Goal: Task Accomplishment & Management: Complete application form

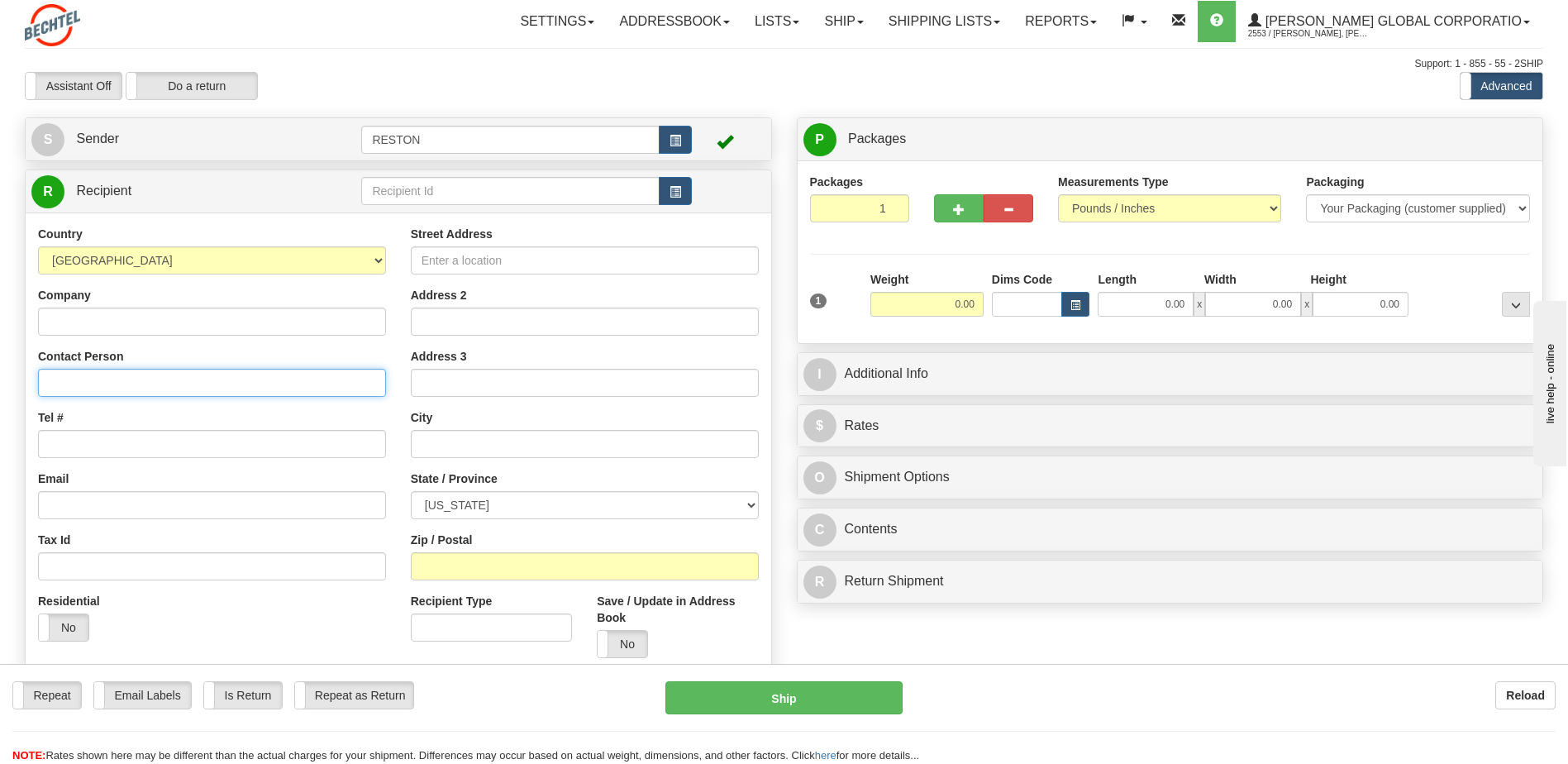
click at [82, 381] on input "Contact Person" at bounding box center [212, 382] width 348 height 28
type input "[PERSON_NAME]"
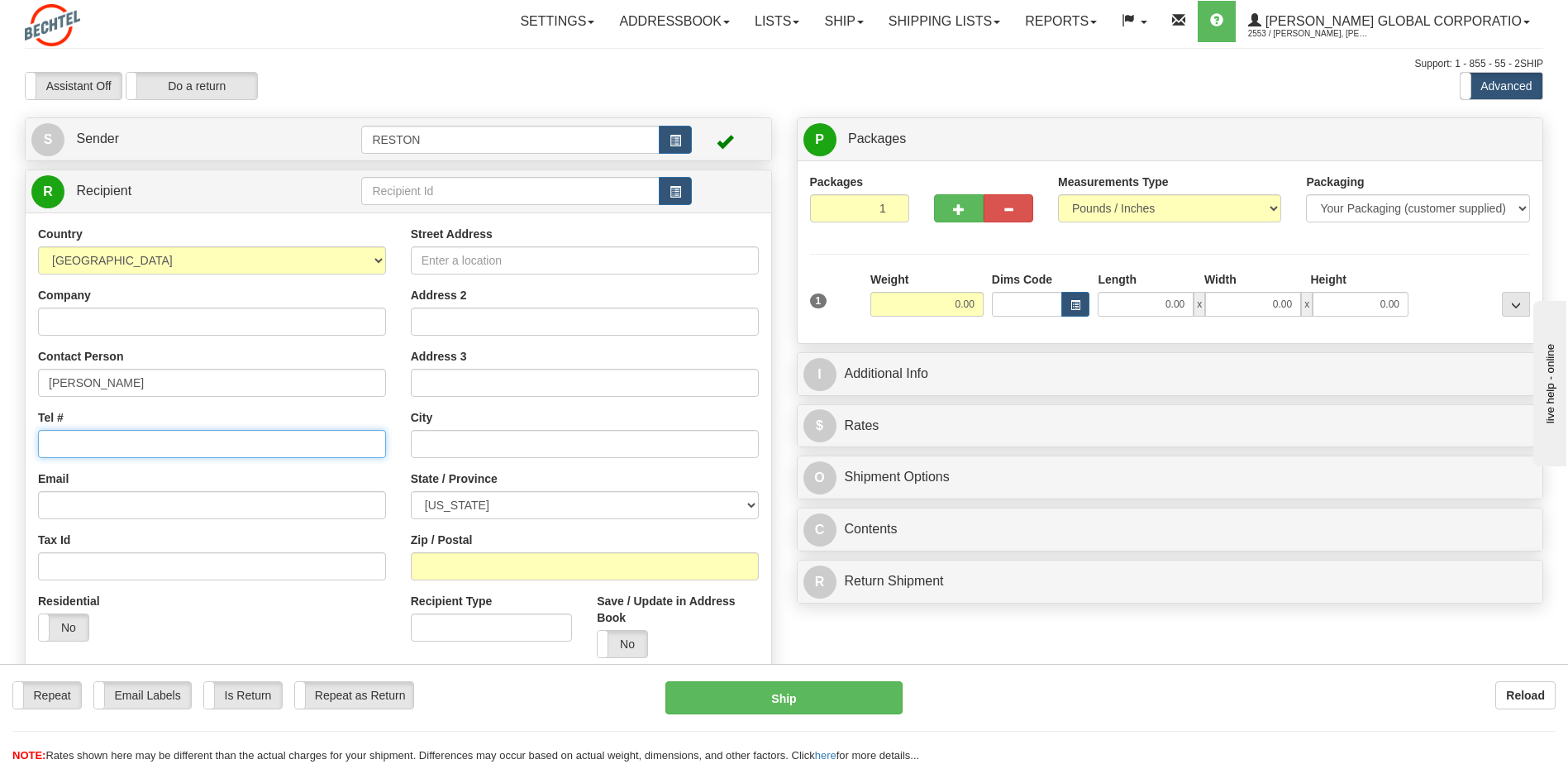
click at [186, 447] on input "Tel #" at bounding box center [212, 444] width 348 height 28
type input "2016675820"
click at [111, 502] on input "Email" at bounding box center [212, 505] width 348 height 28
click at [128, 504] on input "Email" at bounding box center [212, 505] width 348 height 28
paste input "[EMAIL_ADDRESS][PERSON_NAME][DOMAIN_NAME]"
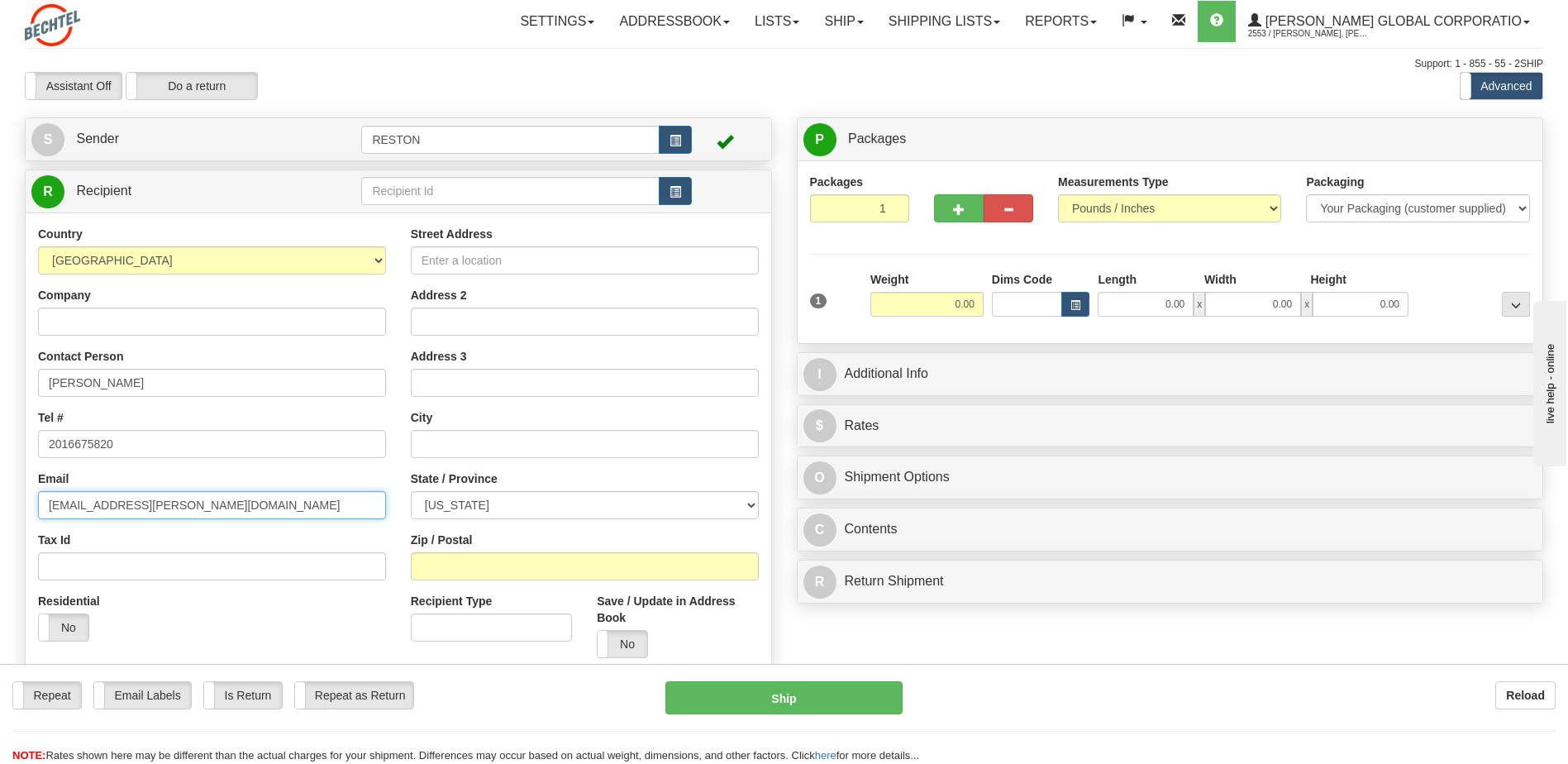
type input "[EMAIL_ADDRESS][PERSON_NAME][DOMAIN_NAME]"
click at [511, 271] on input "Street Address" at bounding box center [585, 261] width 348 height 28
click at [655, 267] on input "114 Lamsden" at bounding box center [585, 261] width 348 height 28
type input "[STREET_ADDRESS]"
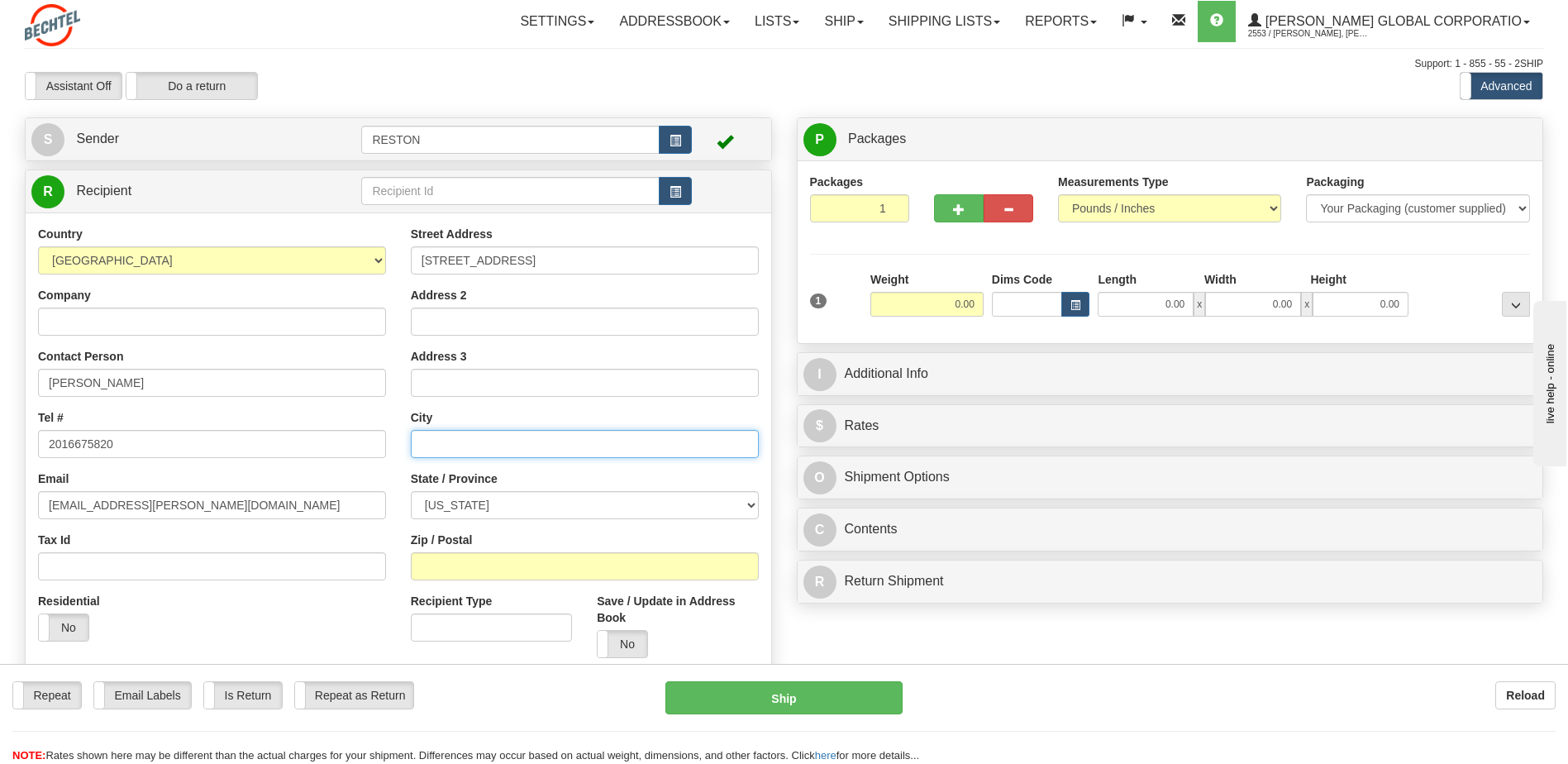
click at [445, 449] on input "text" at bounding box center [585, 444] width 348 height 28
type input "[GEOGRAPHIC_DATA]"
click at [498, 502] on select "[US_STATE] [US_STATE] [US_STATE] [US_STATE] Armed Forces America Armed Forces E…" at bounding box center [585, 505] width 348 height 28
click at [411, 491] on select "[US_STATE] [US_STATE] [US_STATE] [US_STATE] Armed Forces America Armed Forces E…" at bounding box center [585, 505] width 348 height 28
click at [548, 499] on select "[US_STATE] [US_STATE] [US_STATE] [US_STATE] Armed Forces America Armed Forces E…" at bounding box center [585, 505] width 348 height 28
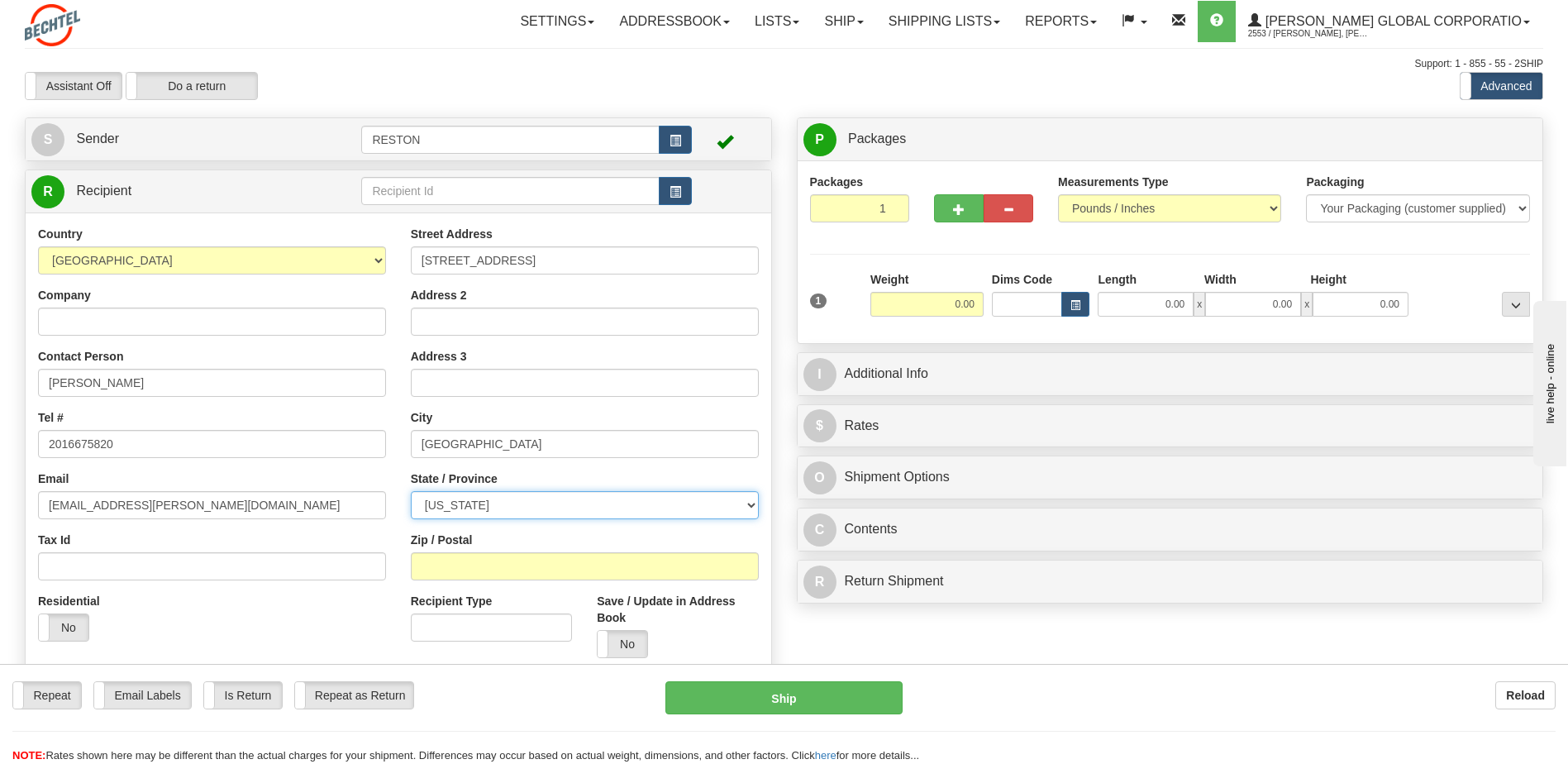
select select "PA"
click at [411, 491] on select "[US_STATE] [US_STATE] [US_STATE] [US_STATE] Armed Forces America Armed Forces E…" at bounding box center [585, 505] width 348 height 28
click at [473, 561] on input "Zip / Postal" at bounding box center [585, 566] width 348 height 28
type input "18210"
click at [289, 569] on input "Tax Id" at bounding box center [212, 566] width 348 height 28
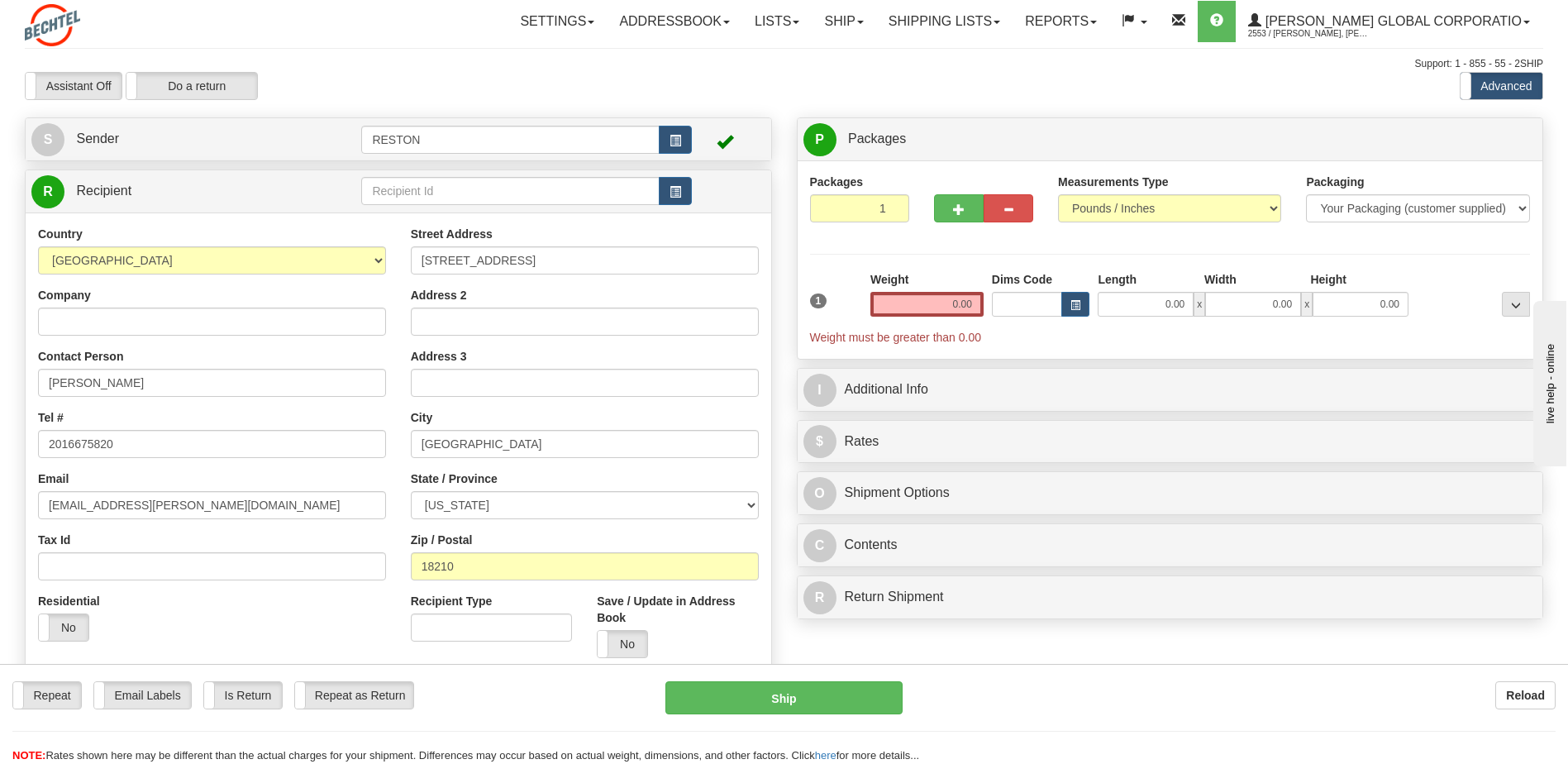
click at [286, 600] on div "Residential Yes No" at bounding box center [212, 623] width 373 height 61
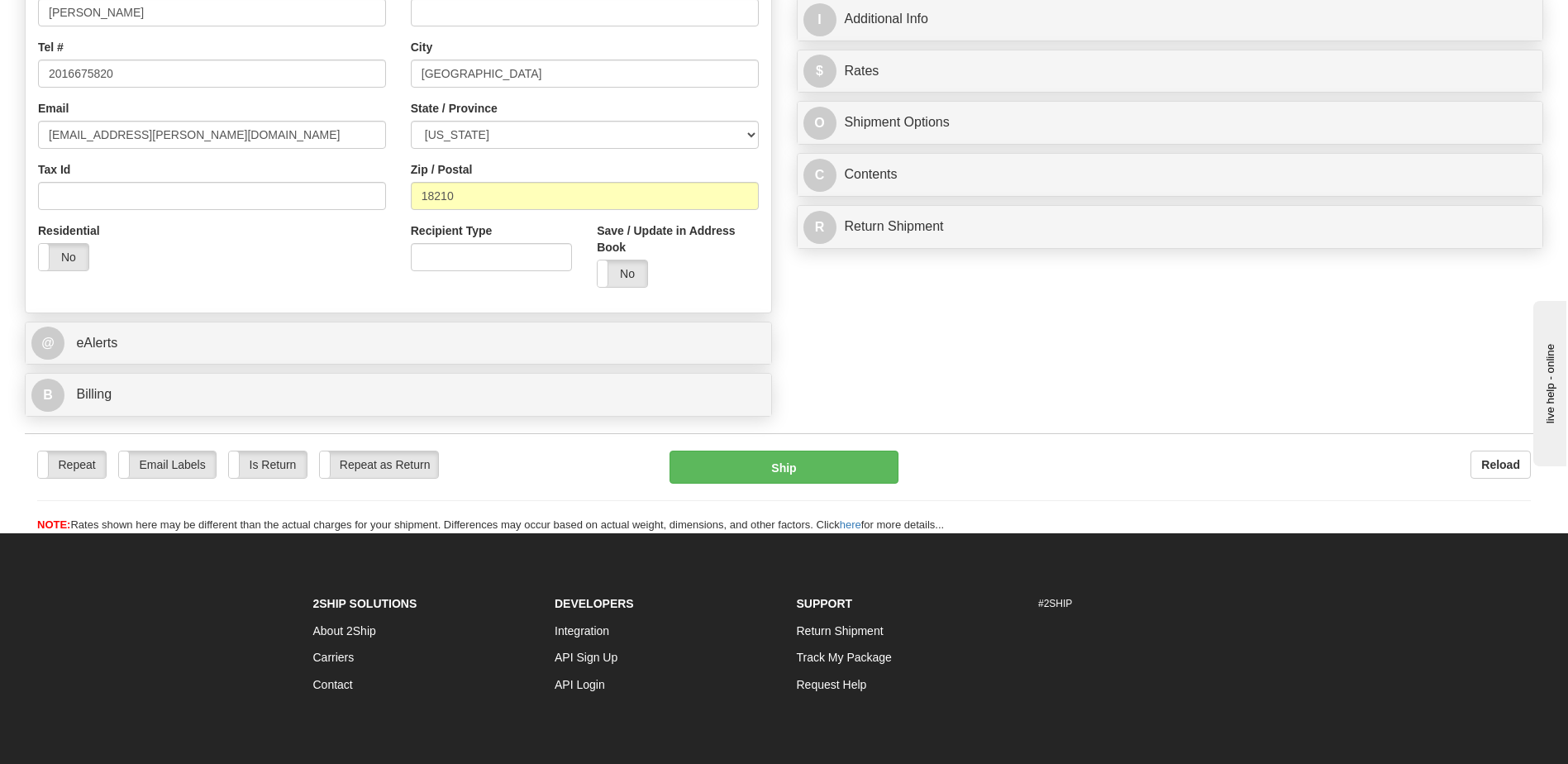
scroll to position [414, 0]
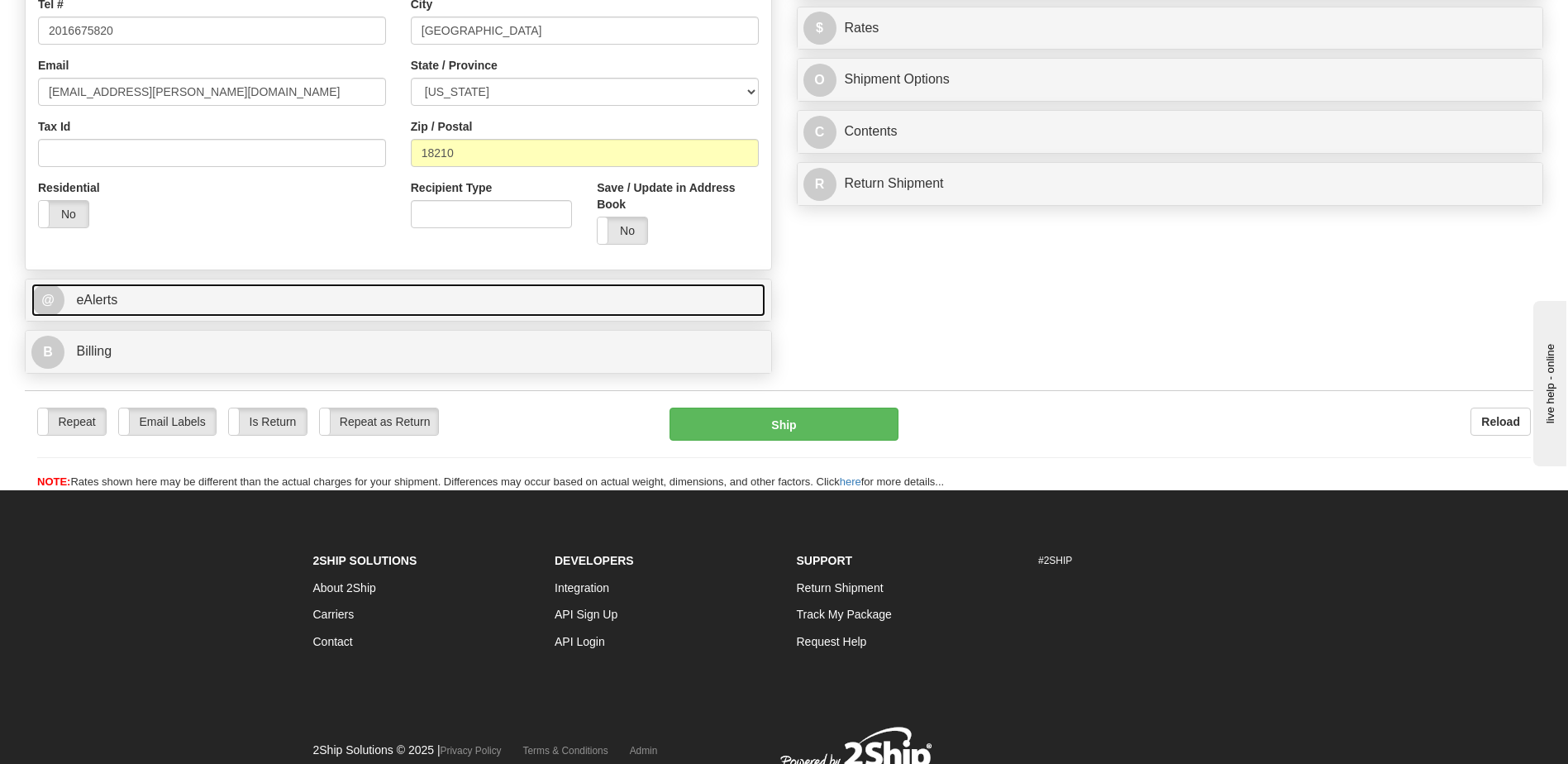
click at [200, 302] on link "@ eAlerts" at bounding box center [397, 301] width 734 height 34
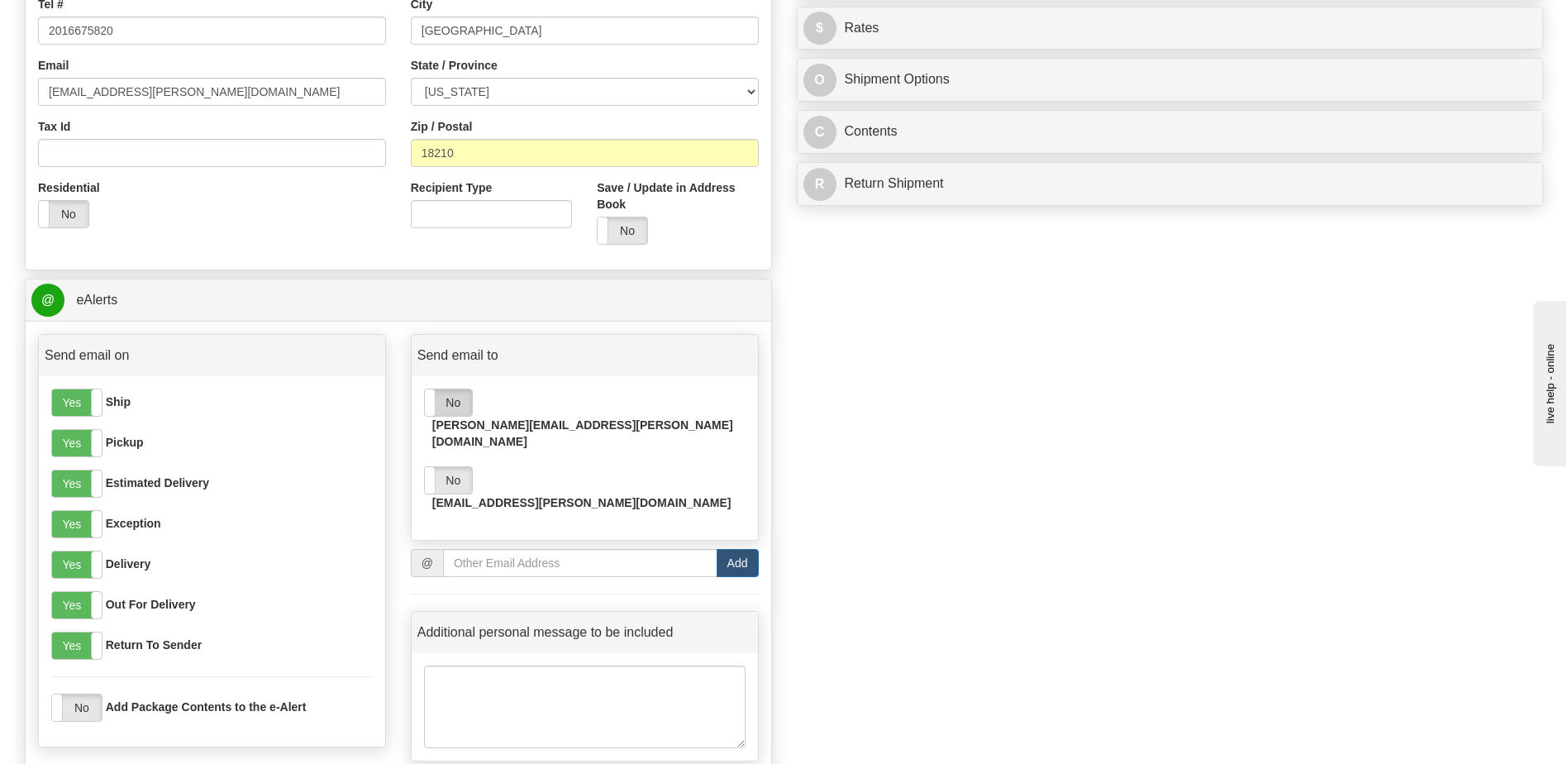
click at [450, 399] on label "No" at bounding box center [448, 402] width 47 height 26
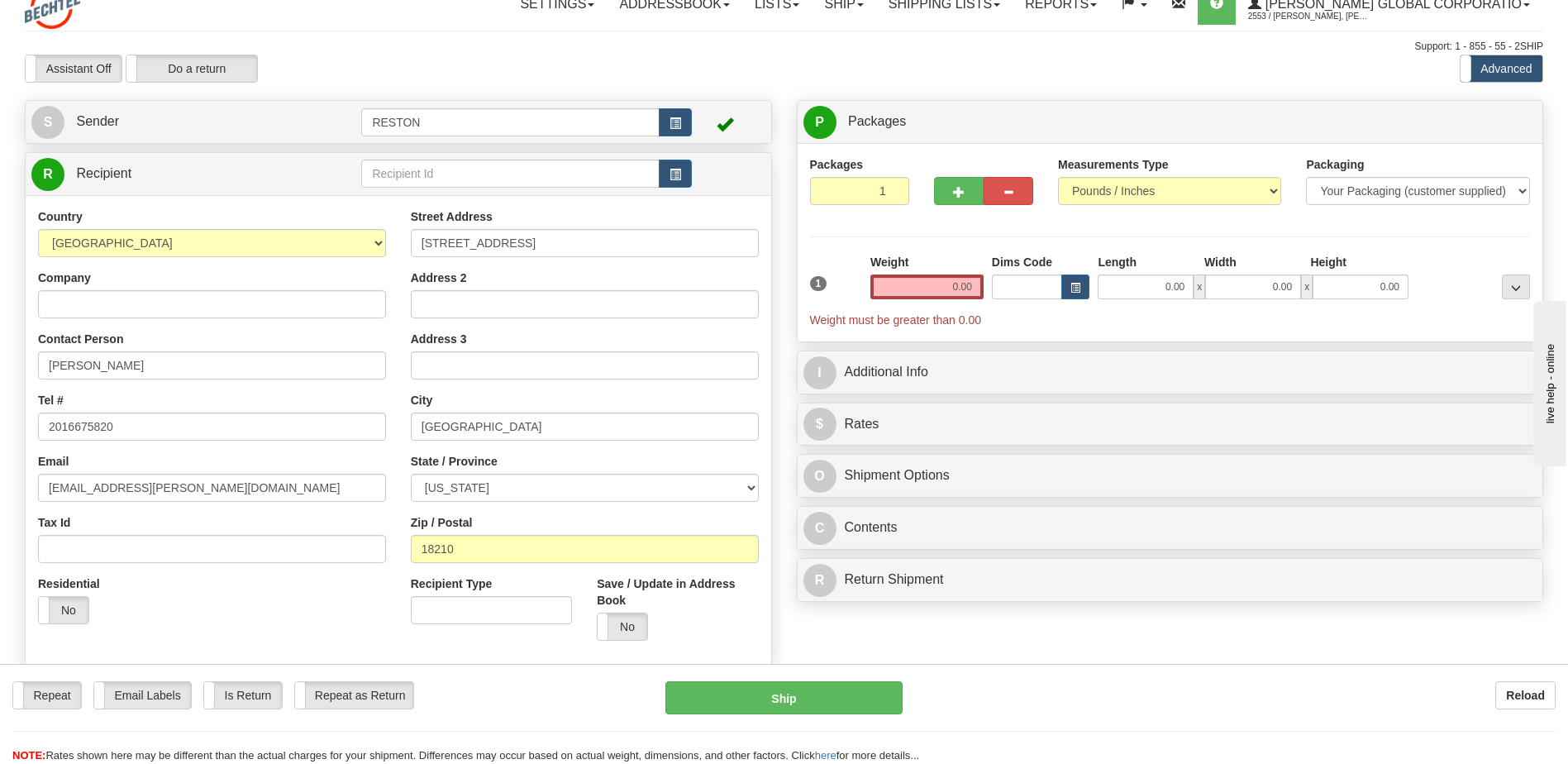
scroll to position [0, 0]
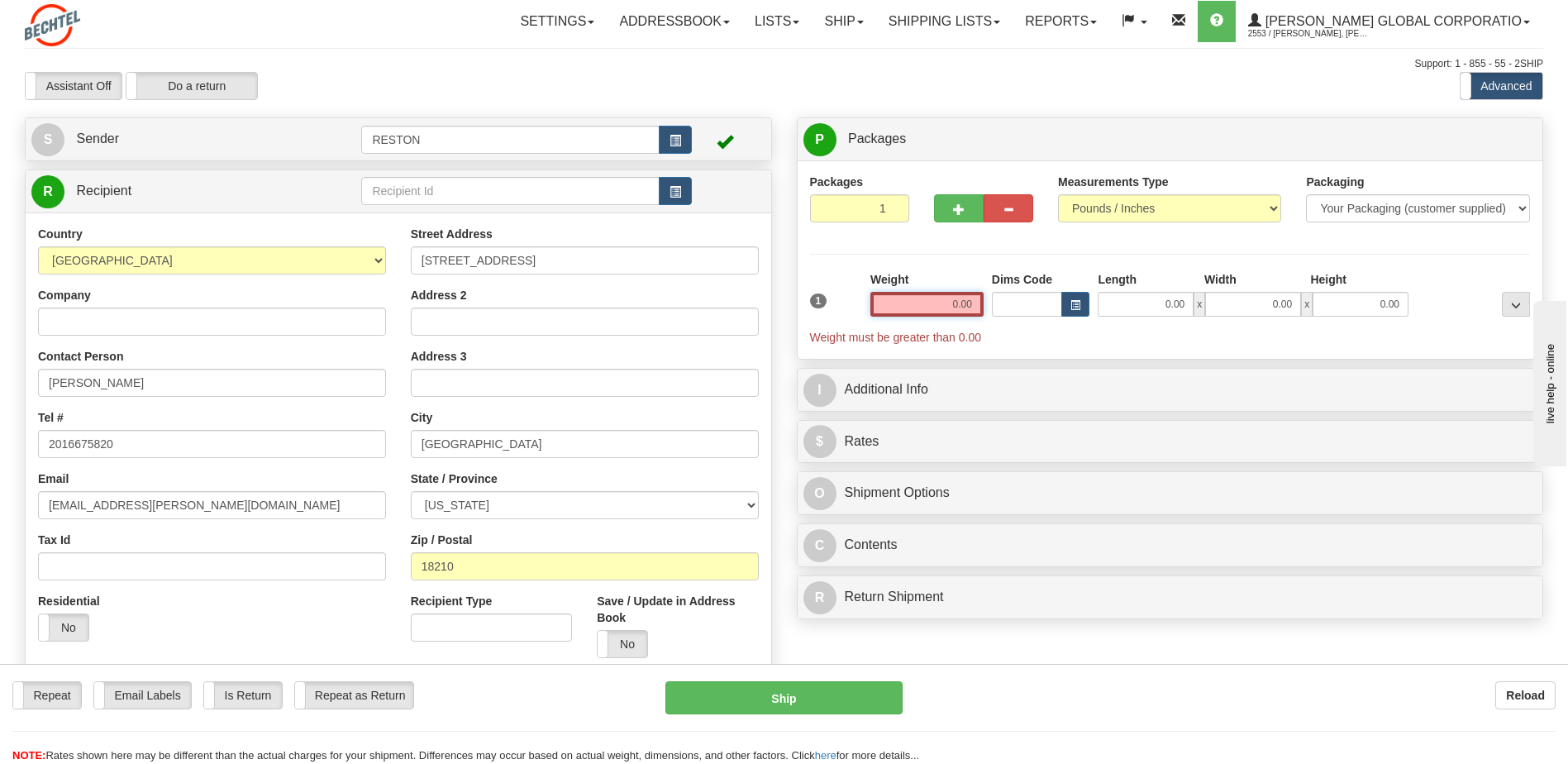
click at [942, 301] on input "0.00" at bounding box center [927, 304] width 113 height 24
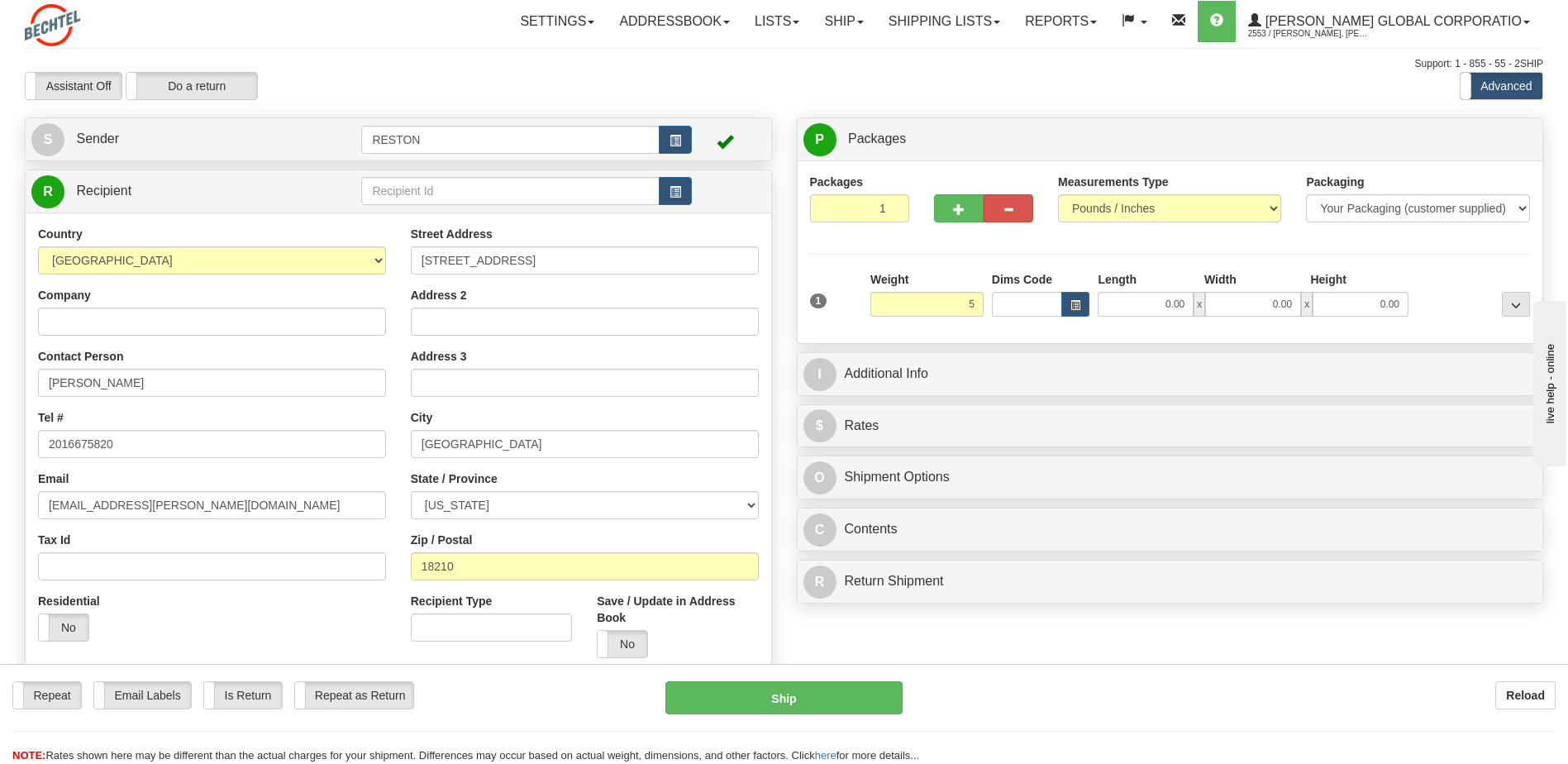
type input "5.00"
click at [832, 264] on div "Packages 1 1 Measurements Type" at bounding box center [1170, 252] width 720 height 157
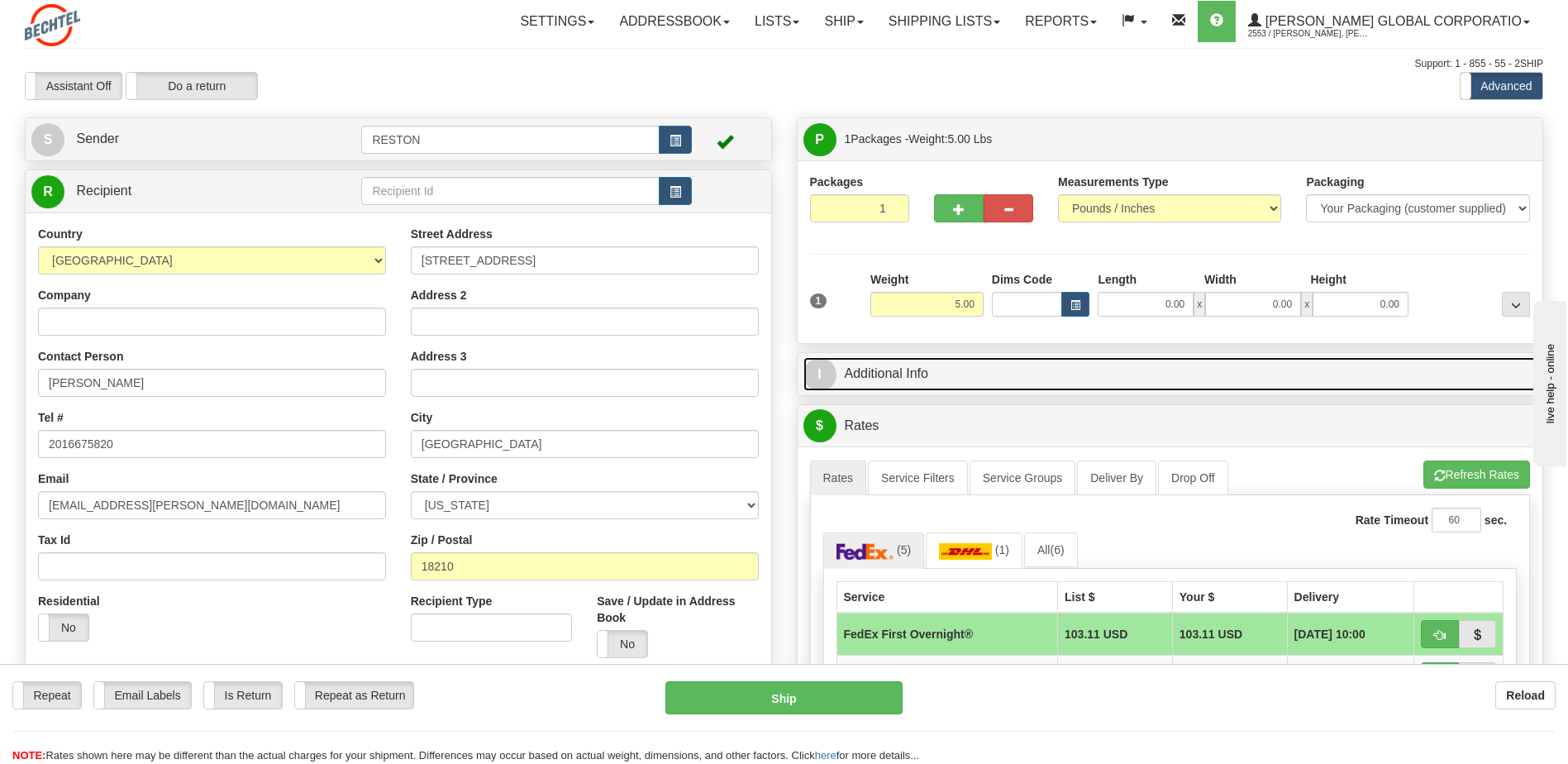
click at [1100, 382] on link "I Additional Info" at bounding box center [1170, 374] width 734 height 34
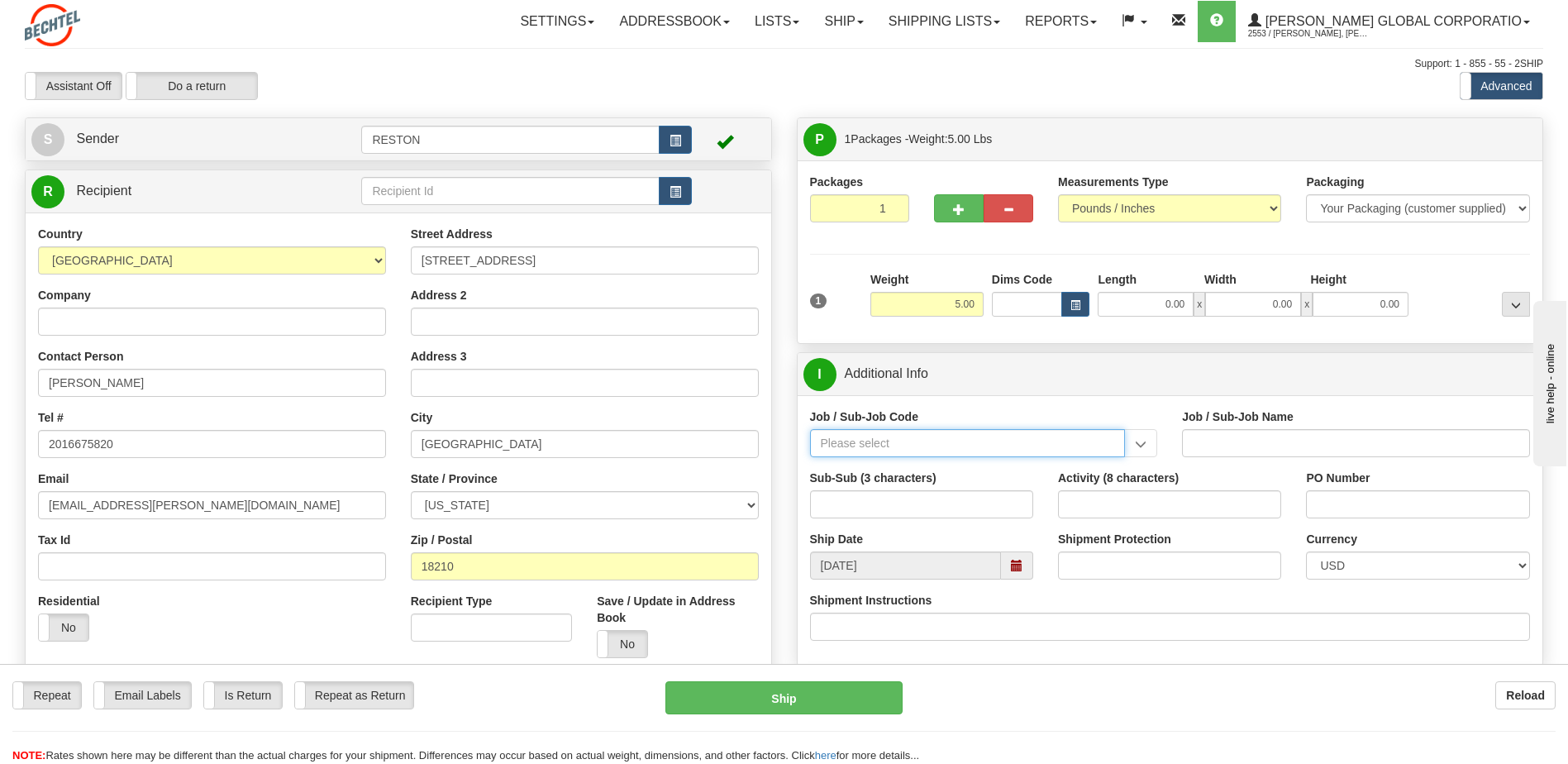
click at [925, 441] on input "Job / Sub-Job Code" at bounding box center [967, 444] width 315 height 28
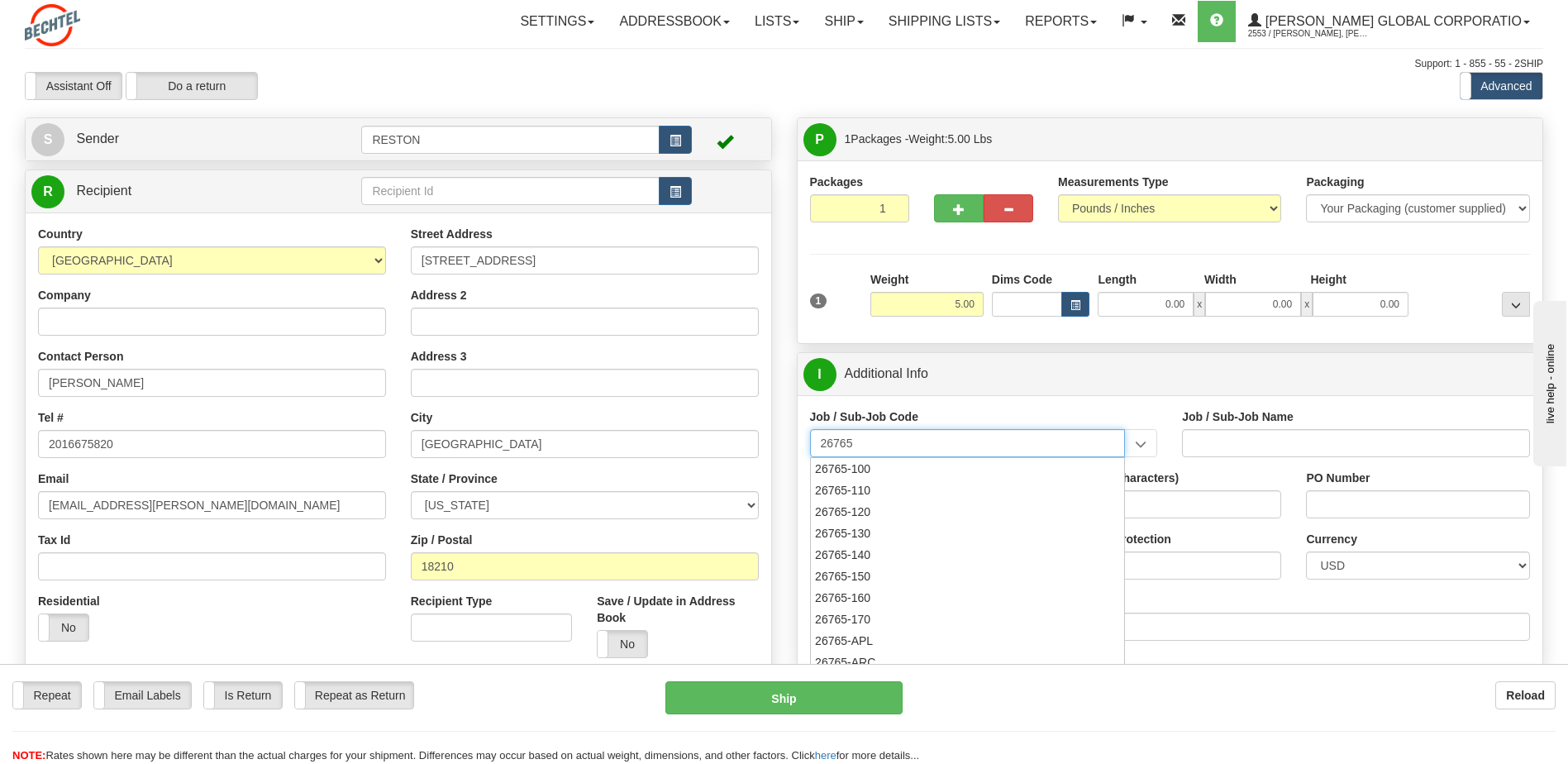
type input "26765"
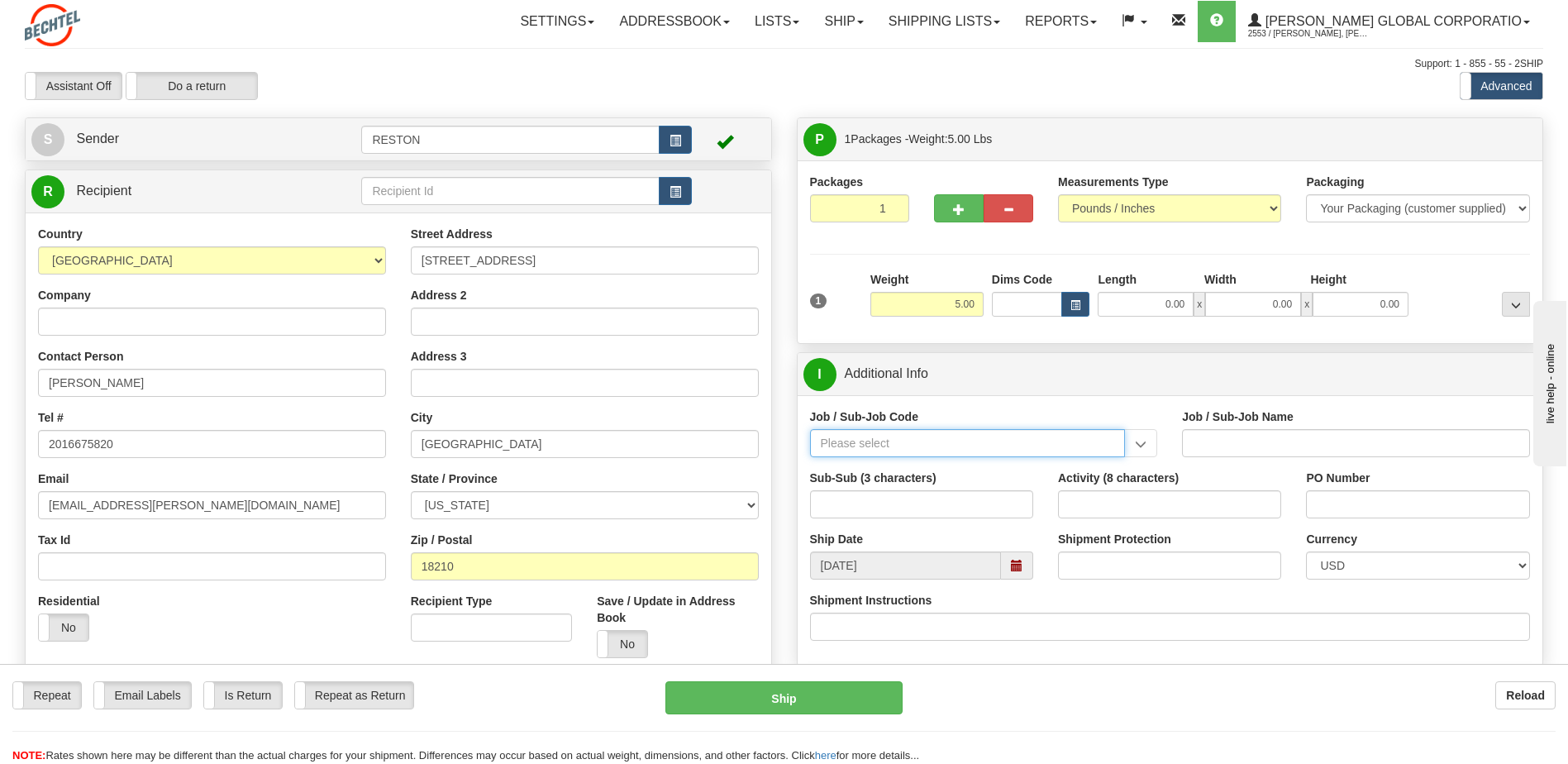
click at [869, 434] on input "Job / Sub-Job Code" at bounding box center [967, 444] width 315 height 28
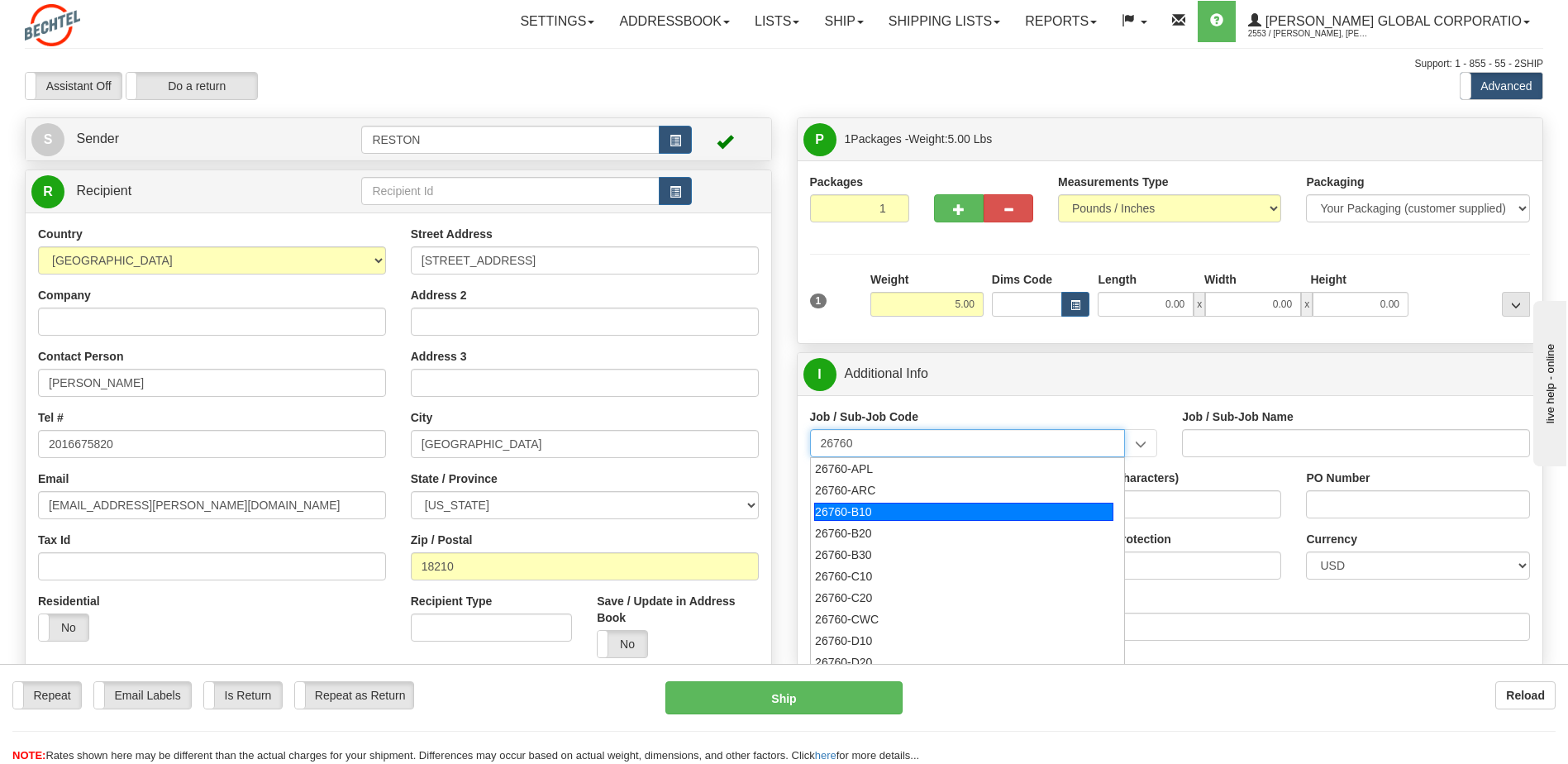
click at [902, 511] on div "26760-B10" at bounding box center [964, 512] width 299 height 18
type input "26760-B10"
type input "POLAND AP1000 ENGINEERING DEVELOPMENT - HOME OFFI"
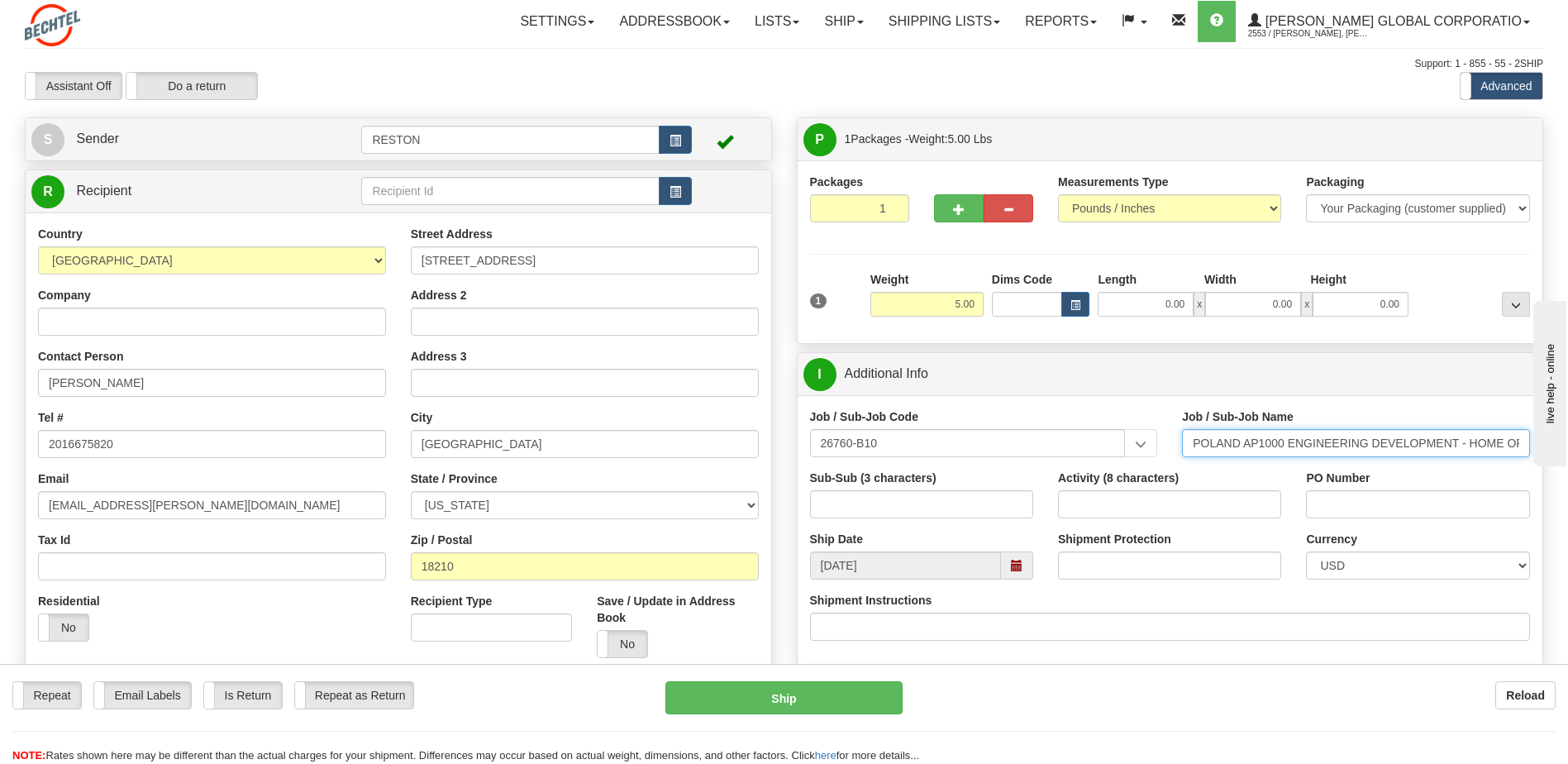
scroll to position [0, 14]
drag, startPoint x: 1414, startPoint y: 446, endPoint x: 1583, endPoint y: 443, distance: 169.0
click at [1567, 443] on html "Training Course Close Toggle navigation Settings Shipping Preferences New Sende…" at bounding box center [784, 382] width 1568 height 764
click at [873, 443] on input "26760-B10" at bounding box center [967, 444] width 315 height 28
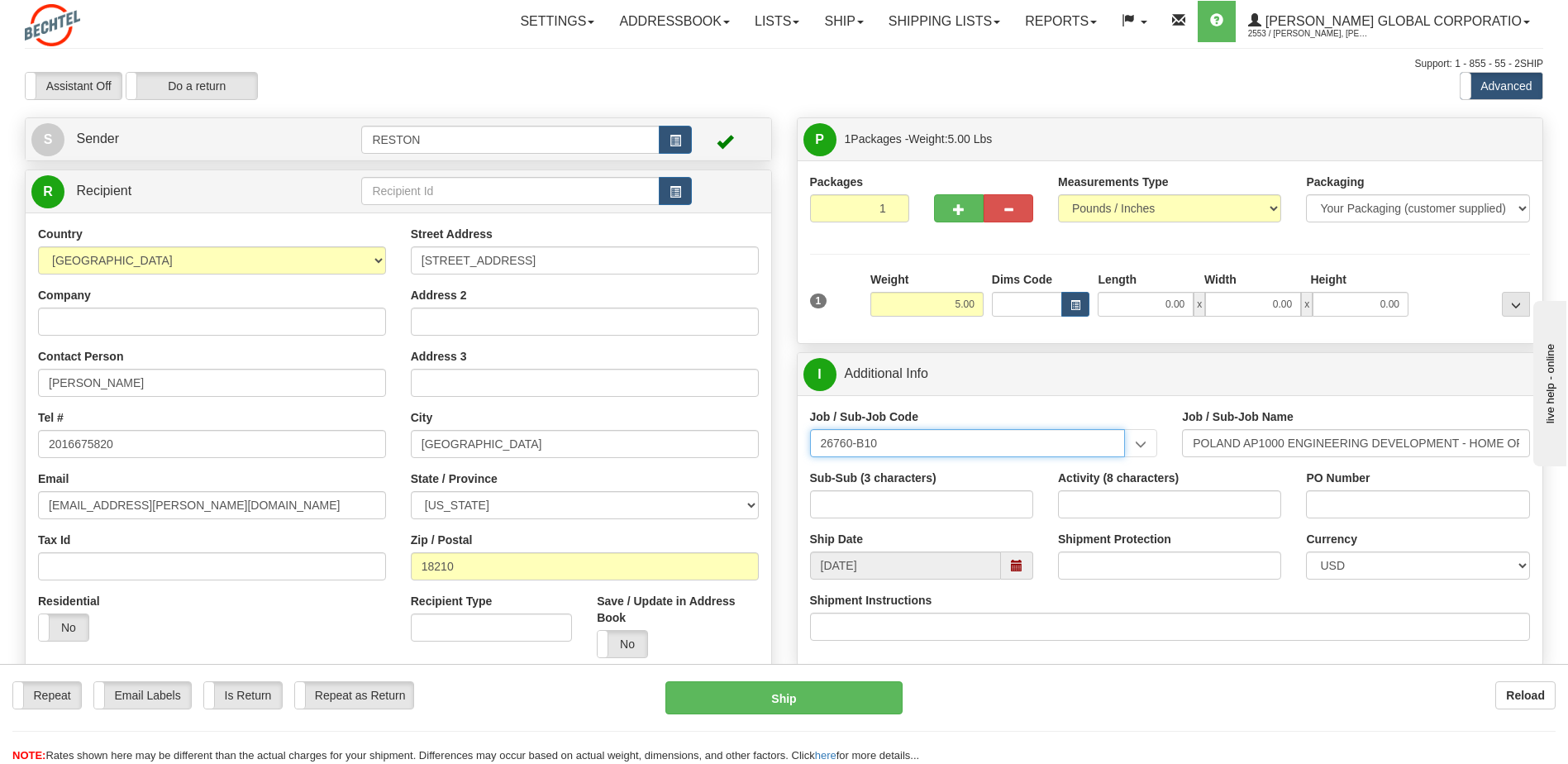
click at [866, 444] on input "26760-B10" at bounding box center [967, 444] width 315 height 28
click at [930, 474] on div "26760-Z10" at bounding box center [964, 468] width 299 height 18
click at [911, 449] on input "26760-Z10" at bounding box center [967, 444] width 315 height 28
click at [1295, 448] on input "POLAND AP1000 ENGINEERING DEVELOPMENT - HOME OFFI" at bounding box center [1356, 444] width 348 height 28
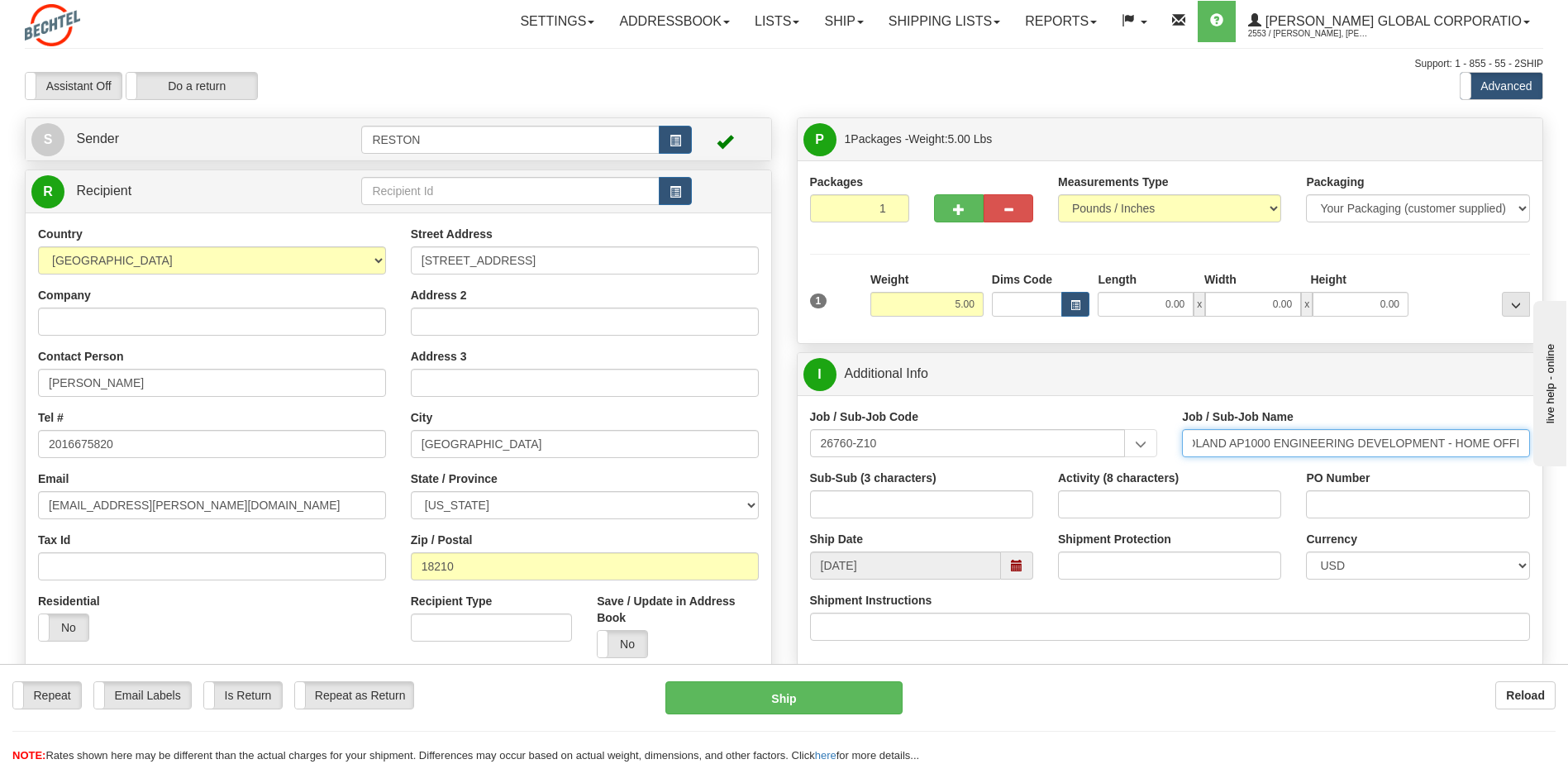
drag, startPoint x: 1503, startPoint y: 452, endPoint x: 1583, endPoint y: 450, distance: 80.0
click at [1567, 450] on html "Training Course Close Toggle navigation Settings Shipping Preferences New Sende…" at bounding box center [784, 382] width 1568 height 764
click at [880, 456] on input "26760-Z10" at bounding box center [967, 444] width 315 height 28
click at [857, 445] on input "26760-Z10" at bounding box center [967, 444] width 315 height 28
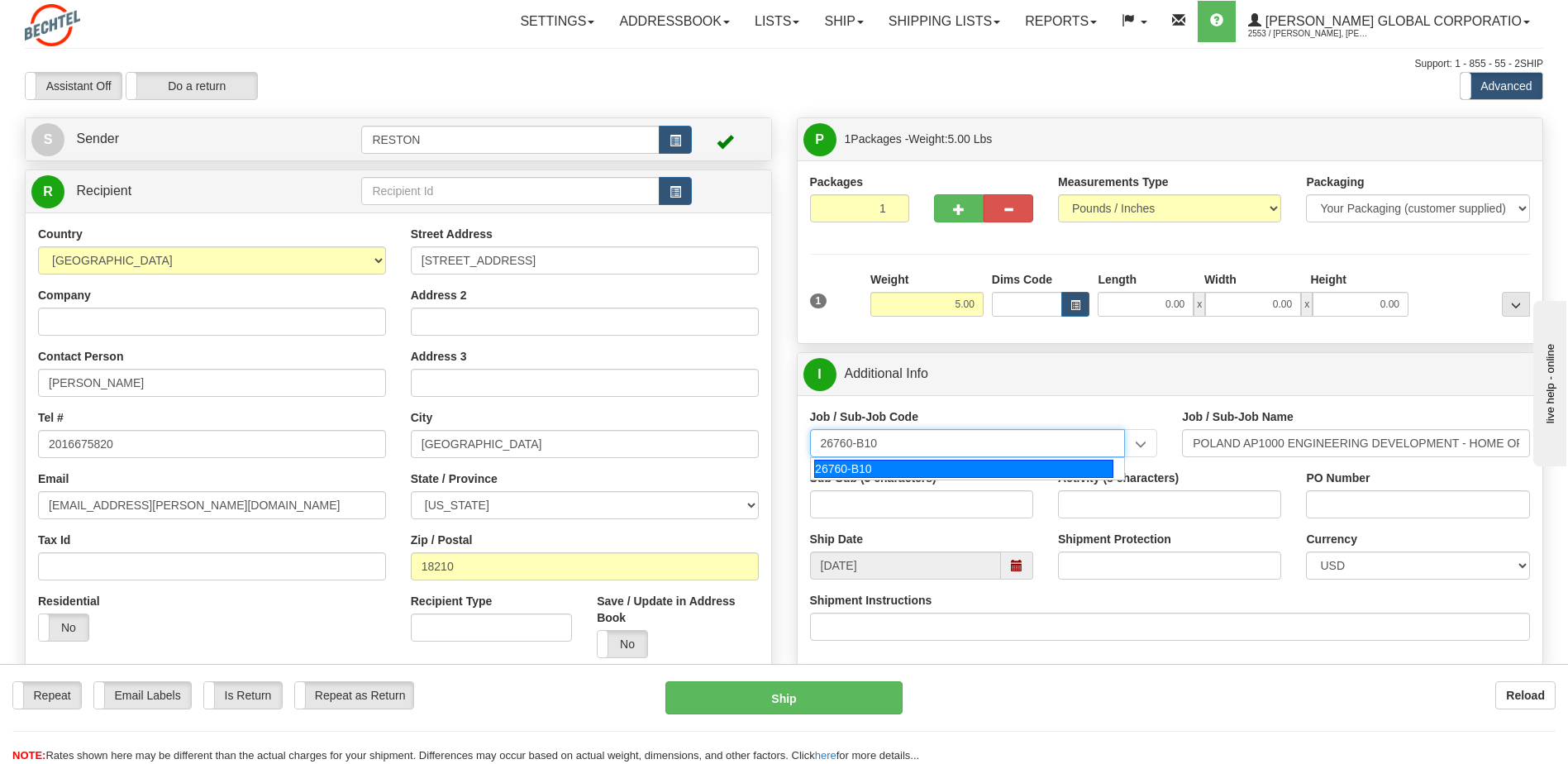
click at [921, 465] on div "26760-B10" at bounding box center [964, 468] width 299 height 18
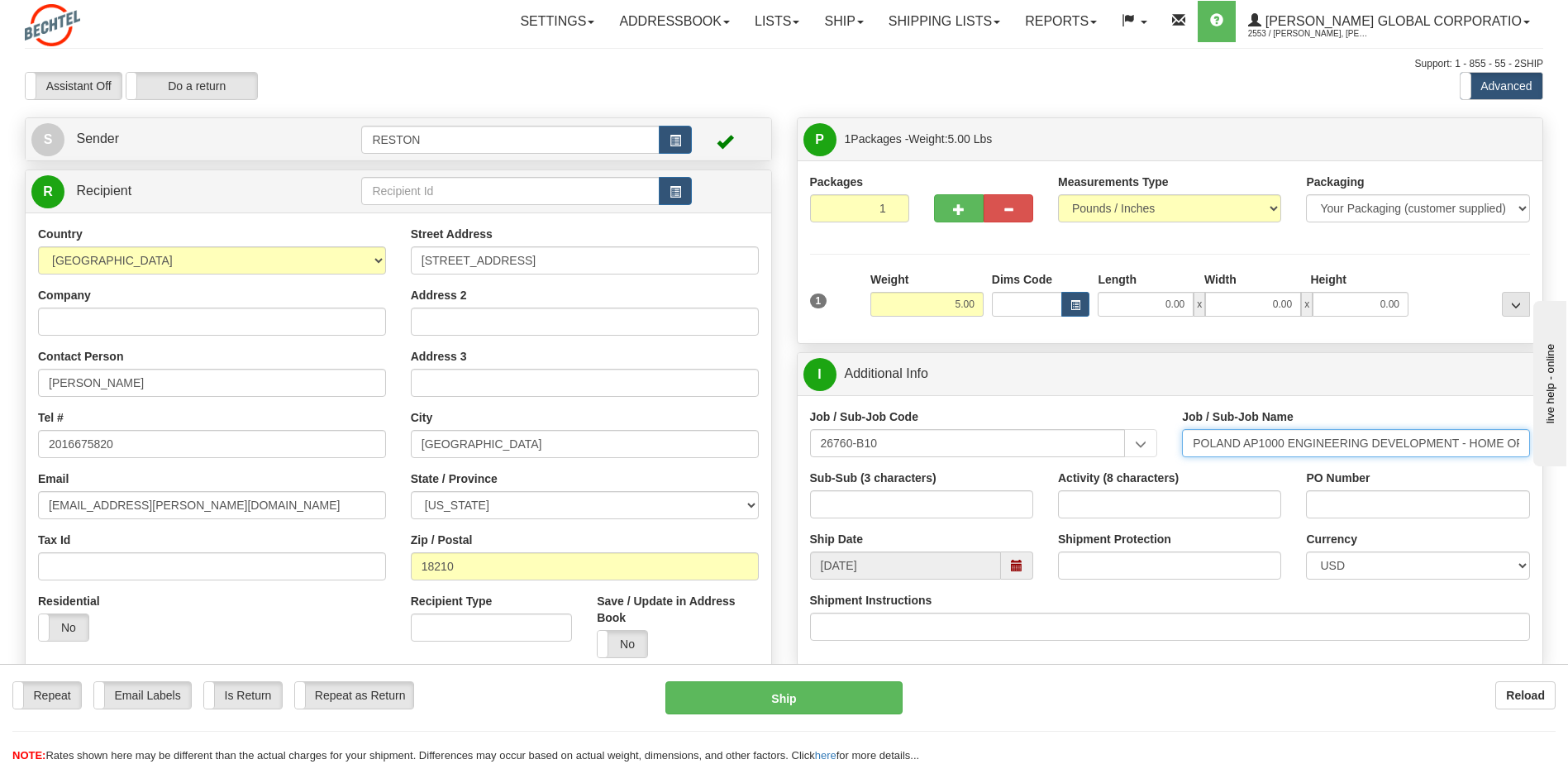
scroll to position [0, 14]
drag, startPoint x: 1333, startPoint y: 452, endPoint x: 1583, endPoint y: 438, distance: 250.4
click at [1567, 438] on html "Training Course Close Toggle navigation Settings Shipping Preferences New Sende…" at bounding box center [784, 382] width 1568 height 764
click at [1104, 410] on div "Job / Sub-Job Code 26760-B10 26760-B10" at bounding box center [984, 433] width 348 height 49
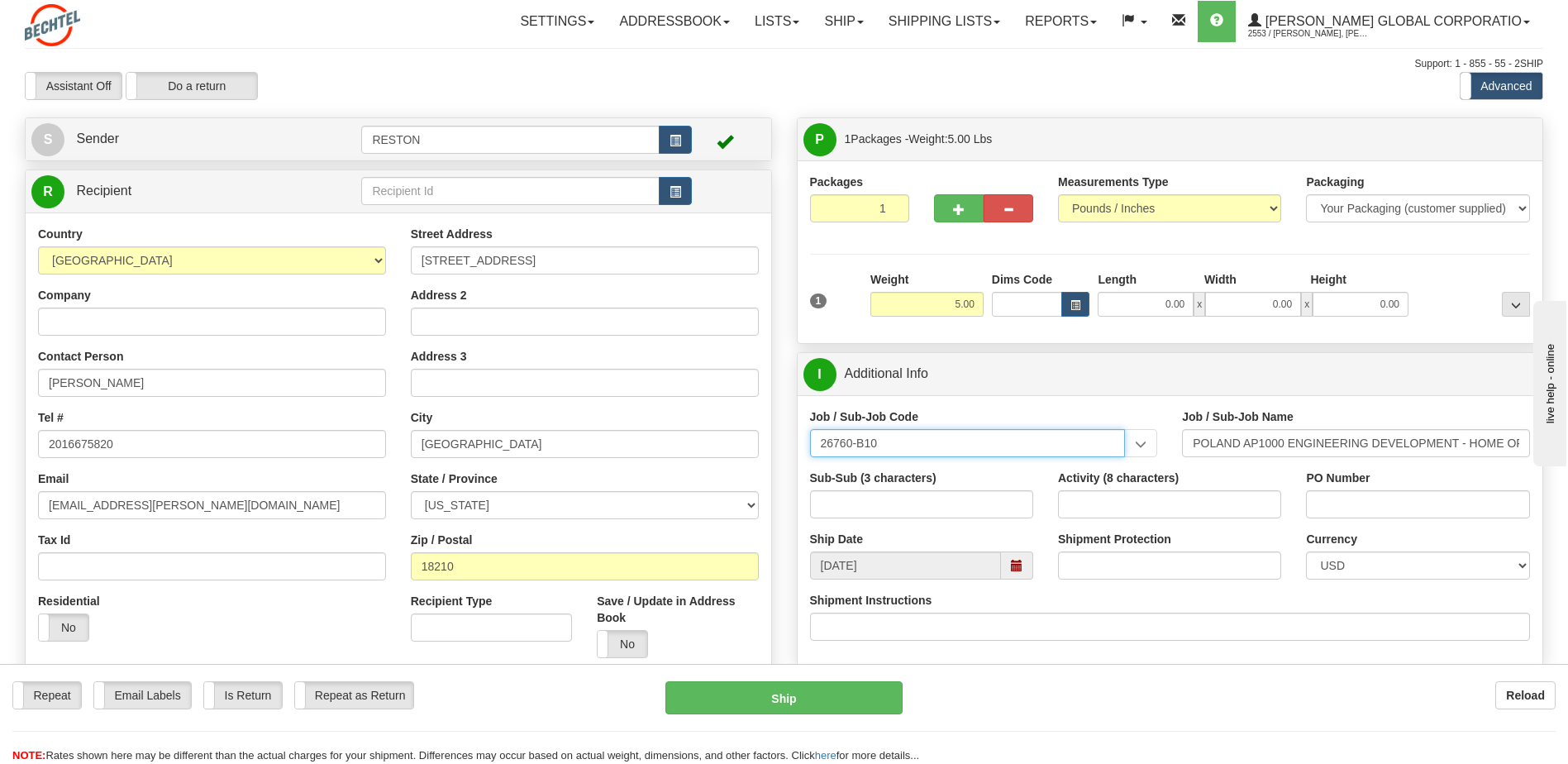
click at [1032, 450] on input "26760-B10" at bounding box center [967, 444] width 315 height 28
click at [1065, 446] on input "26760-B10" at bounding box center [967, 444] width 315 height 28
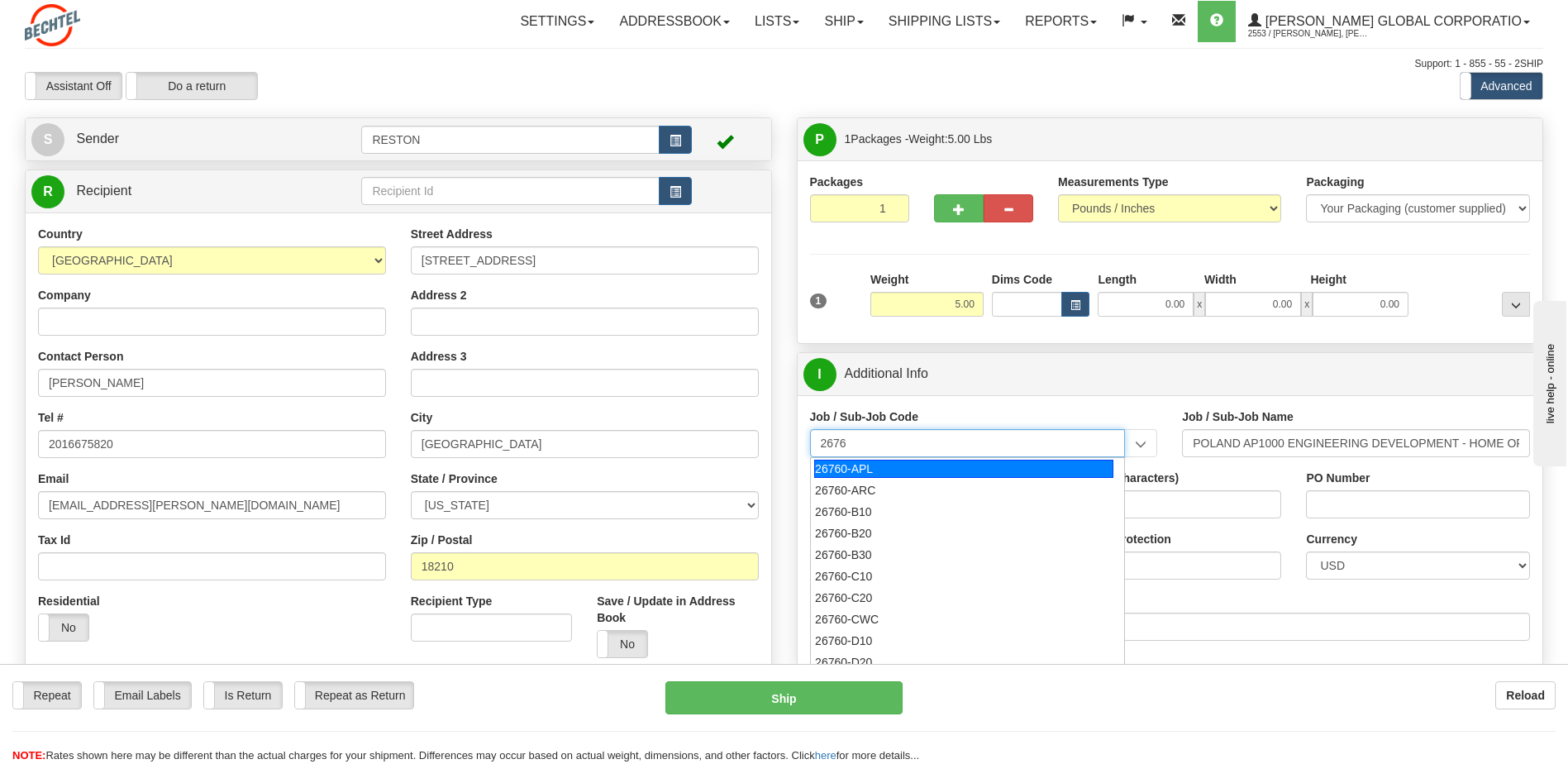
click at [930, 472] on div "26760-APL" at bounding box center [964, 468] width 299 height 18
type input "26760-APL"
type input "POLAND AP1000 ENGINEERING DEVELOPMENT - AP DEFAUL"
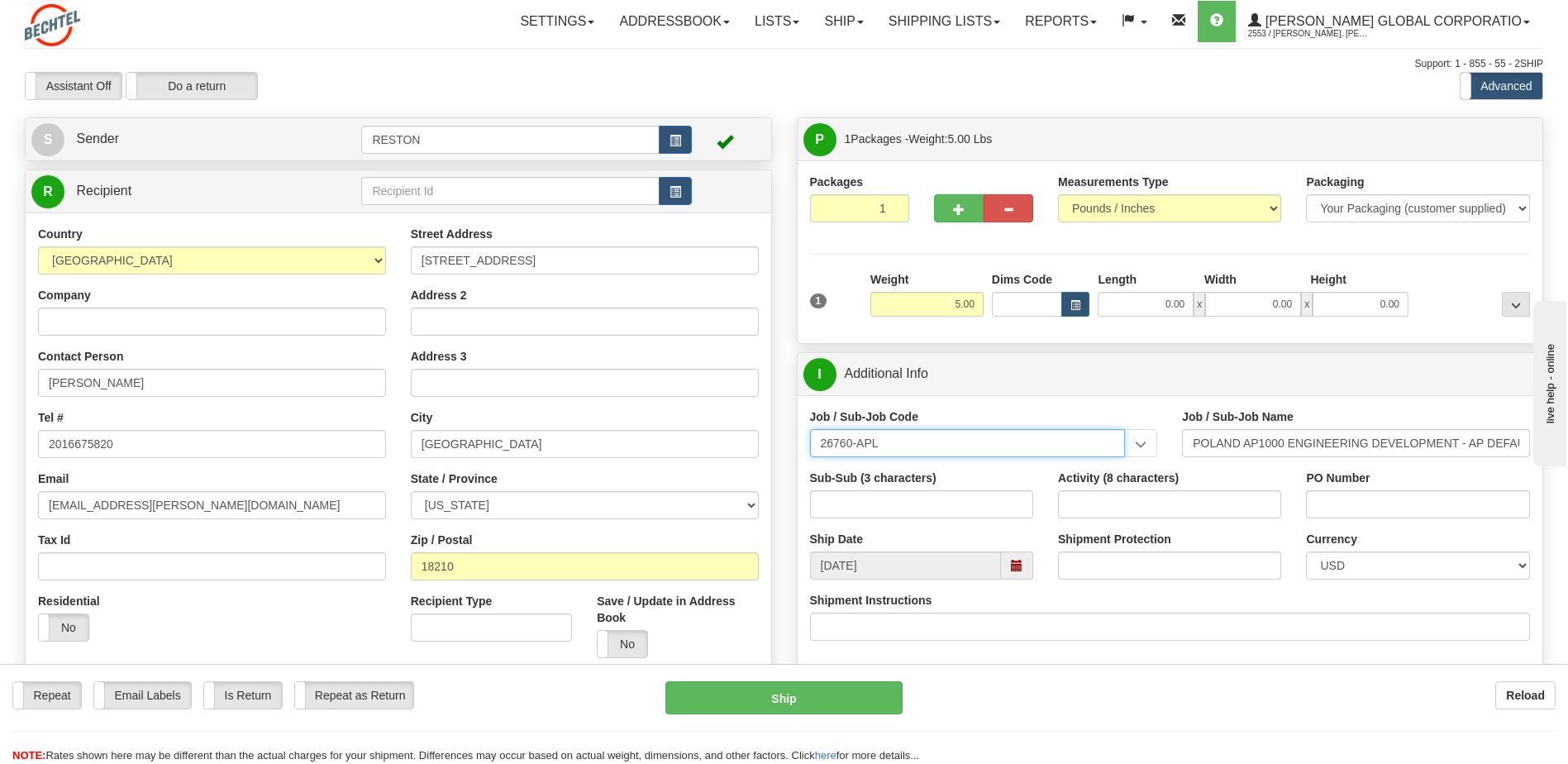
click at [936, 448] on input "26760-APL" at bounding box center [967, 444] width 315 height 28
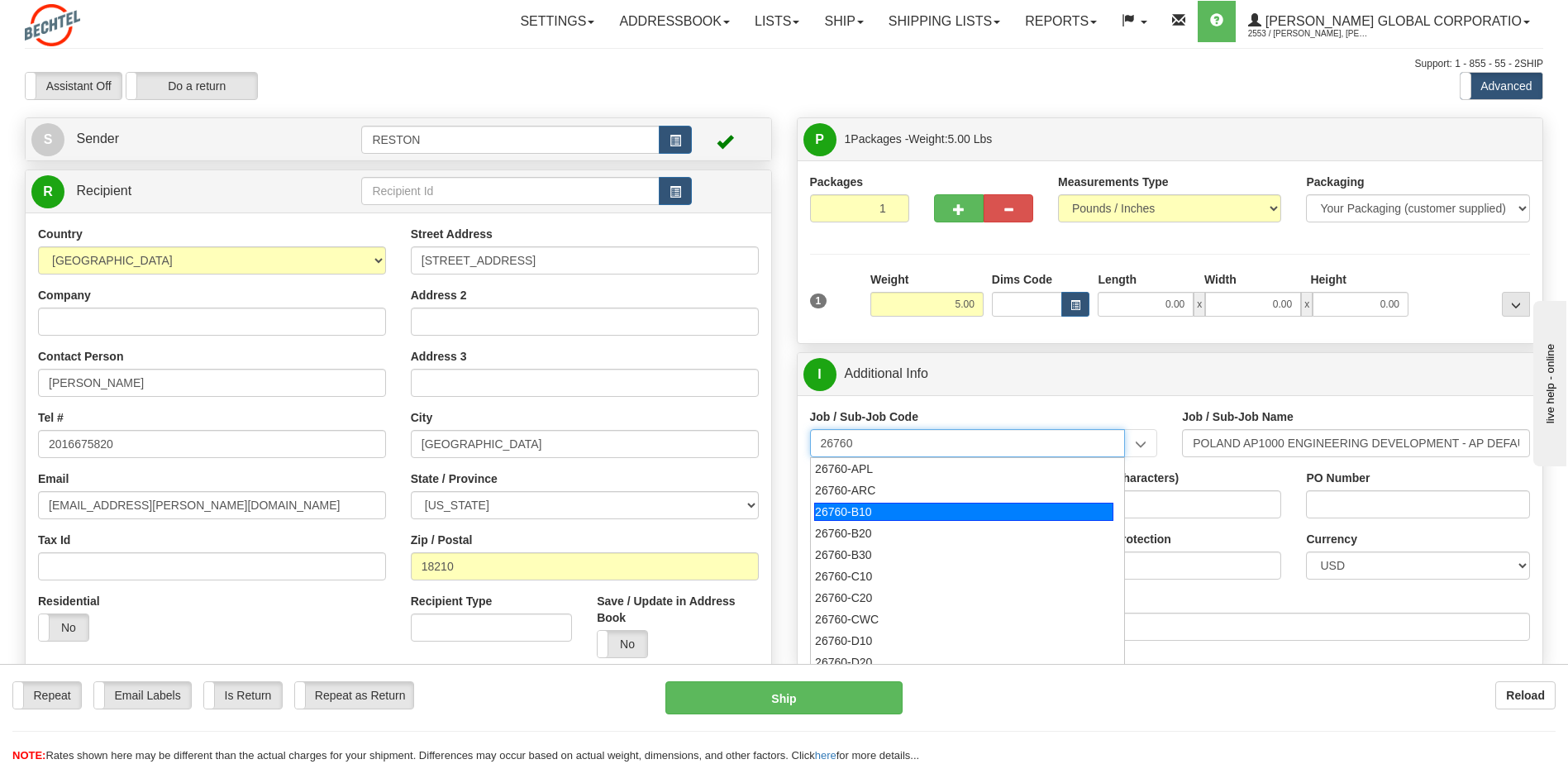
click at [875, 512] on div "26760-B10" at bounding box center [964, 512] width 299 height 18
type input "26760-B10"
type input "POLAND AP1000 ENGINEERING DEVELOPMENT - HOME OFFI"
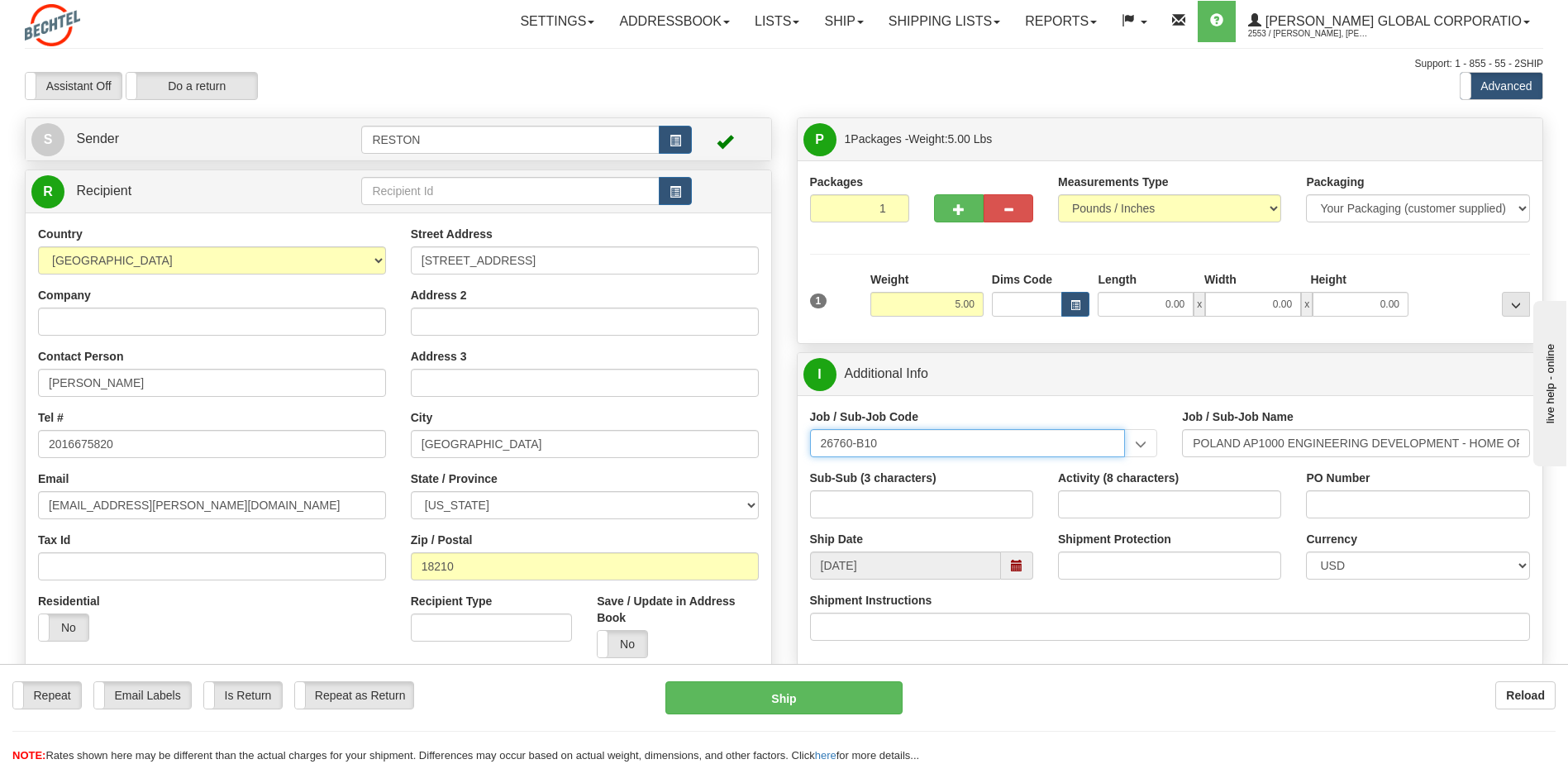
click at [934, 442] on input "26760-B10" at bounding box center [967, 444] width 315 height 28
click at [983, 443] on input "26760-B10" at bounding box center [967, 444] width 315 height 28
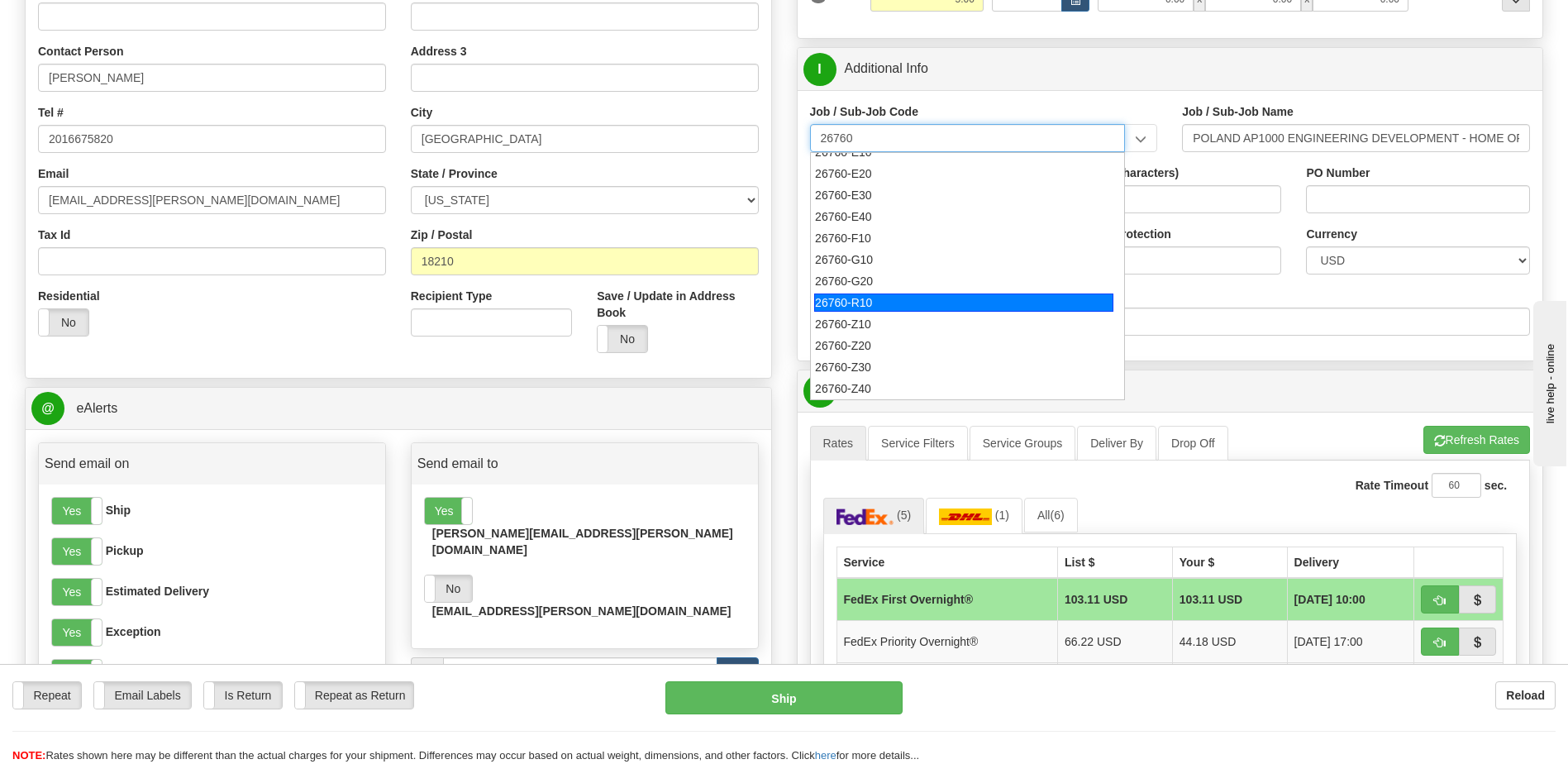
scroll to position [331, 0]
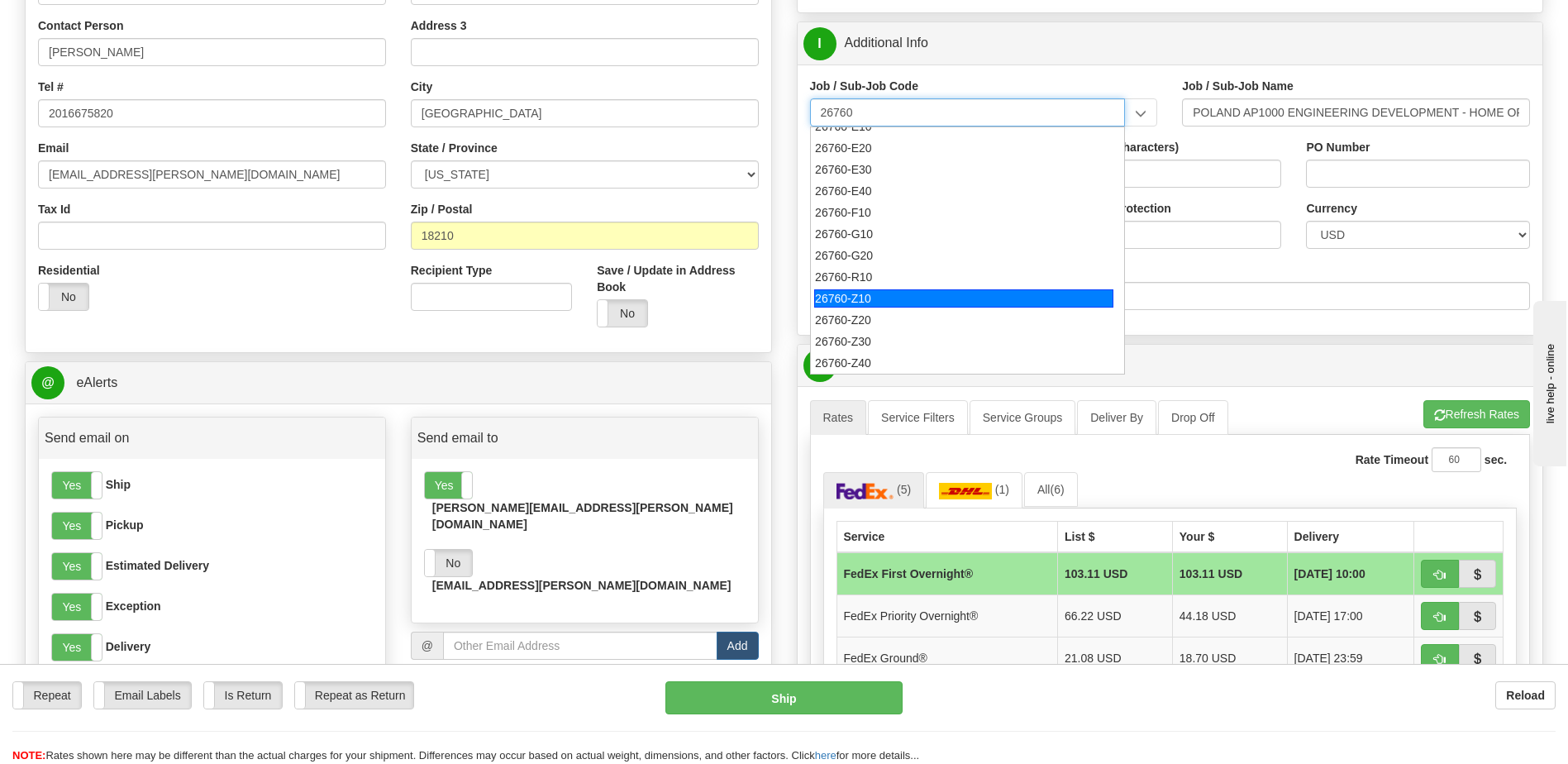
click at [870, 294] on div "26760-Z10" at bounding box center [964, 298] width 299 height 18
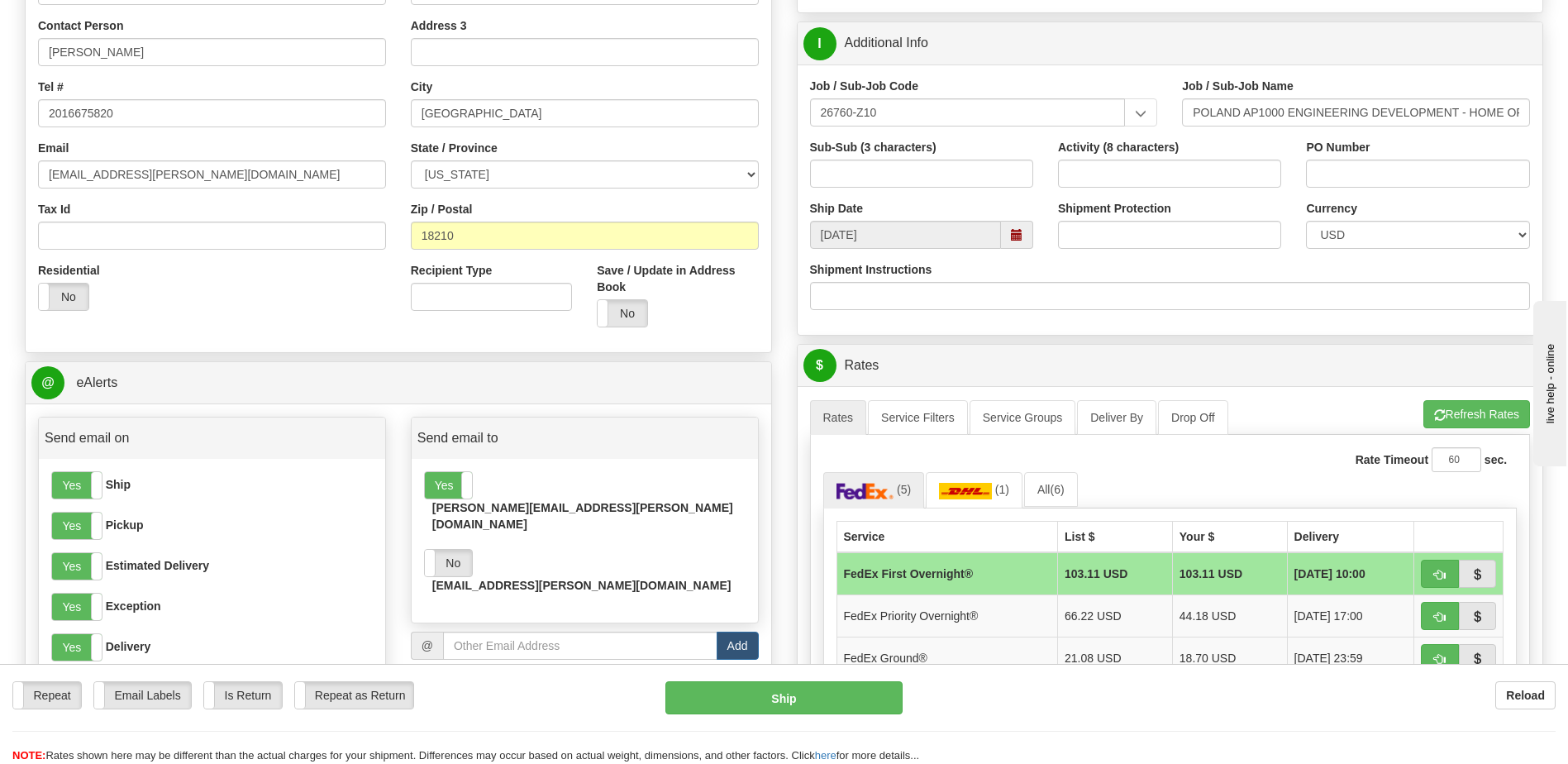
scroll to position [0, 0]
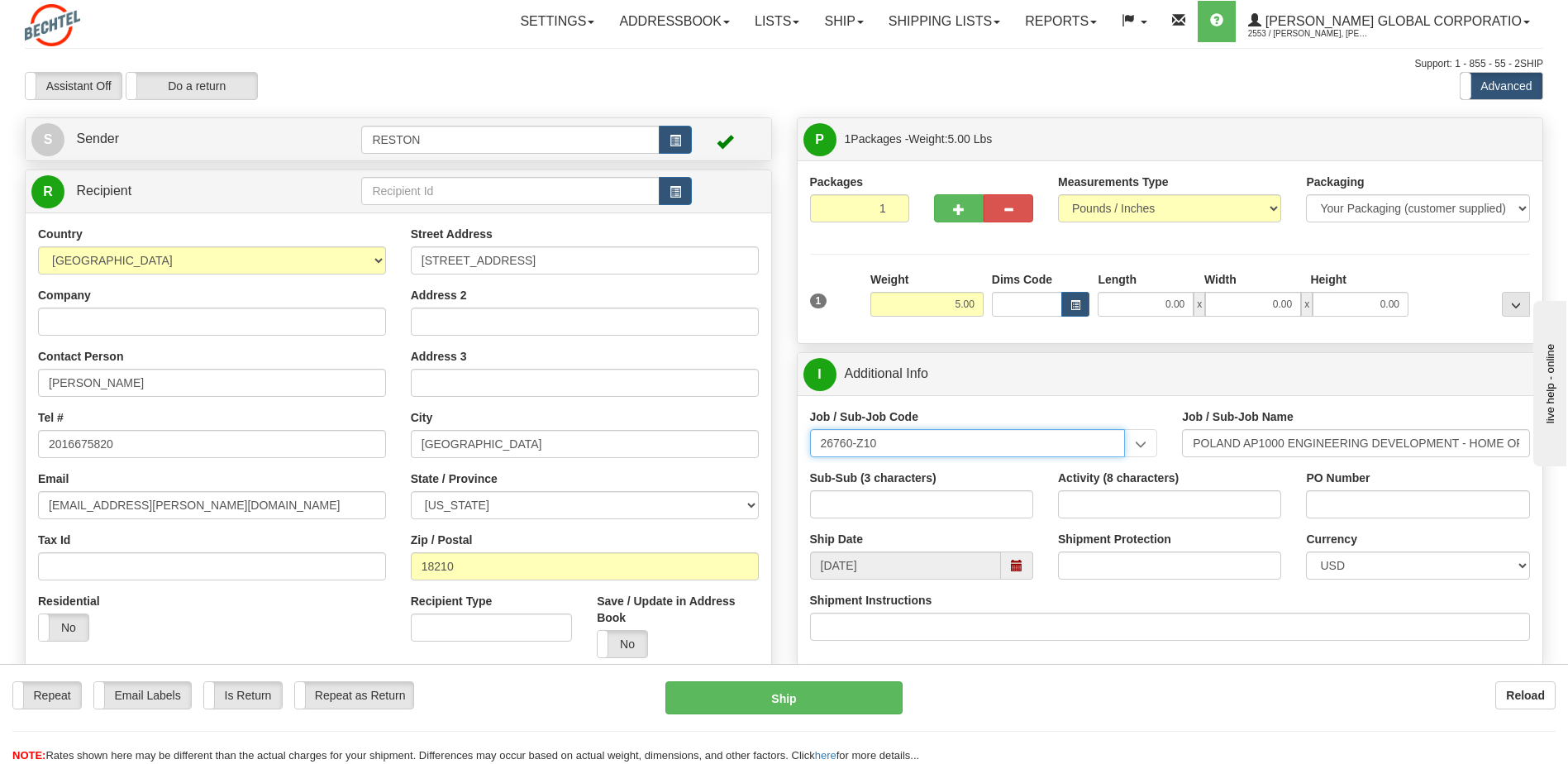
click at [1015, 456] on input "26760-Z10" at bounding box center [967, 444] width 315 height 28
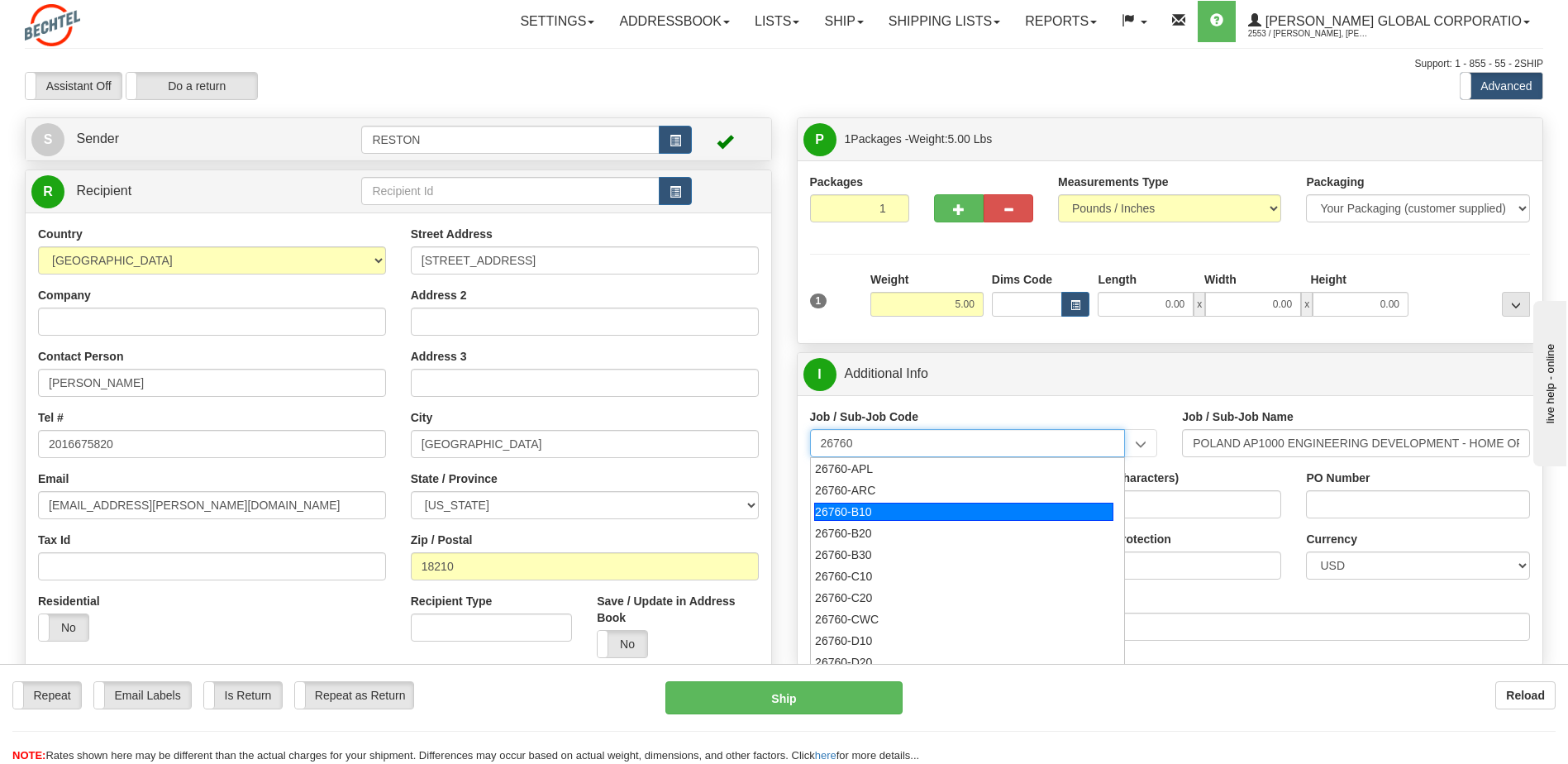
click at [882, 512] on div "26760-B10" at bounding box center [964, 512] width 299 height 18
type input "26760-B10"
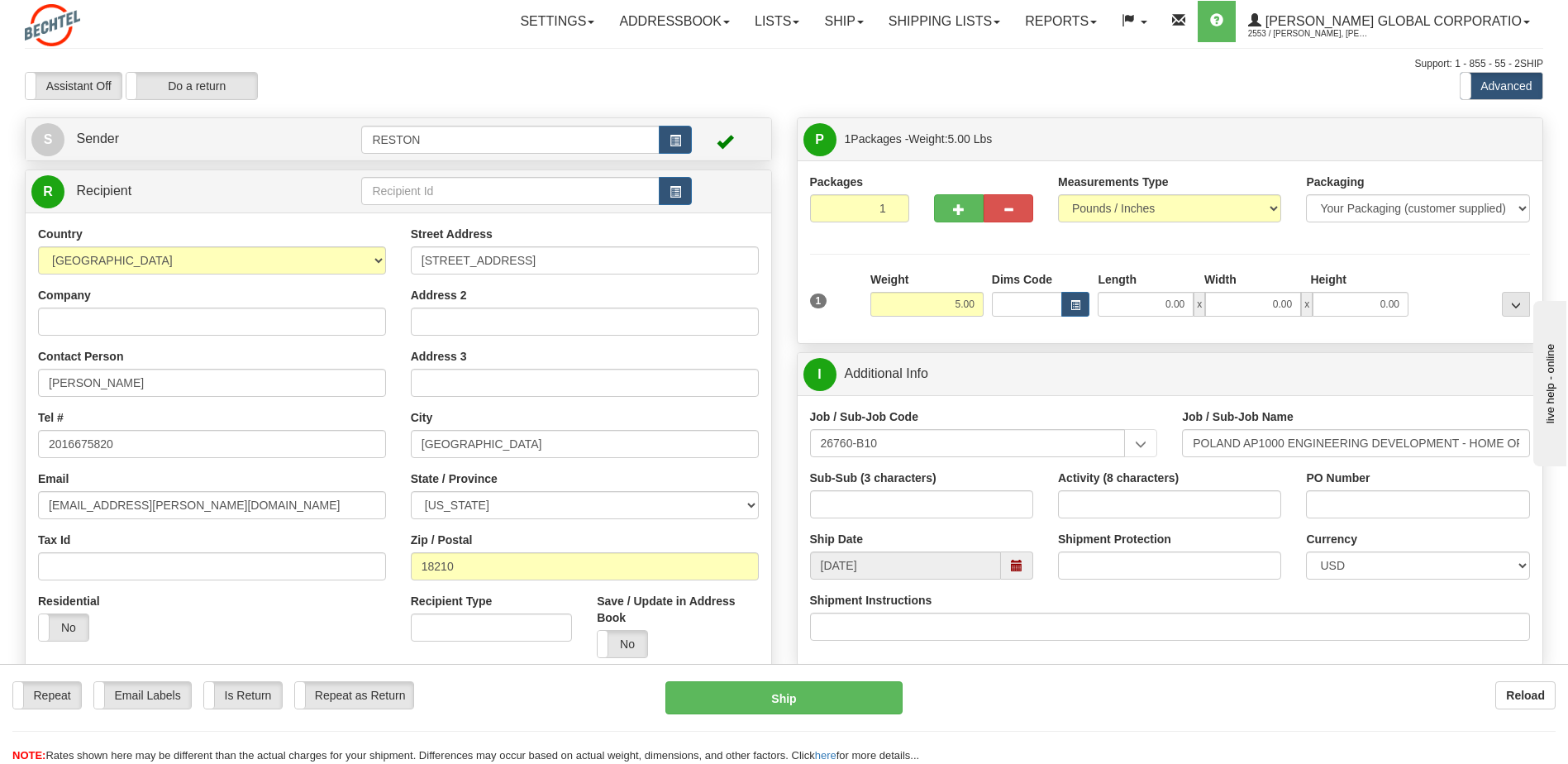
click at [1114, 545] on label "Shipment Protection" at bounding box center [1114, 539] width 113 height 17
click at [1114, 551] on input "Shipment Protection" at bounding box center [1169, 565] width 223 height 28
click at [1119, 559] on input "Shipment Protection" at bounding box center [1169, 565] width 223 height 28
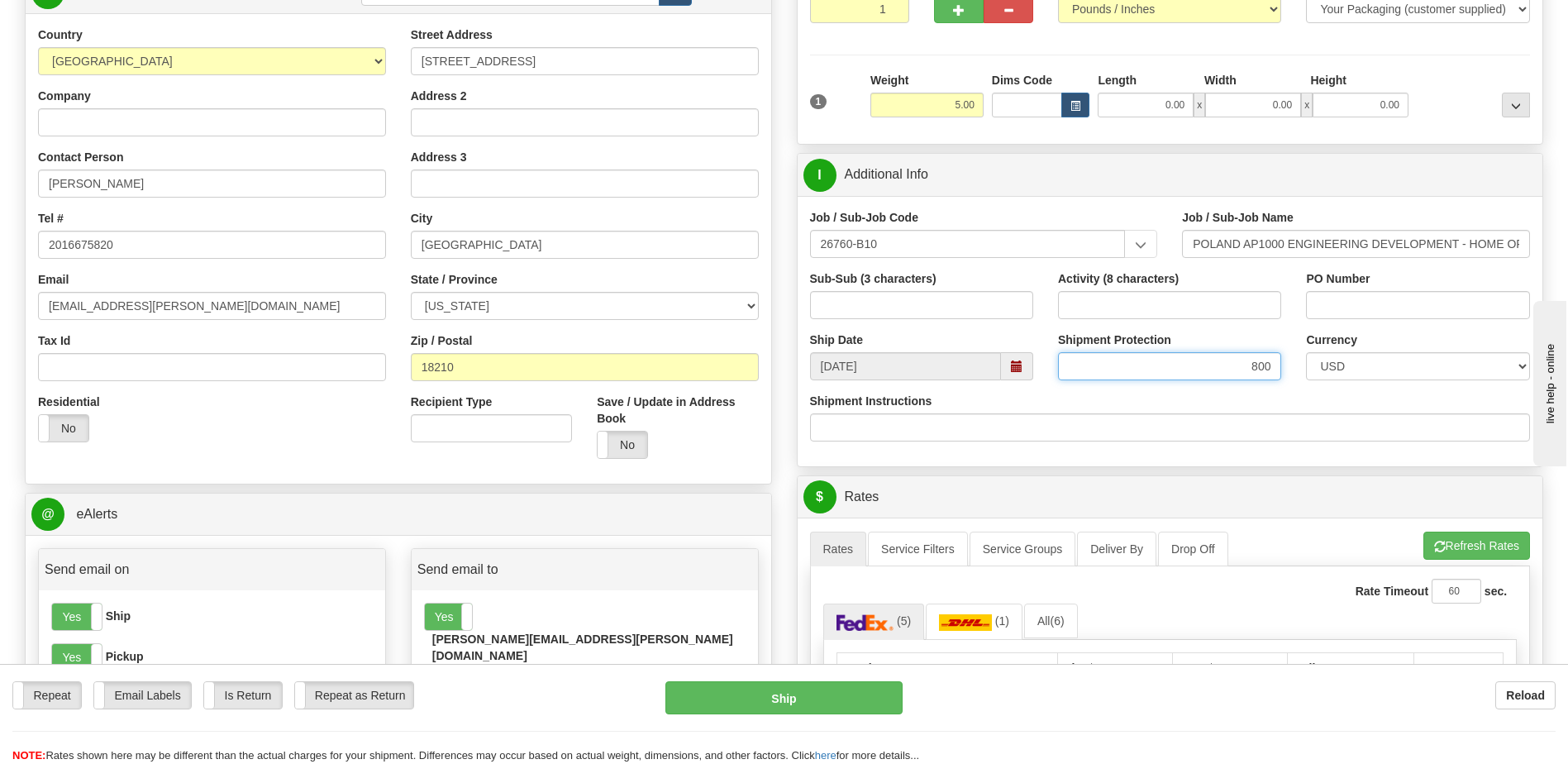
scroll to position [248, 0]
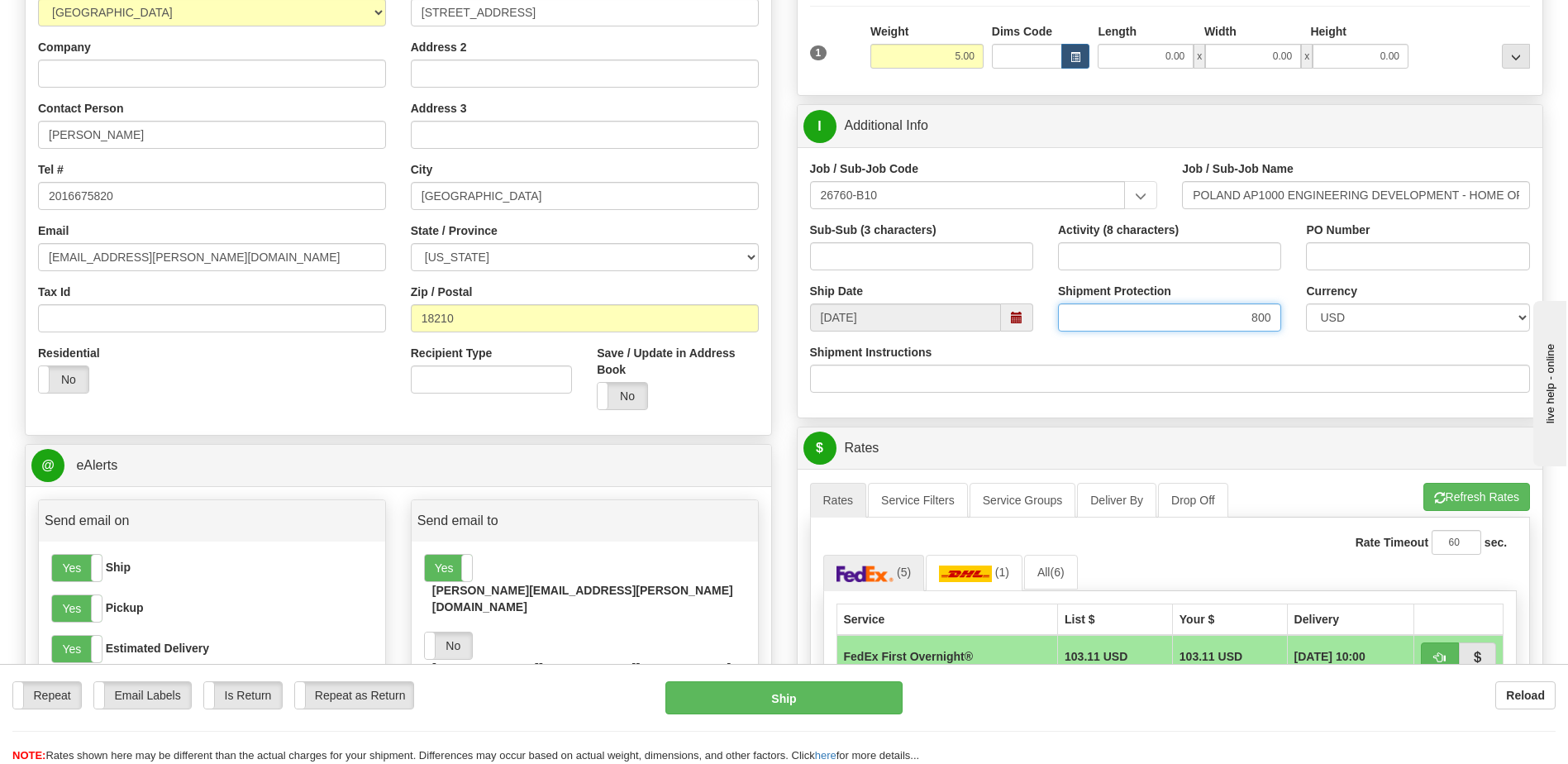
type input "800"
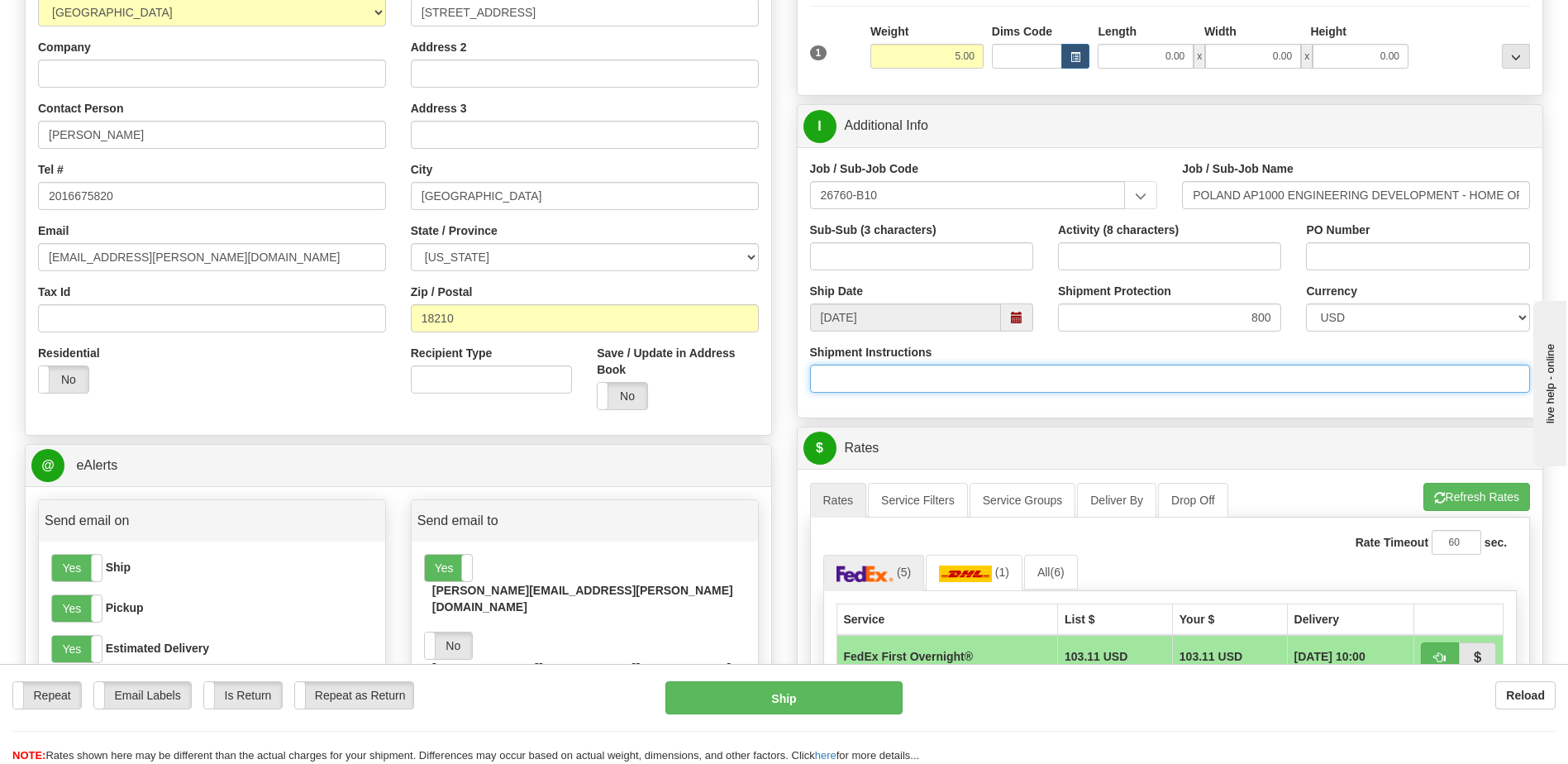
click at [1092, 384] on input "Shipment Instructions" at bounding box center [1170, 379] width 720 height 28
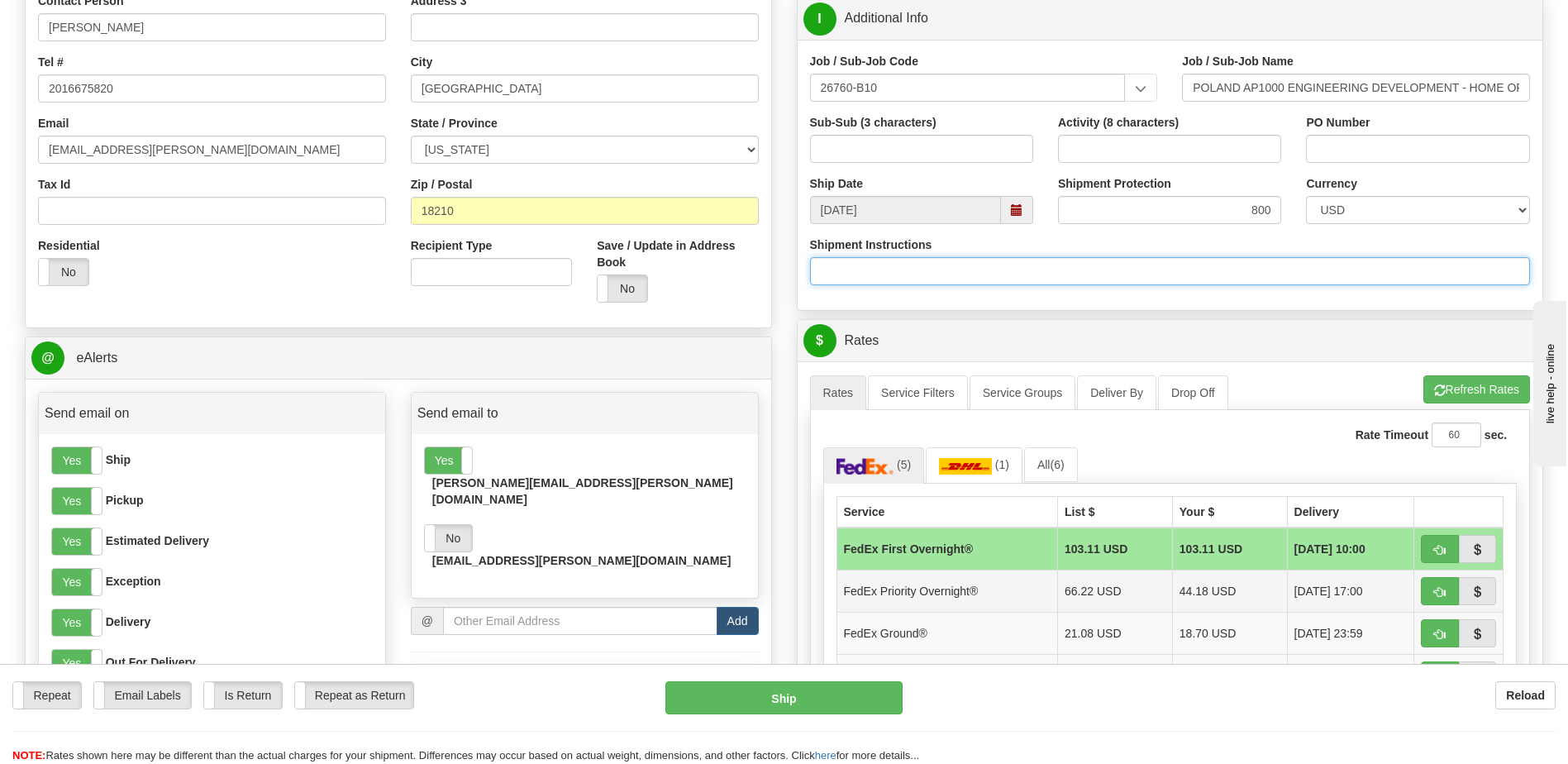
scroll to position [496, 0]
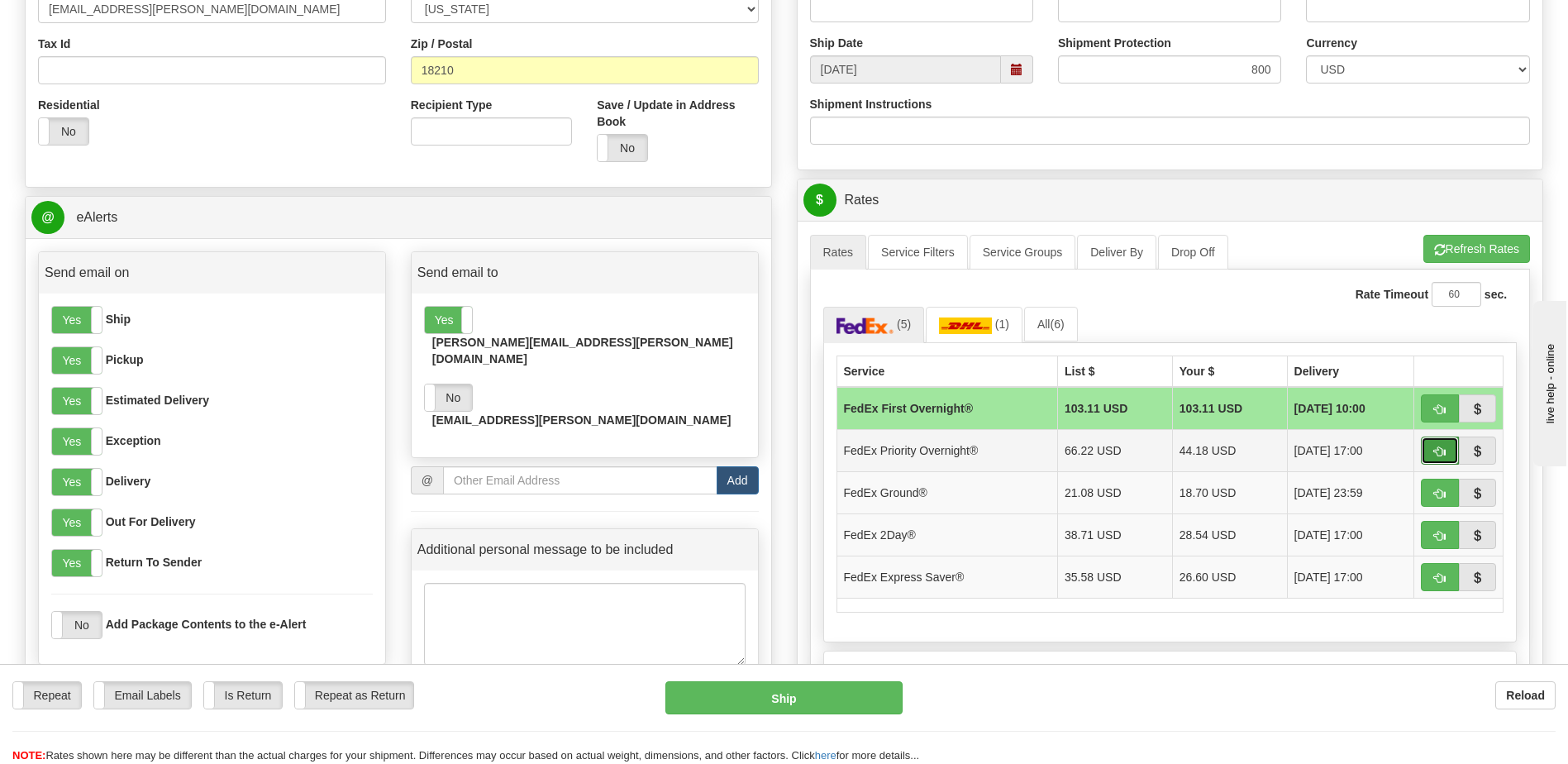
click at [1436, 450] on span "button" at bounding box center [1440, 451] width 11 height 10
type input "01"
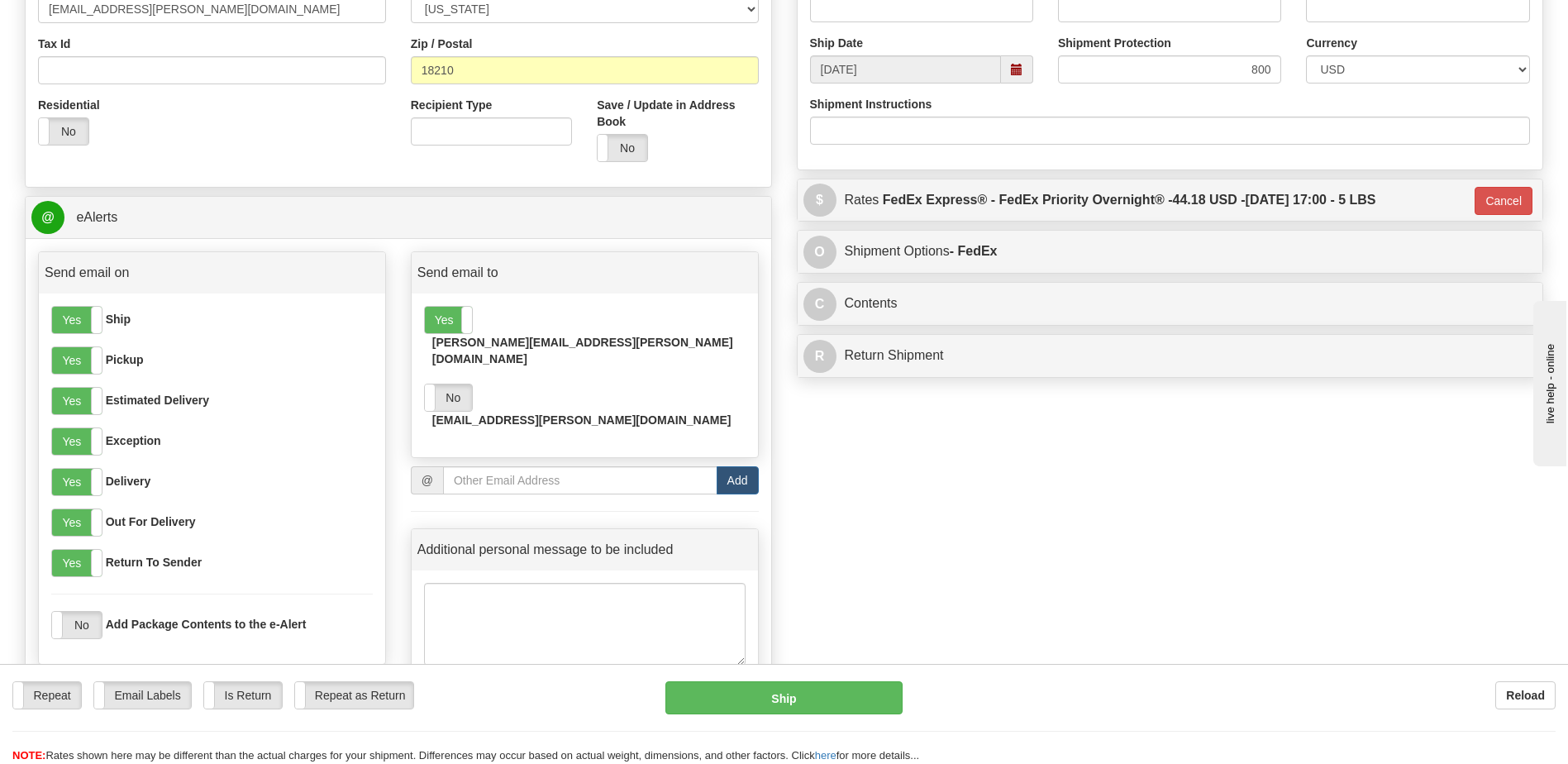
scroll to position [248, 0]
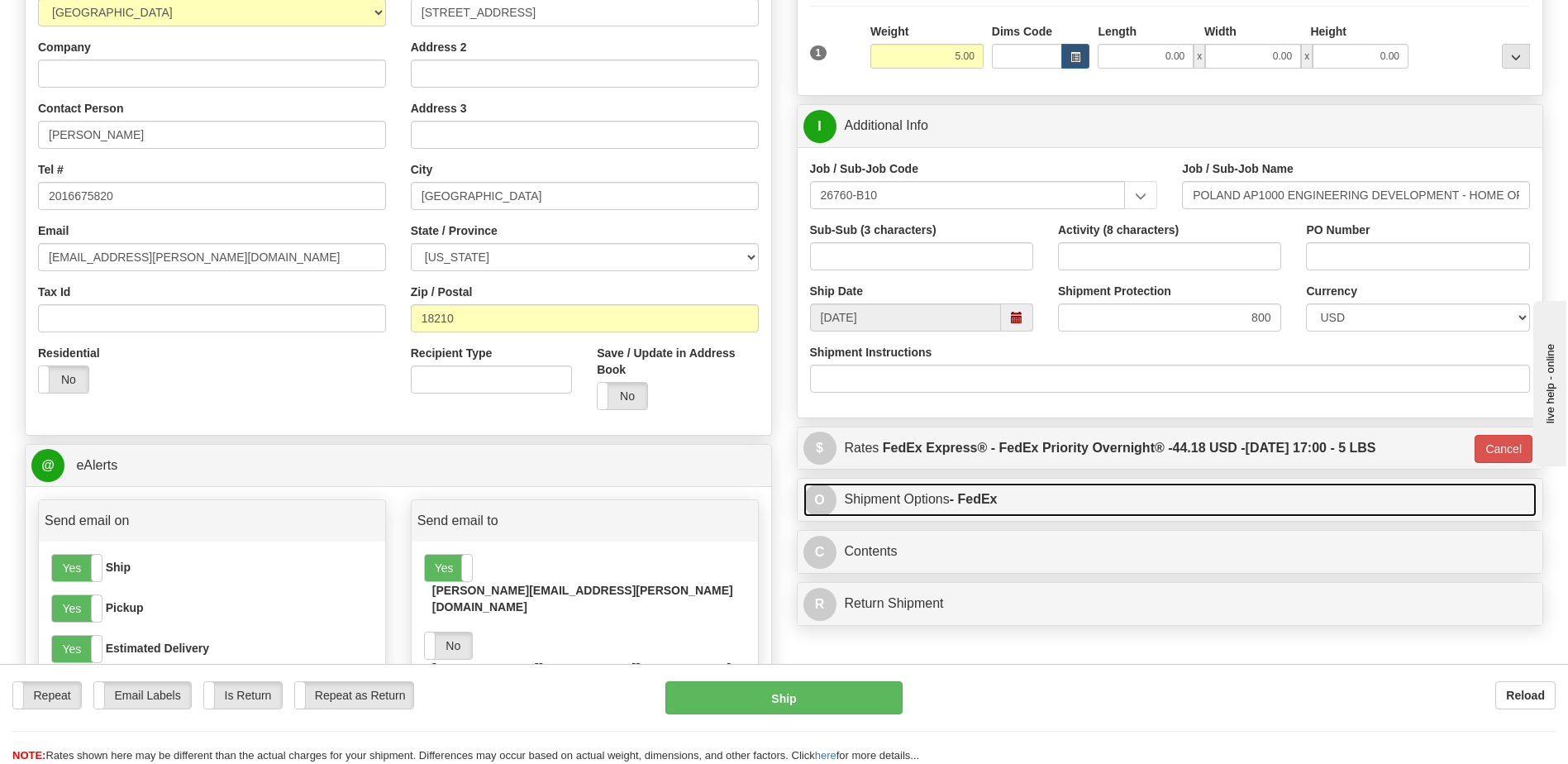
click at [1038, 512] on link "O Shipment Options - FedEx" at bounding box center [1170, 500] width 734 height 34
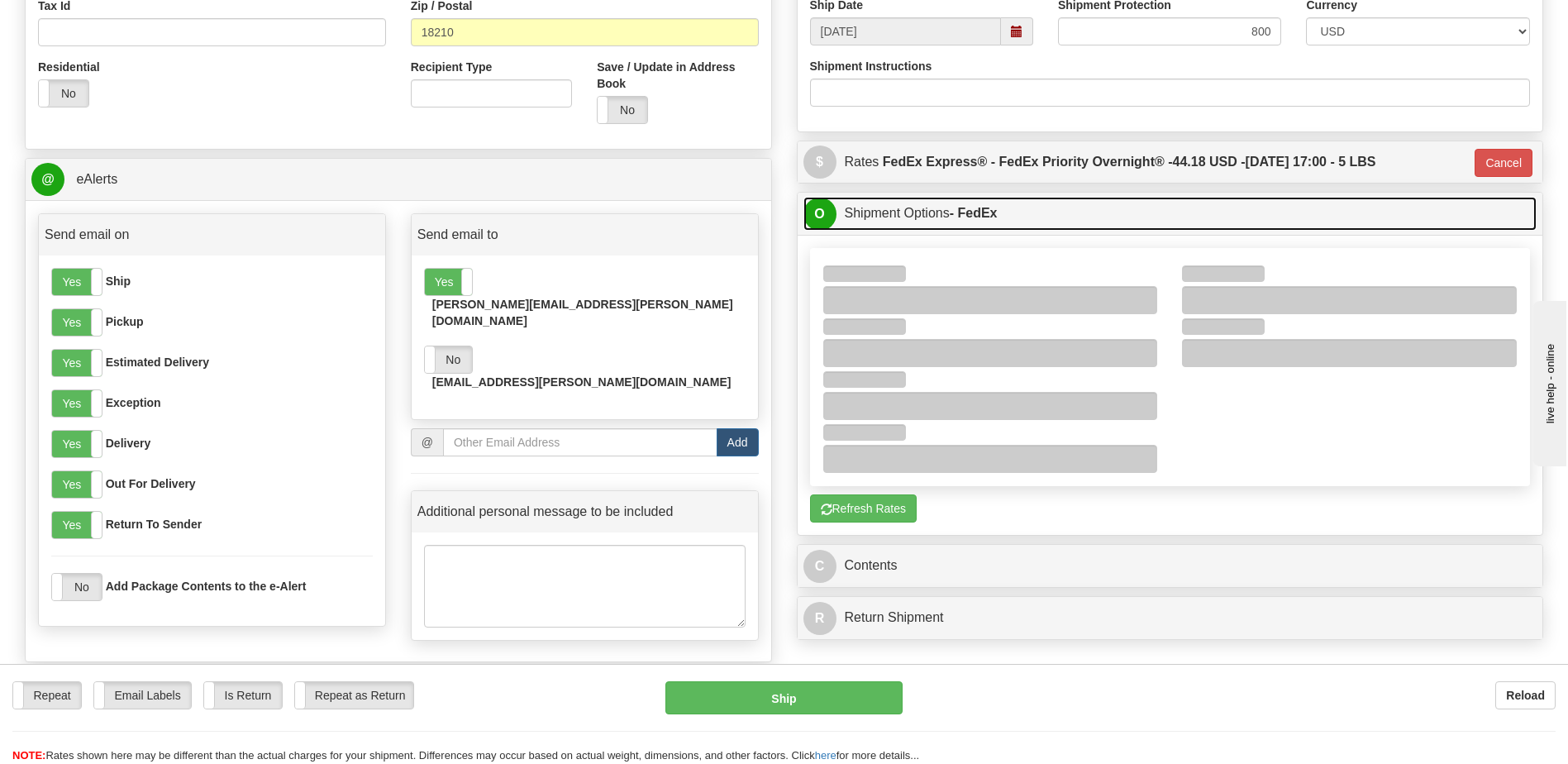
scroll to position [578, 0]
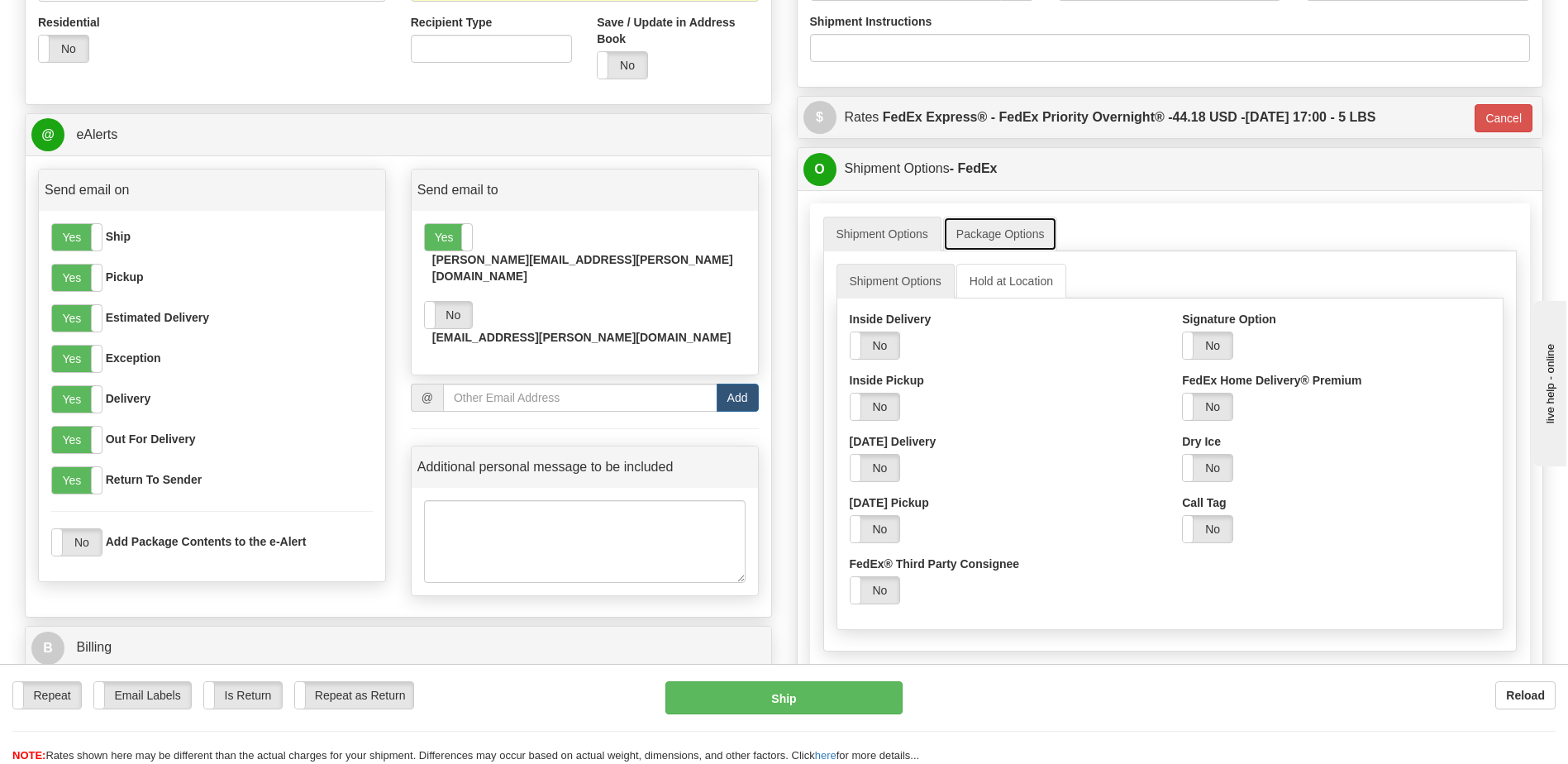
click at [986, 240] on link "Package Options" at bounding box center [1000, 234] width 115 height 35
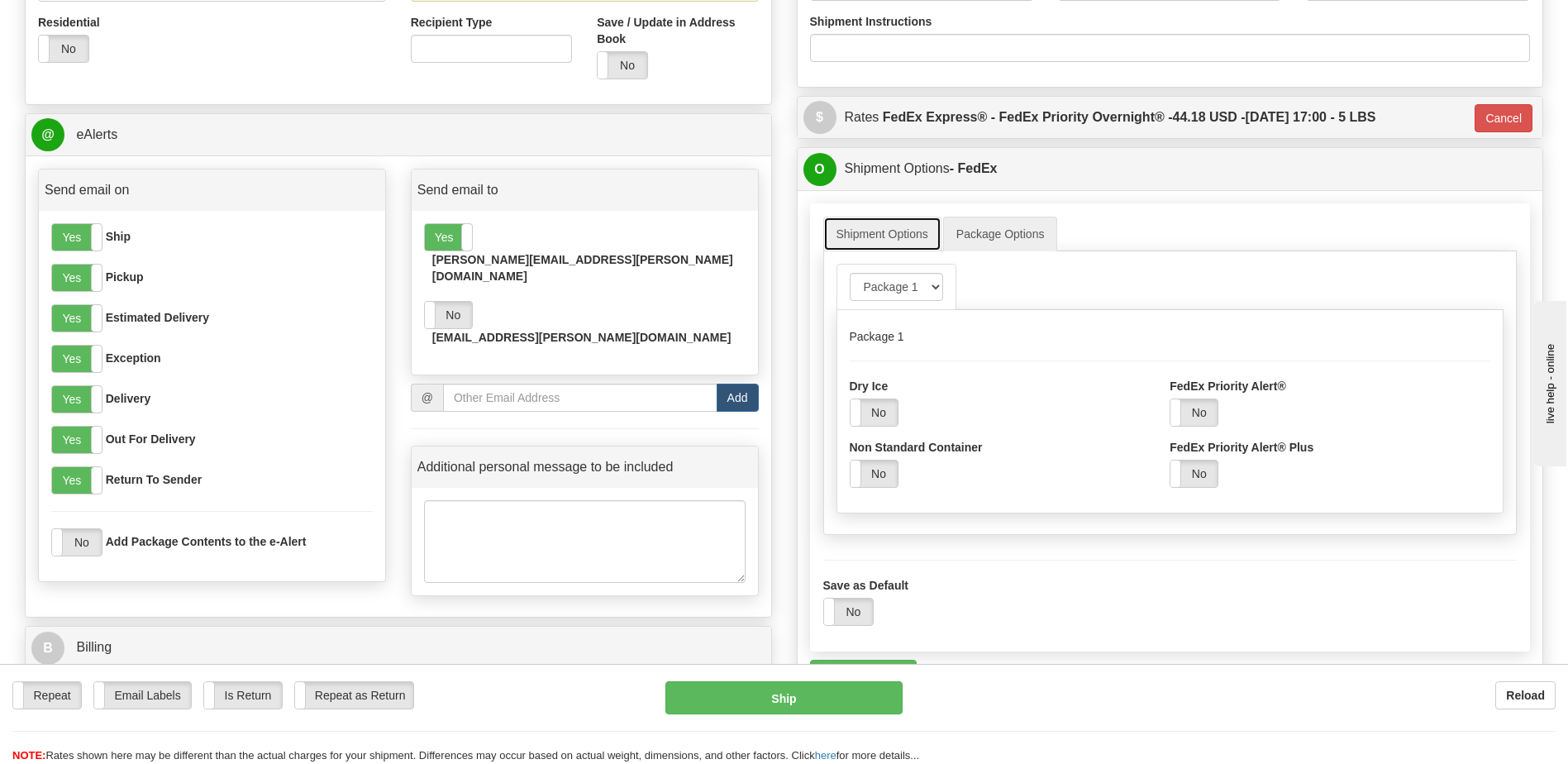
click at [898, 234] on link "Shipment Options" at bounding box center [882, 234] width 119 height 35
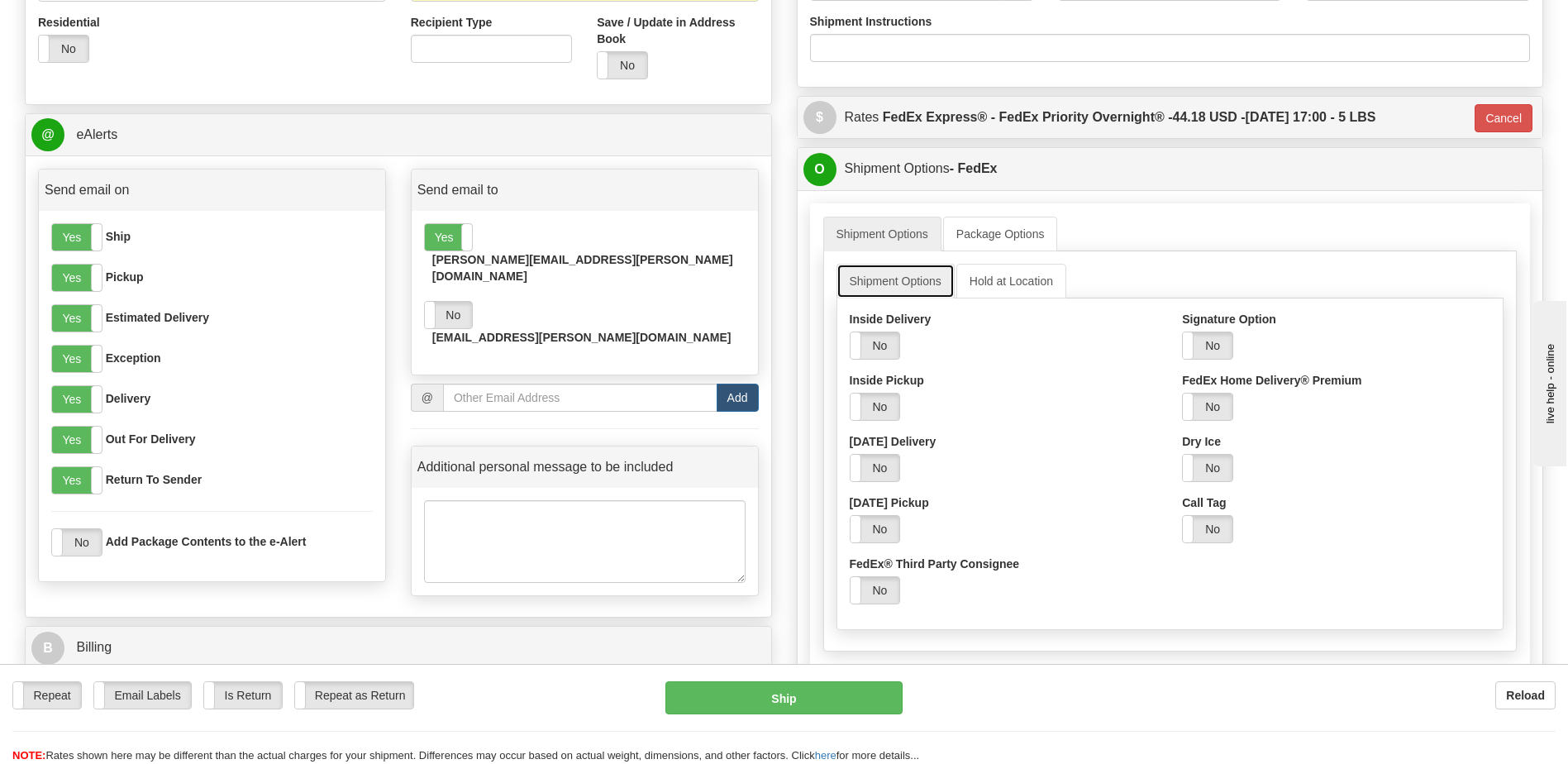
click at [902, 296] on link "Shipment Options" at bounding box center [896, 281] width 119 height 35
click at [990, 291] on link "Hold at Location" at bounding box center [1010, 281] width 110 height 35
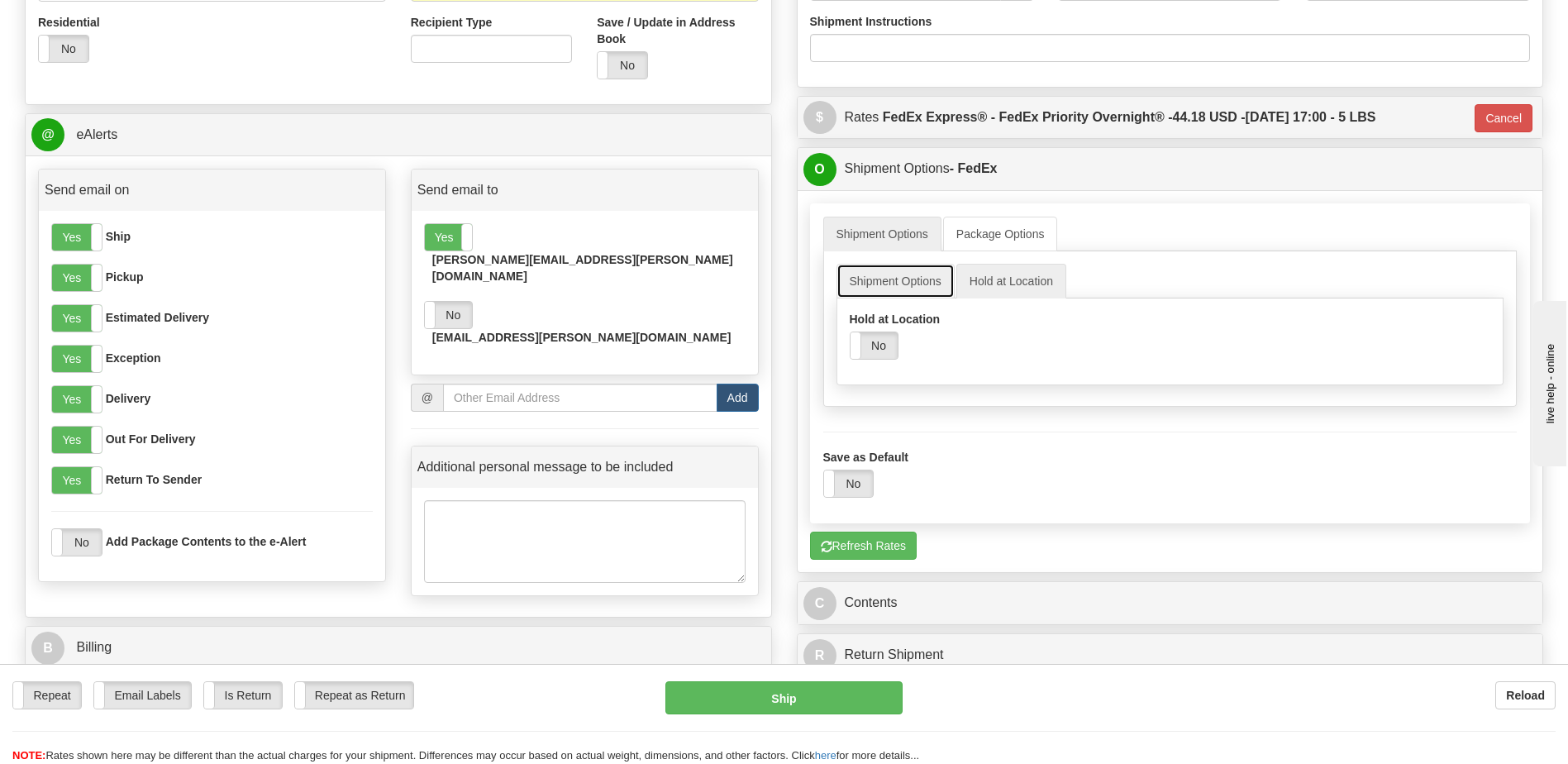
click at [890, 282] on link "Shipment Options" at bounding box center [896, 281] width 119 height 35
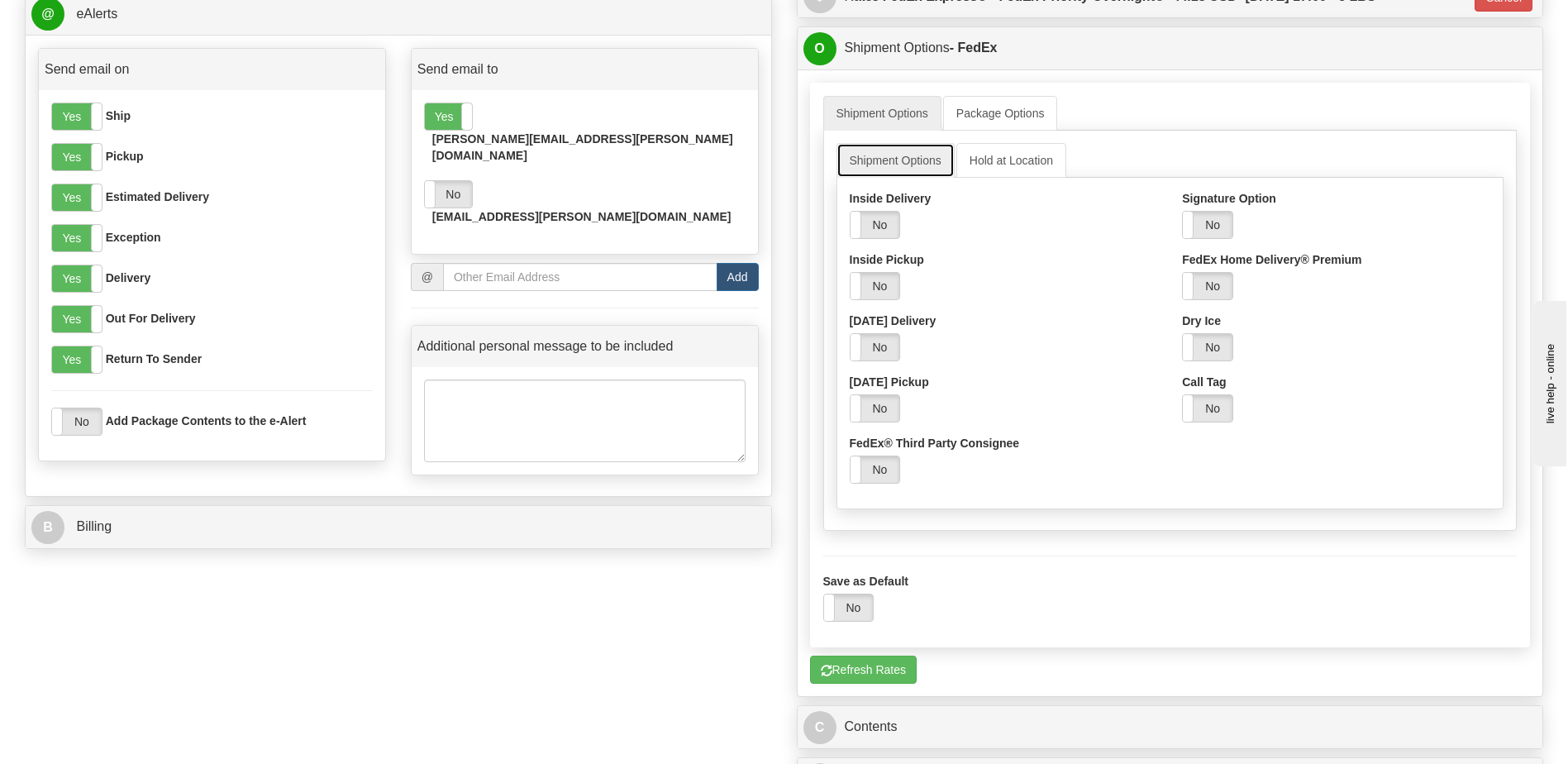
scroll to position [992, 0]
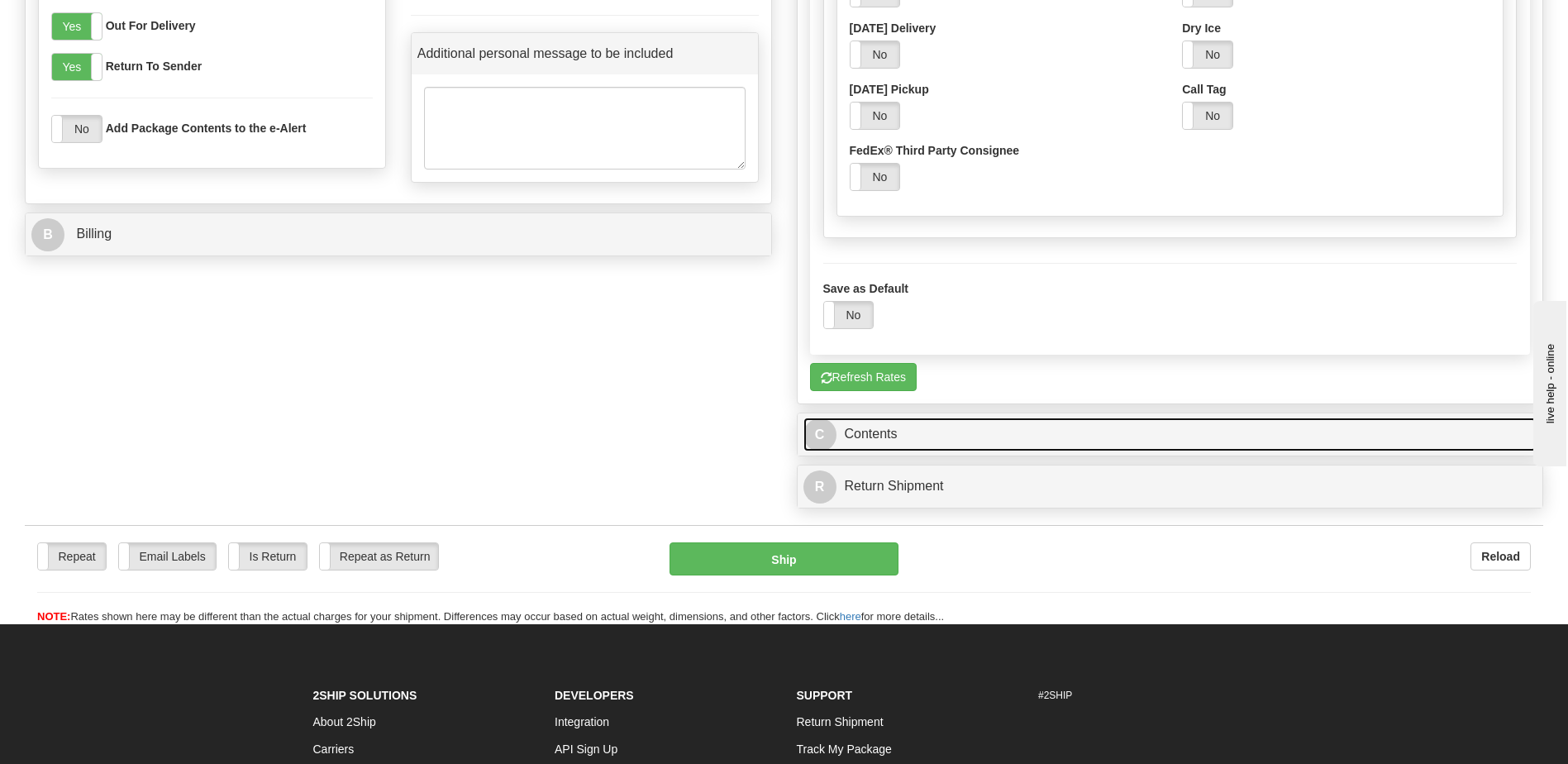
click at [938, 425] on link "C Contents" at bounding box center [1170, 434] width 734 height 34
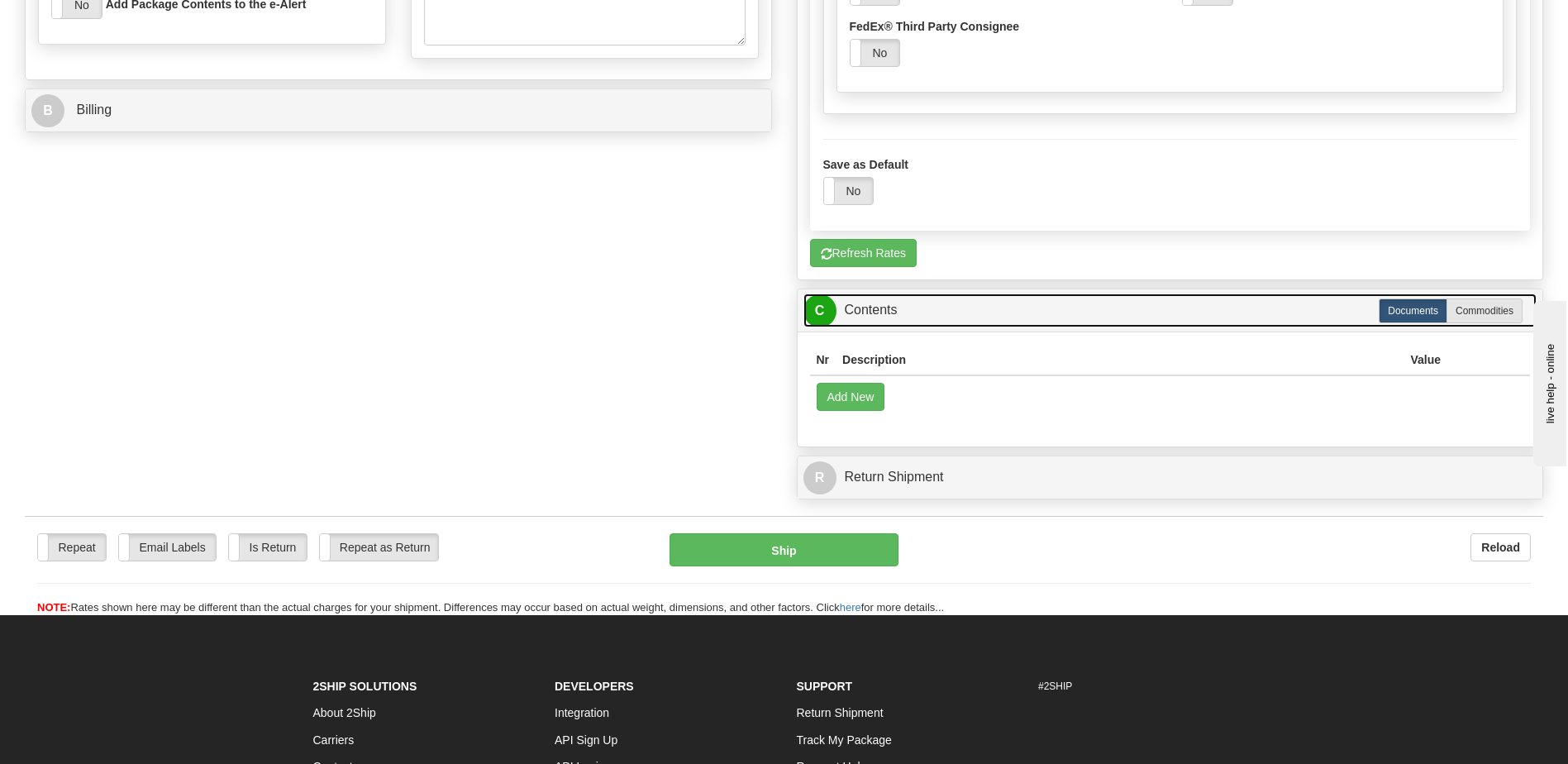
scroll to position [1241, 0]
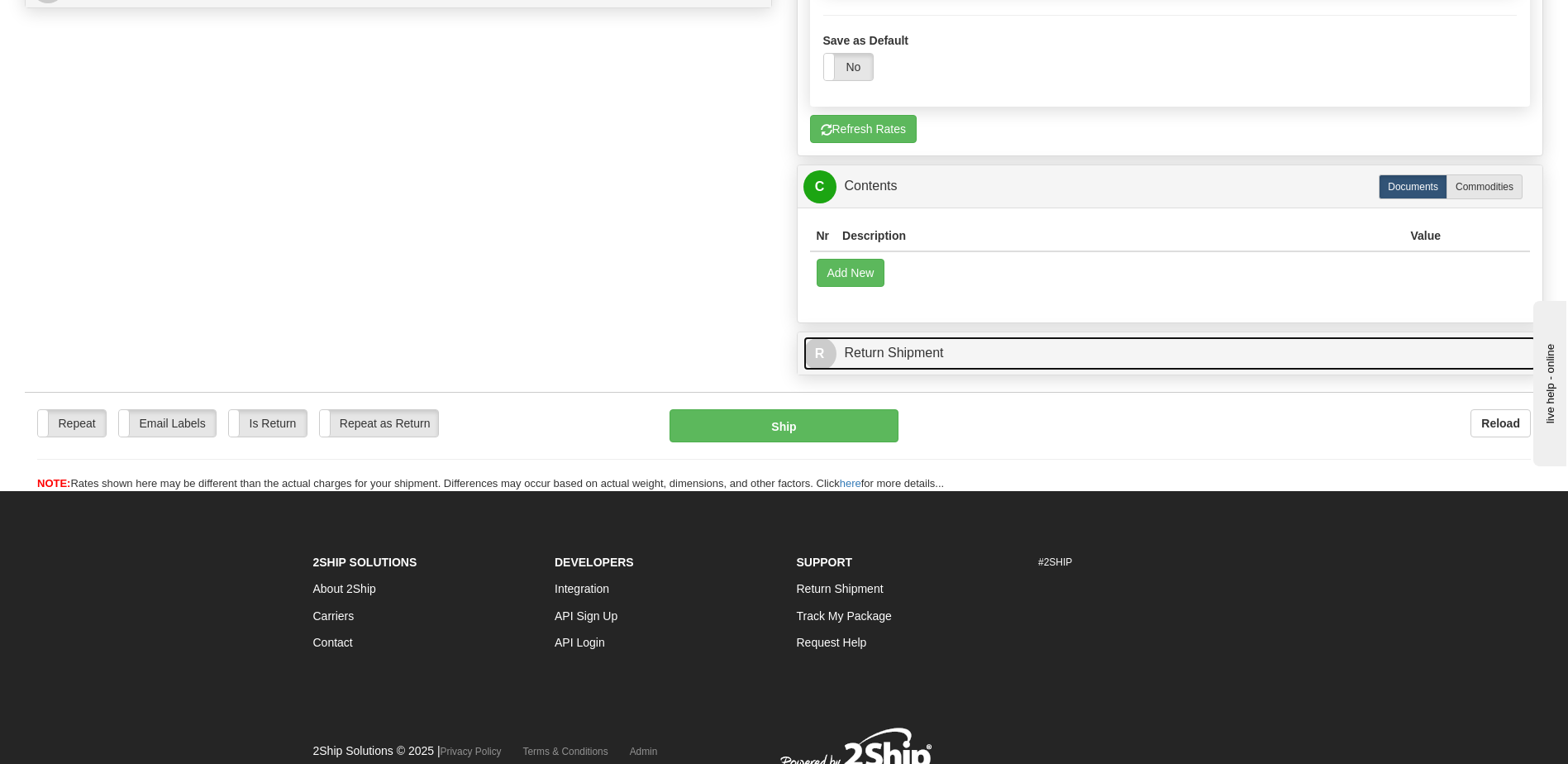
click at [1023, 349] on link "R Return Shipment" at bounding box center [1170, 353] width 734 height 34
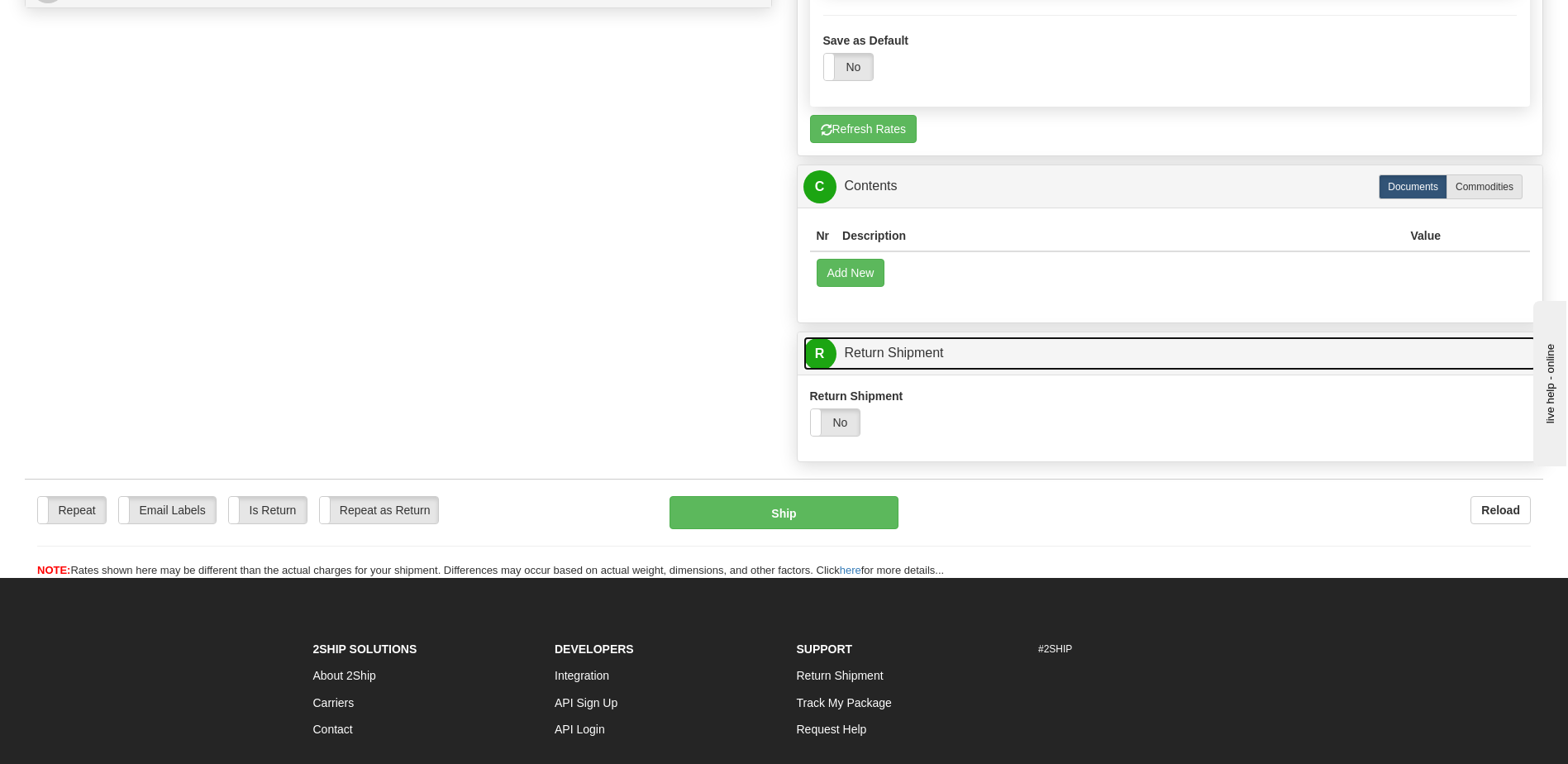
click at [985, 351] on link "R Return Shipment" at bounding box center [1170, 353] width 734 height 34
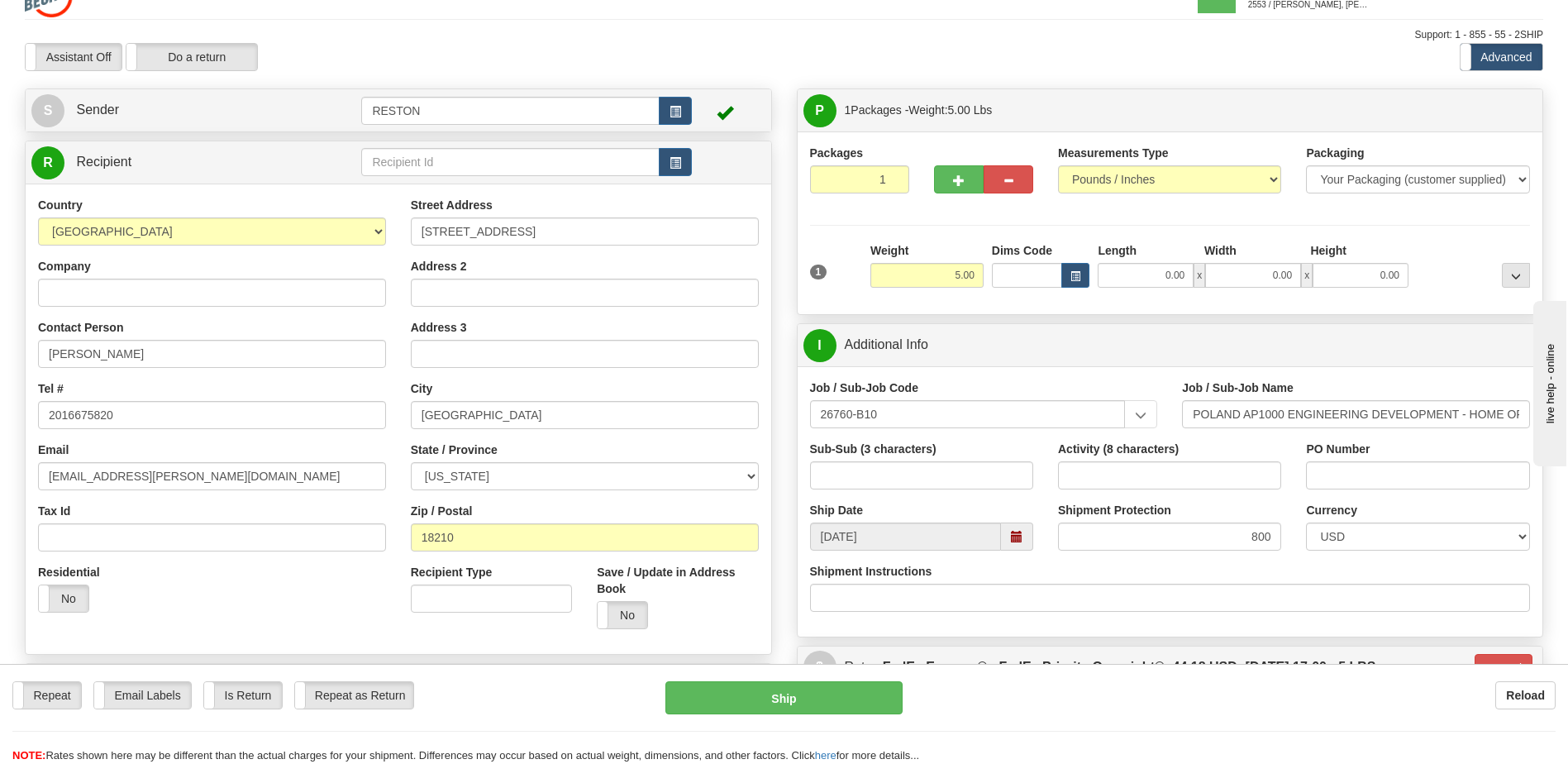
scroll to position [0, 0]
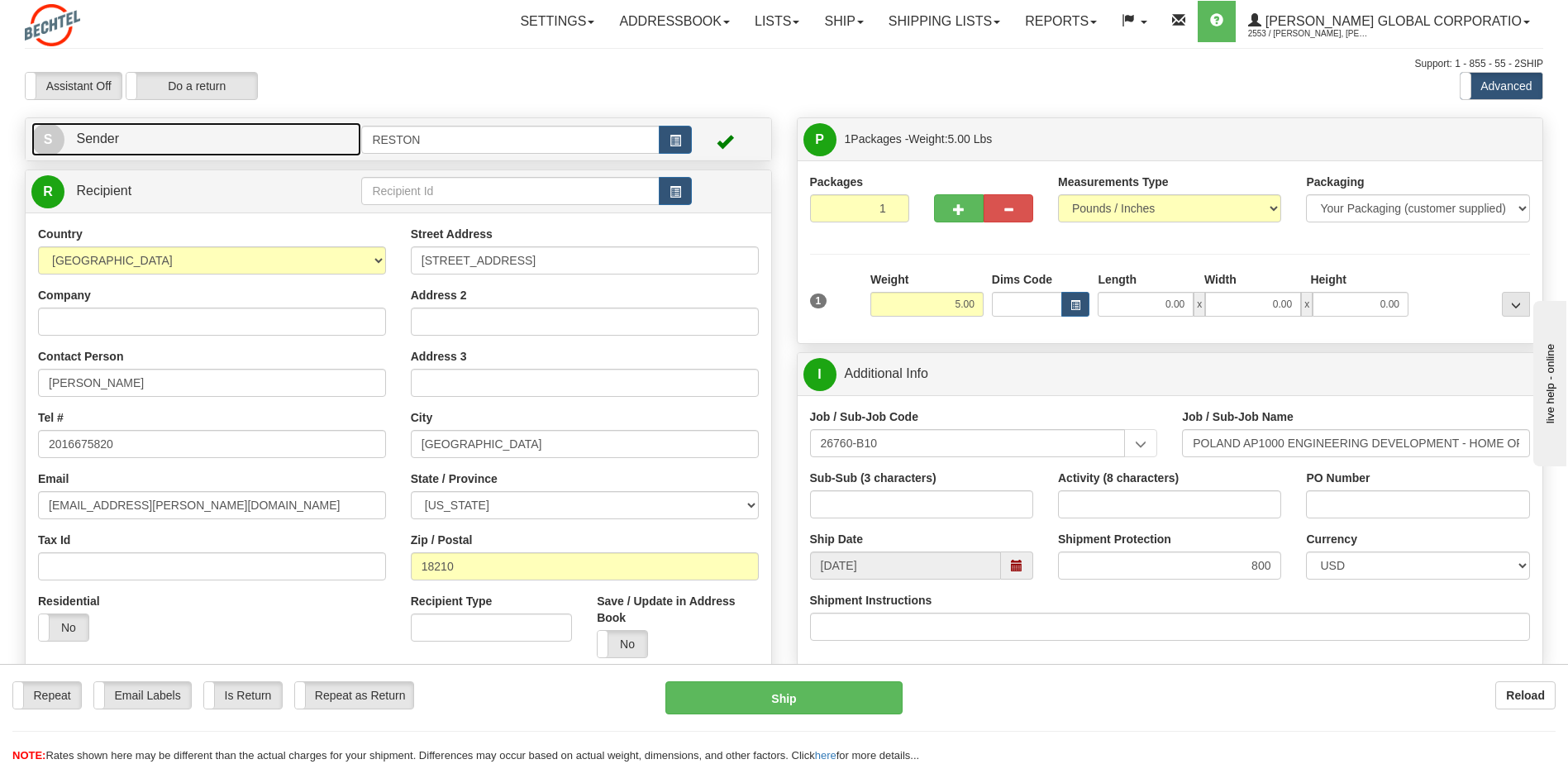
click at [267, 135] on link "S Sender" at bounding box center [196, 139] width 330 height 34
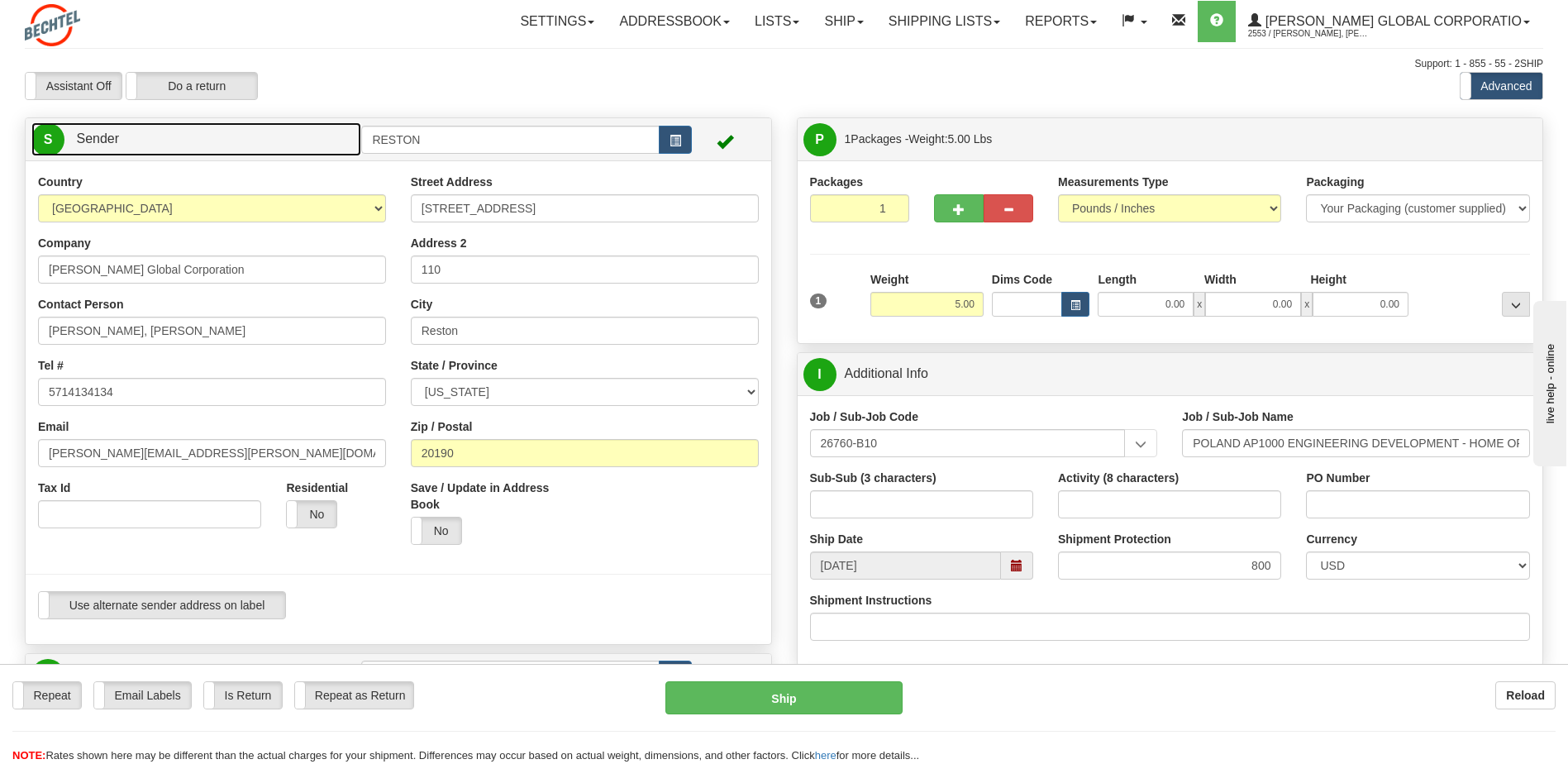
click at [267, 135] on link "S Sender" at bounding box center [196, 139] width 330 height 34
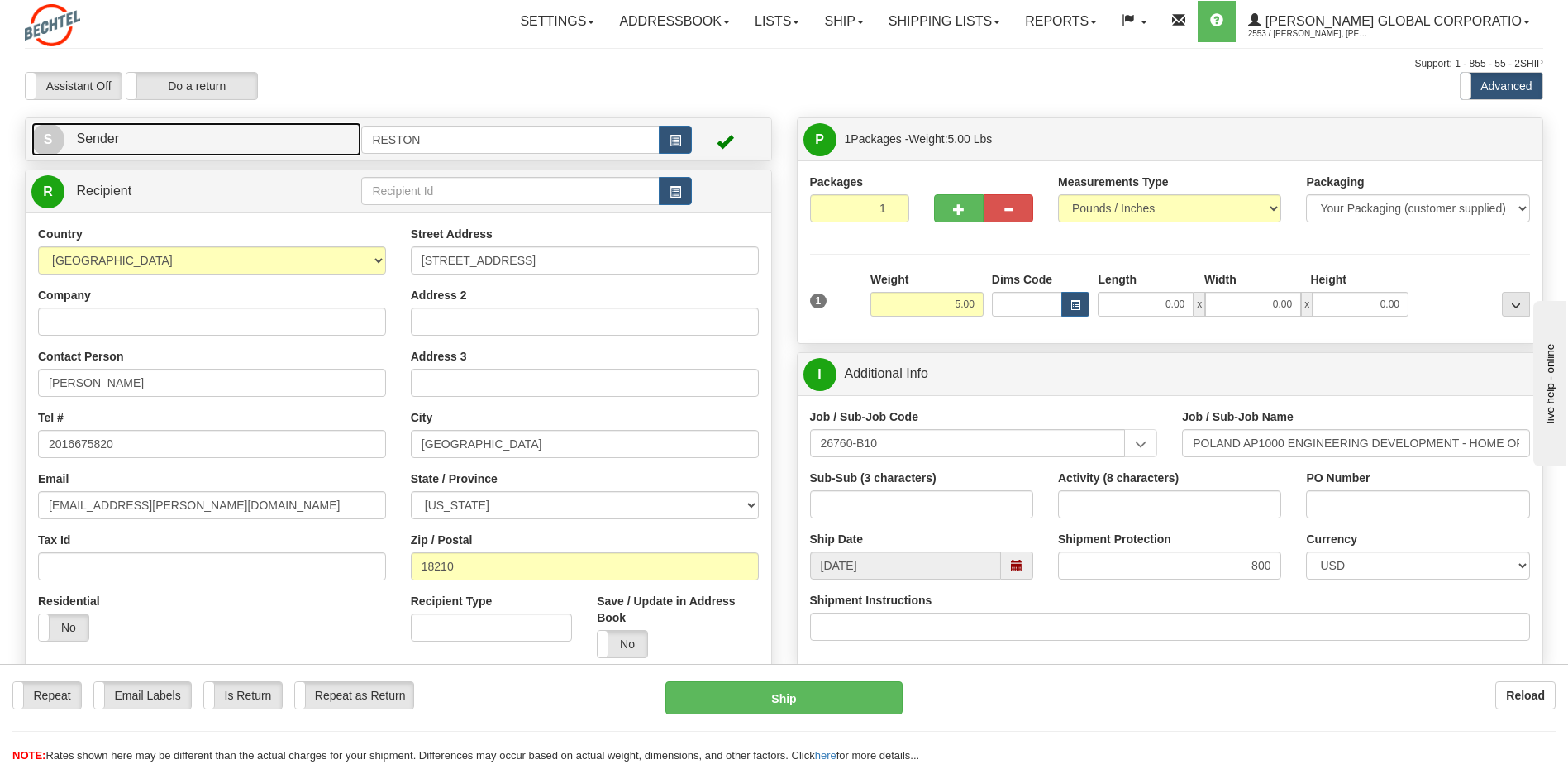
click at [295, 143] on link "S Sender" at bounding box center [196, 139] width 330 height 34
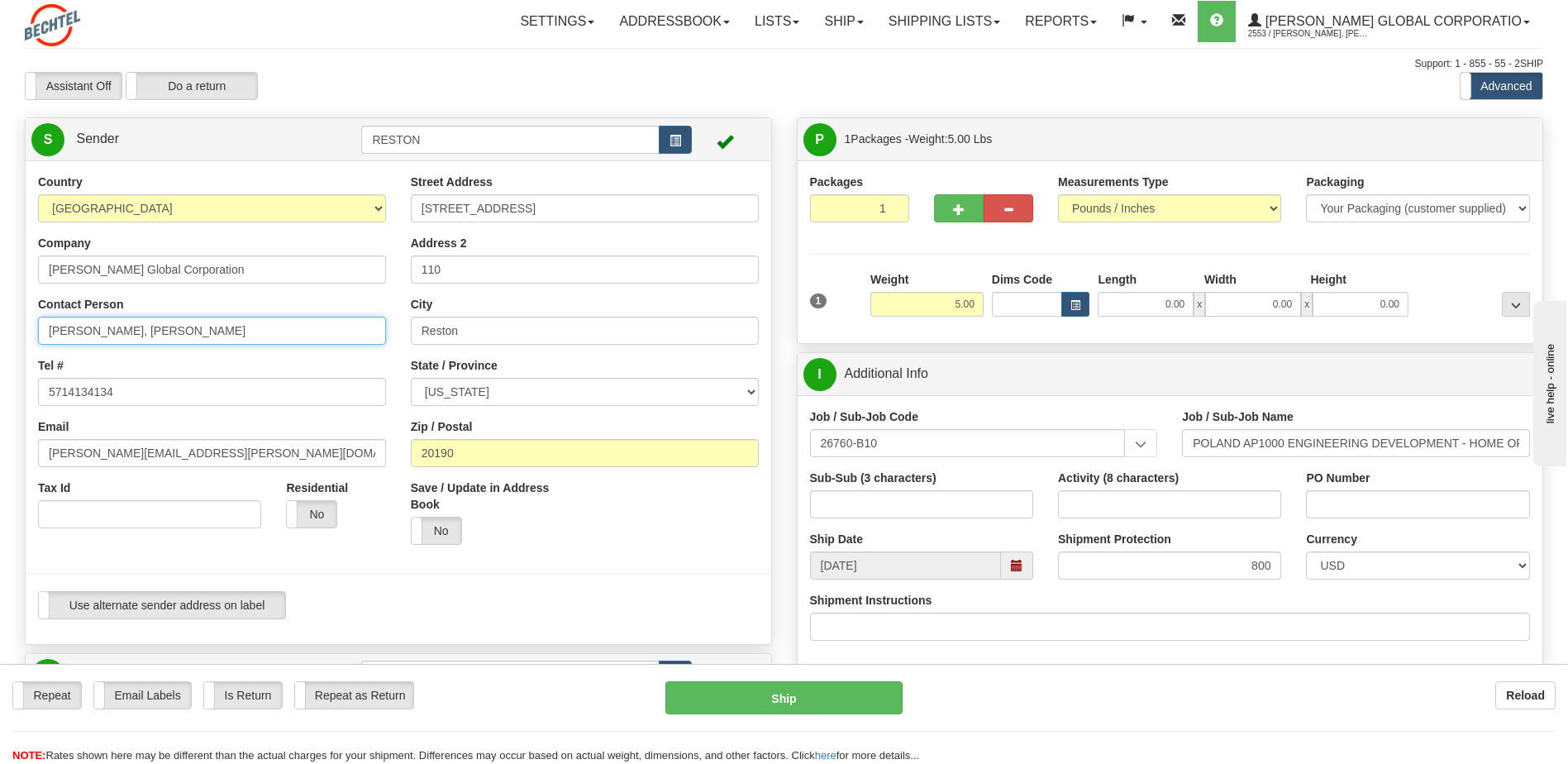
click at [127, 333] on input "[PERSON_NAME], [PERSON_NAME]" at bounding box center [212, 331] width 348 height 28
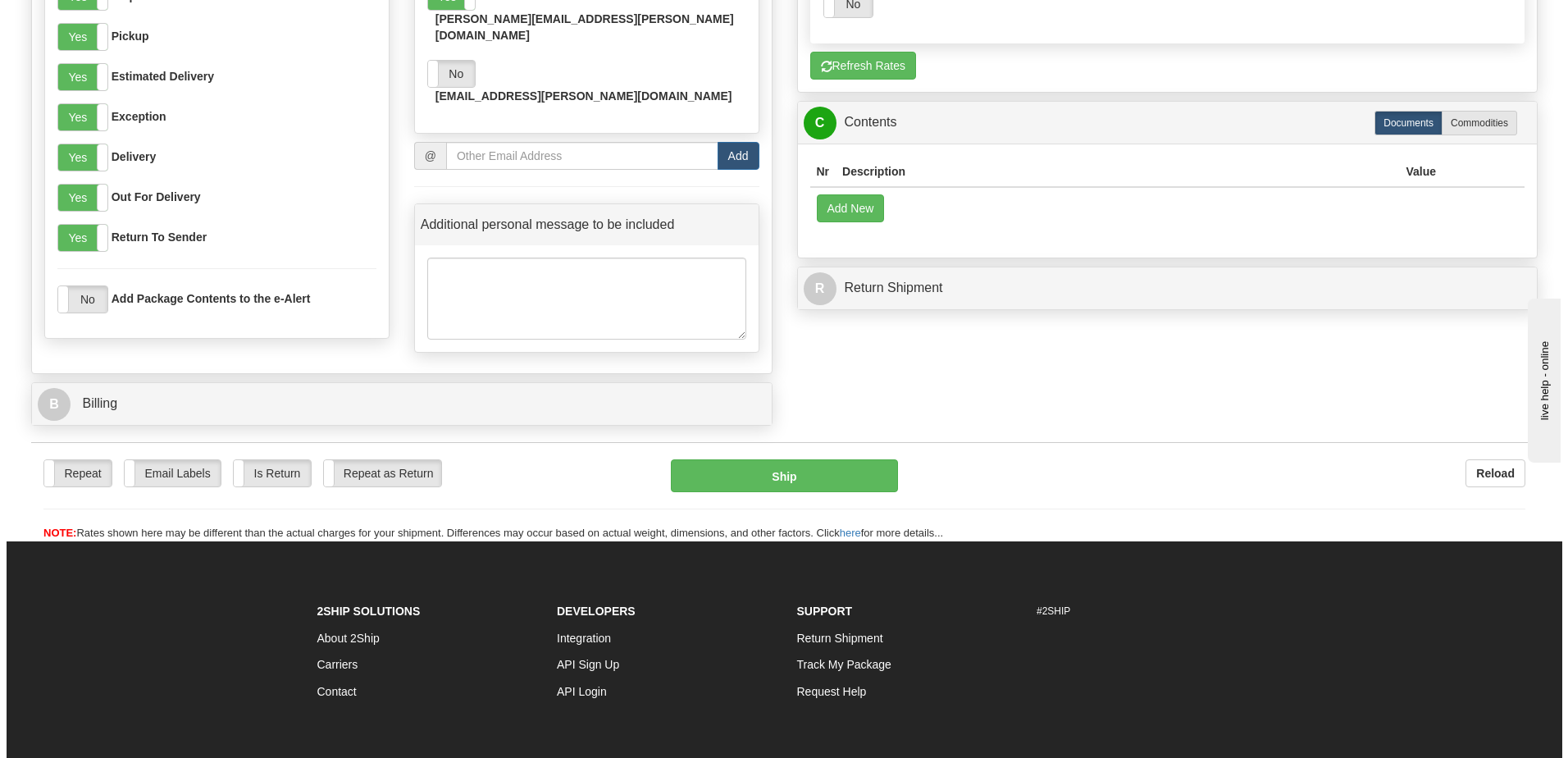
scroll to position [1075, 0]
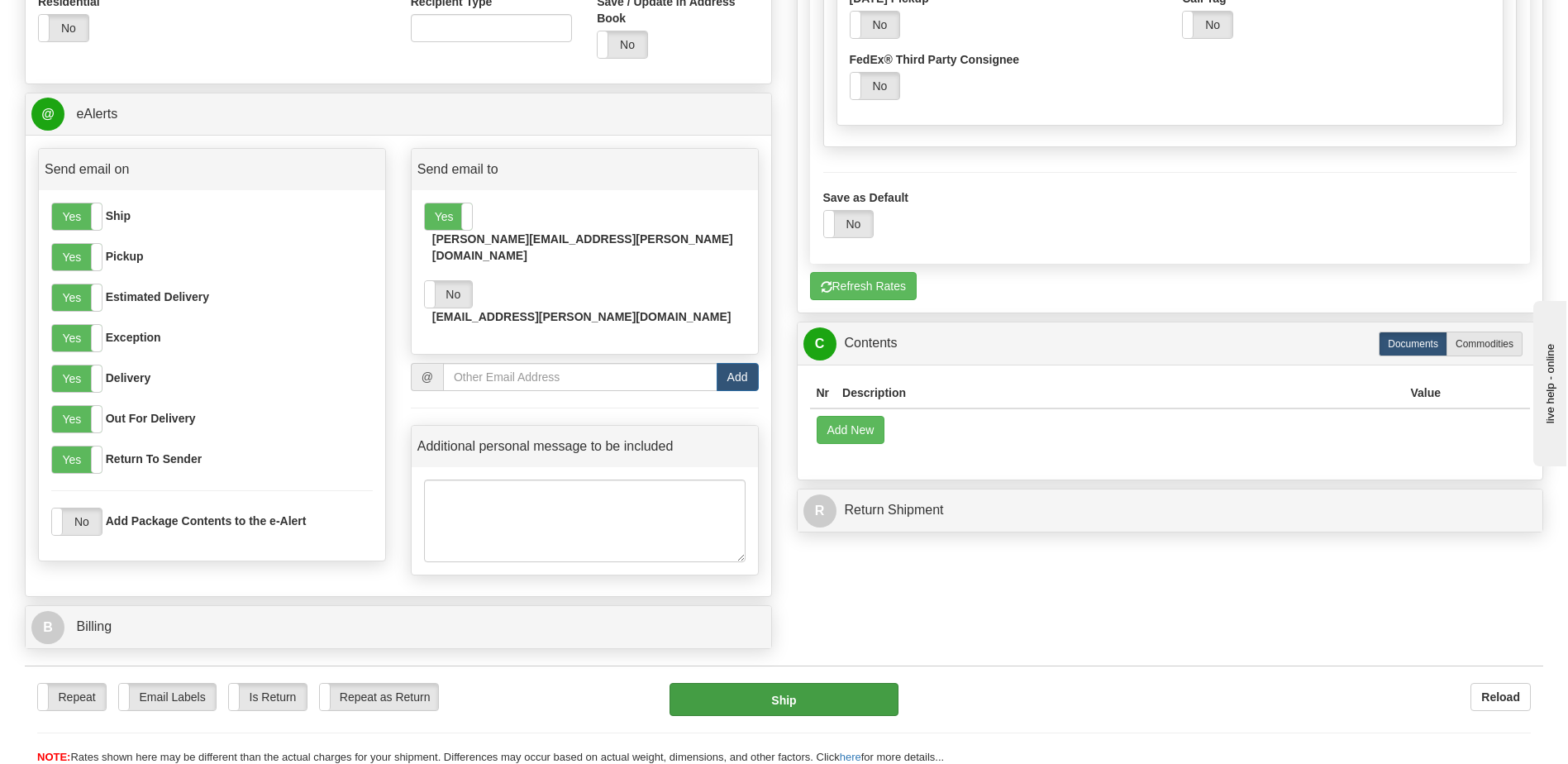
type input "[PERSON_NAME]"
click at [806, 690] on button "Ship" at bounding box center [784, 699] width 228 height 33
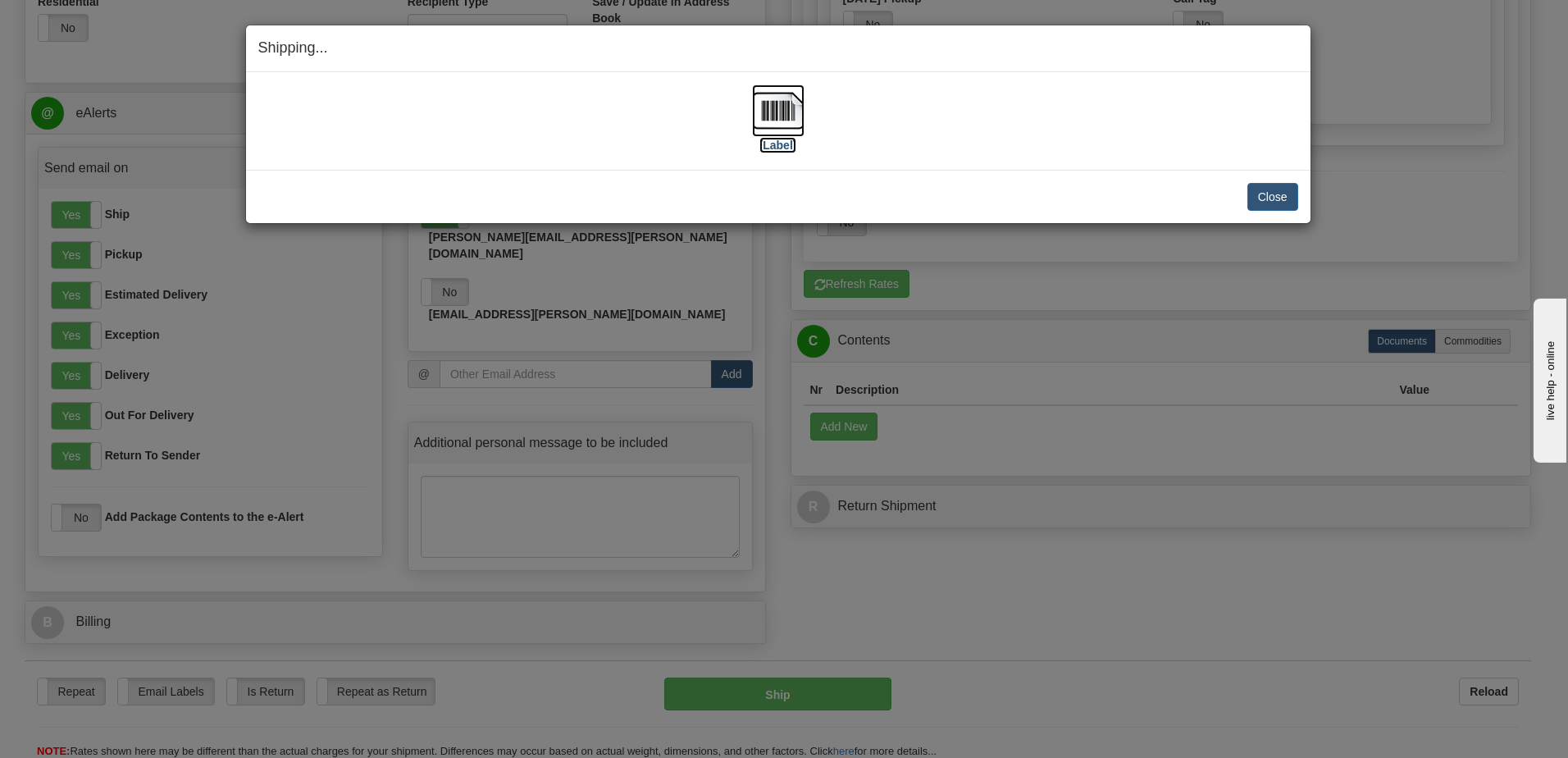
click at [772, 149] on label "[Label]" at bounding box center [778, 146] width 37 height 17
